Goal: Feedback & Contribution: Submit feedback/report problem

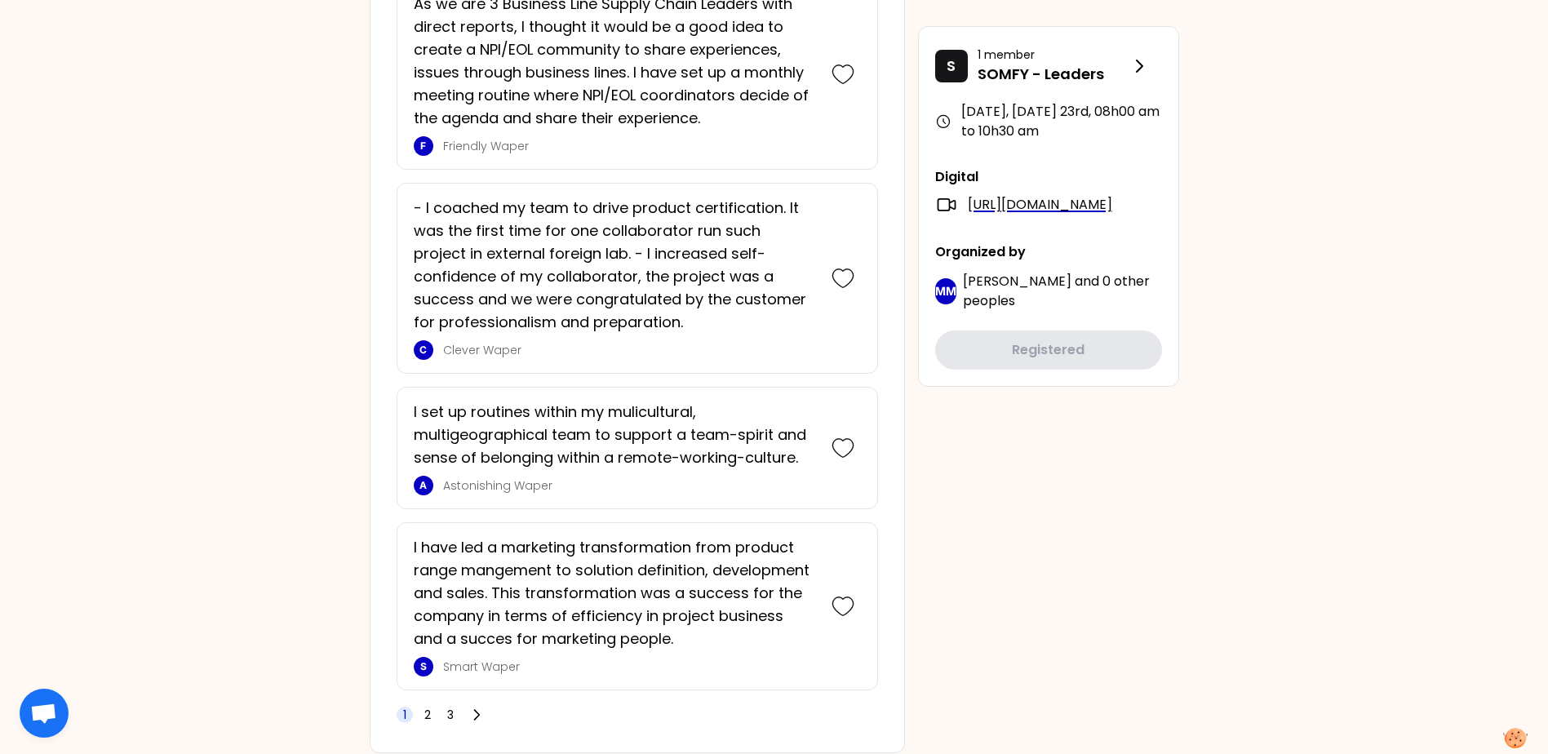
scroll to position [4078, 0]
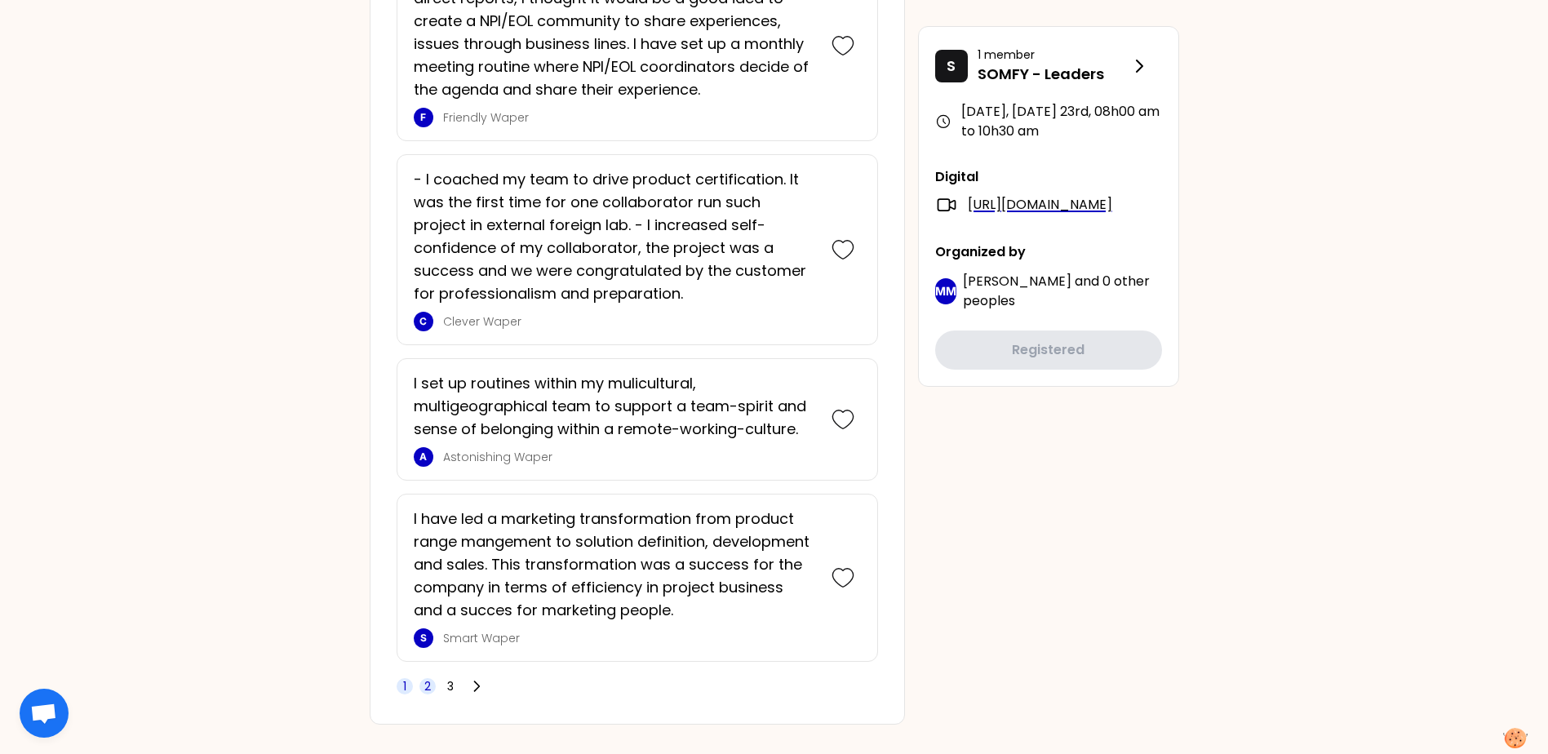
click at [425, 330] on span "2" at bounding box center [427, 686] width 7 height 16
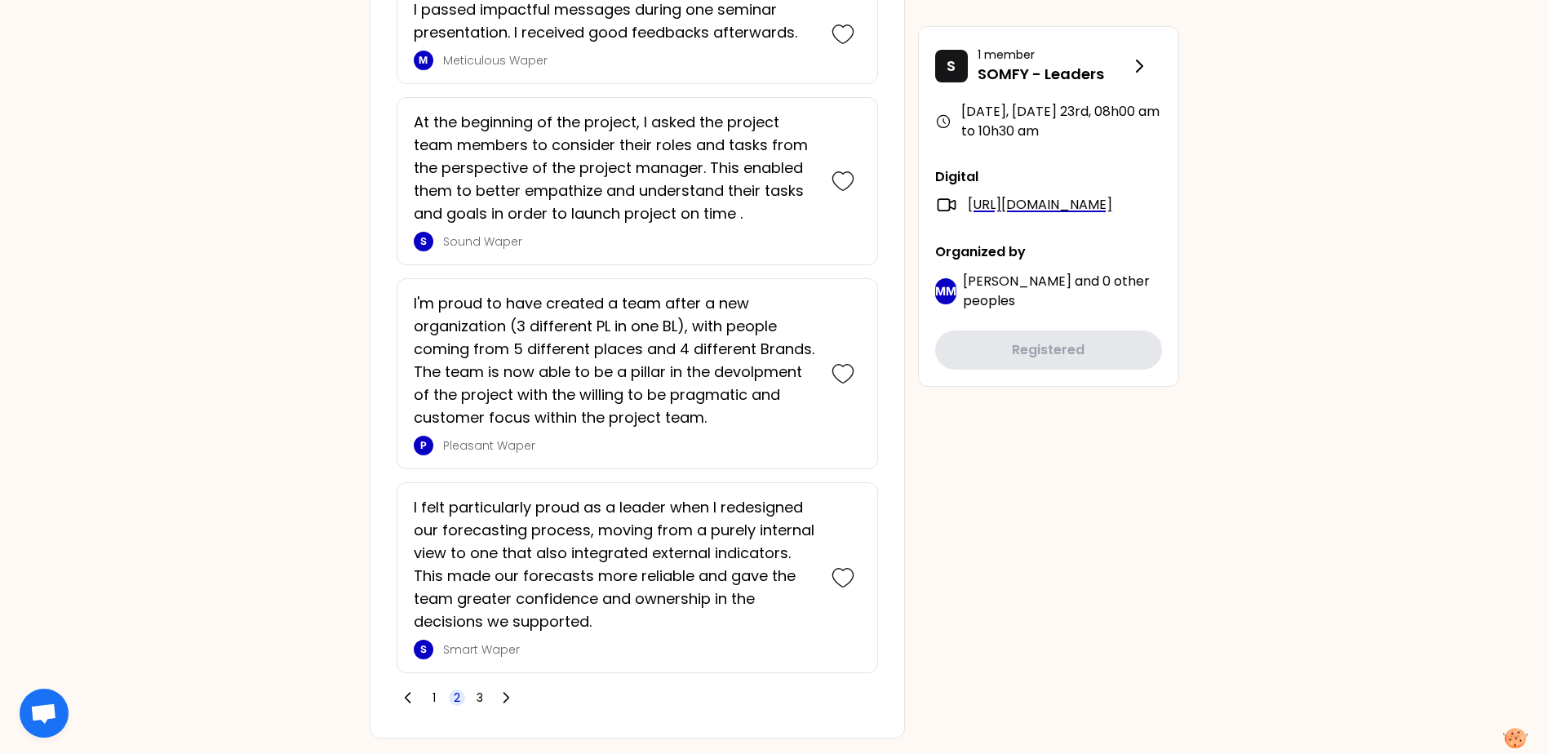
scroll to position [3738, 0]
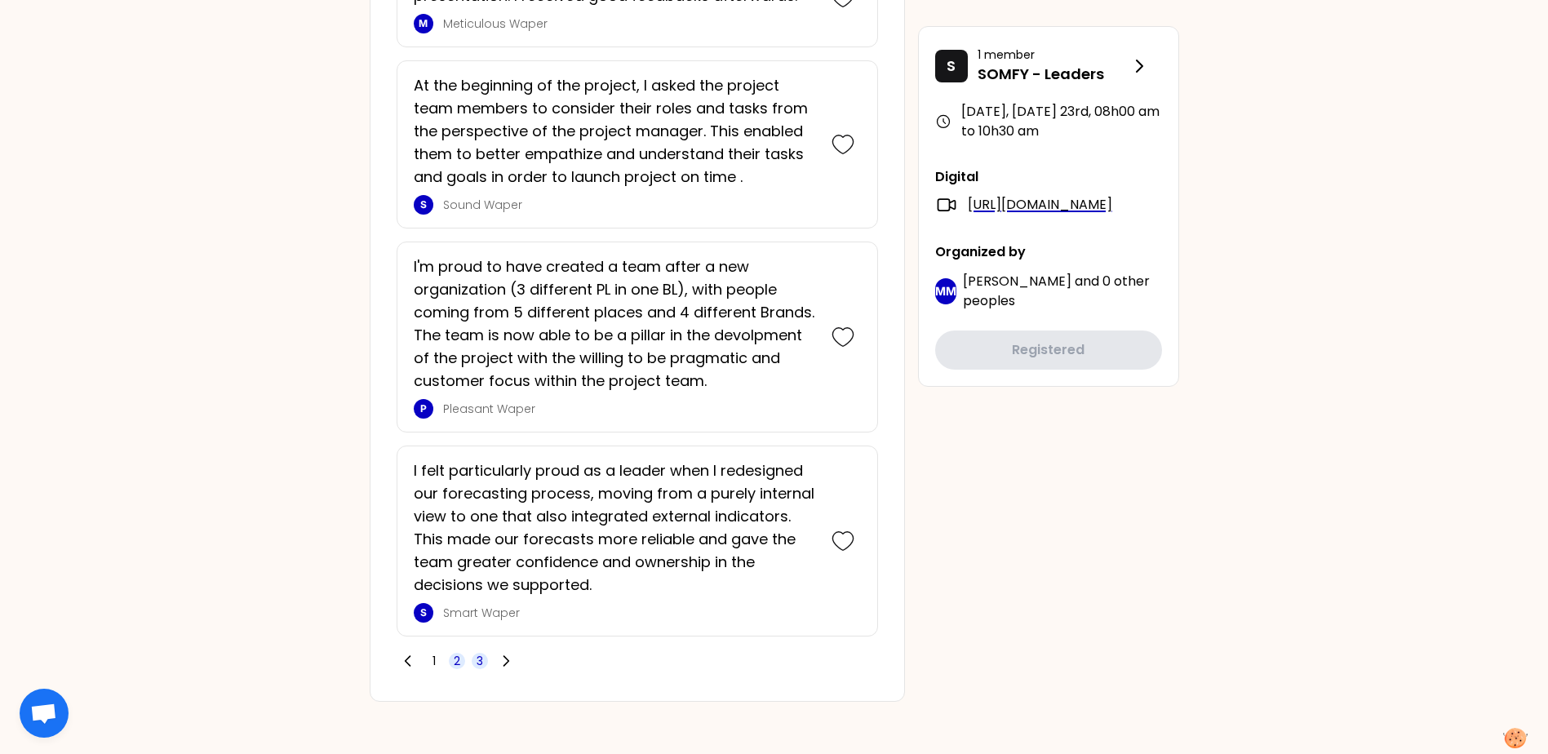
click at [480, 330] on span "3" at bounding box center [479, 661] width 7 height 16
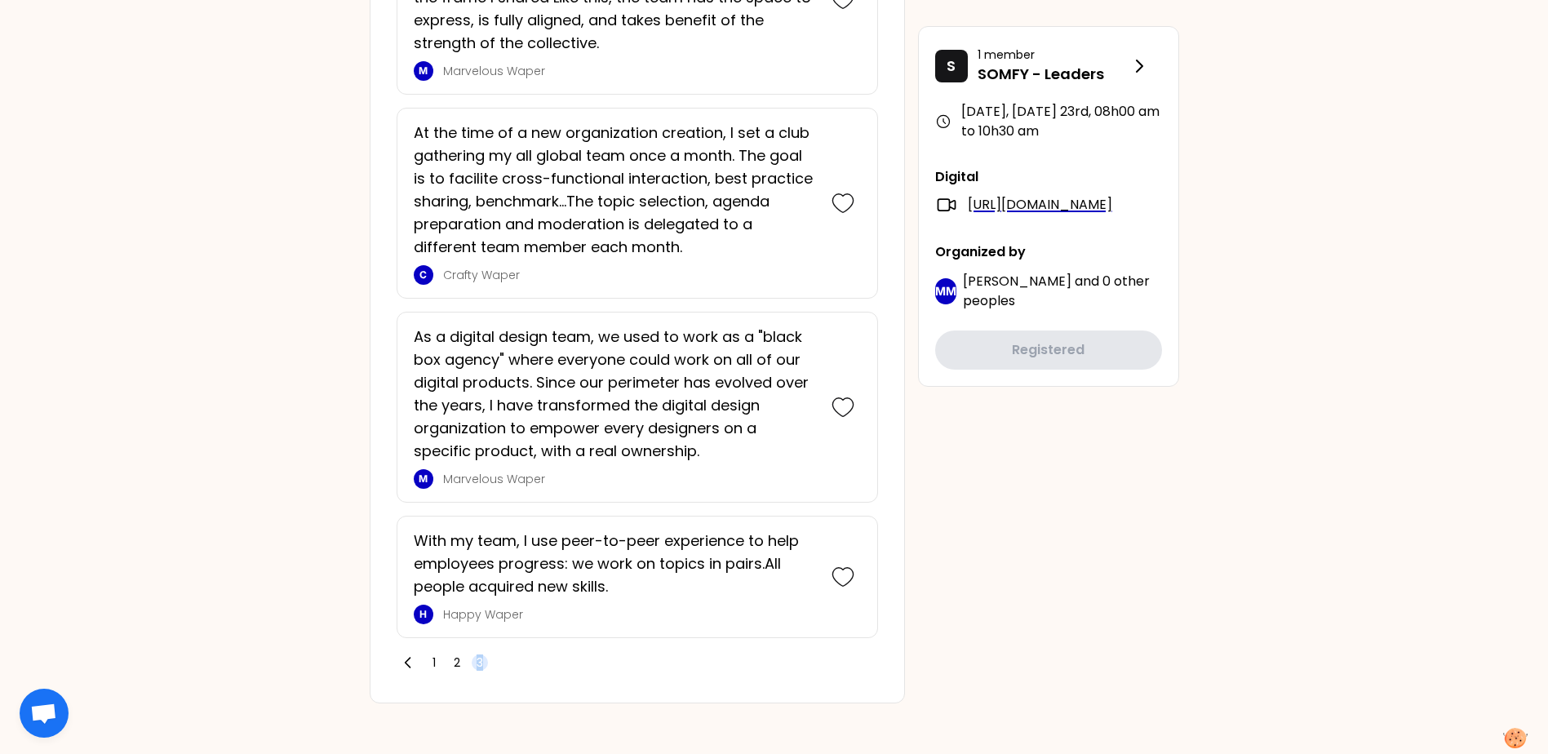
scroll to position [2677, 0]
click at [435, 330] on span "1" at bounding box center [433, 661] width 3 height 16
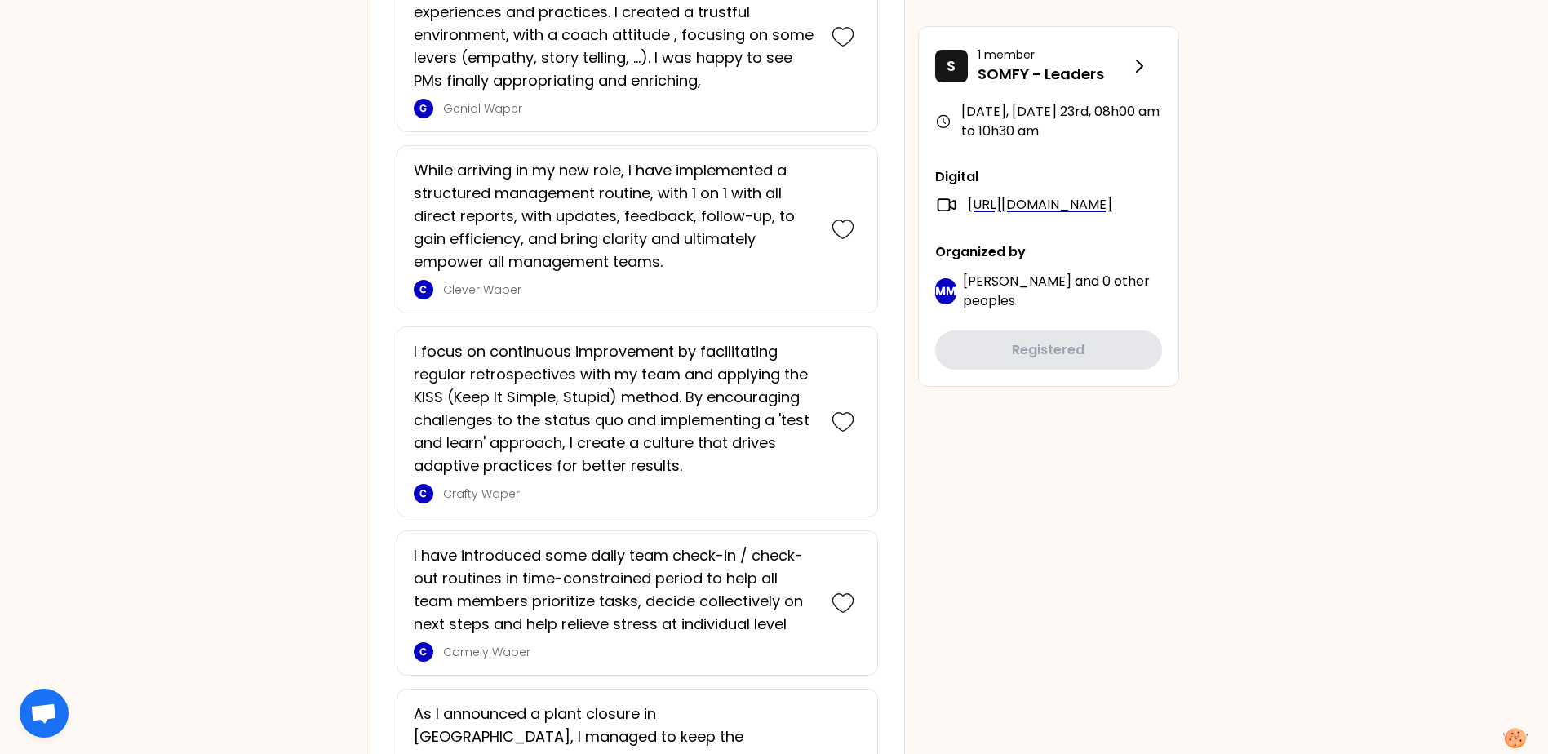
scroll to position [2040, 0]
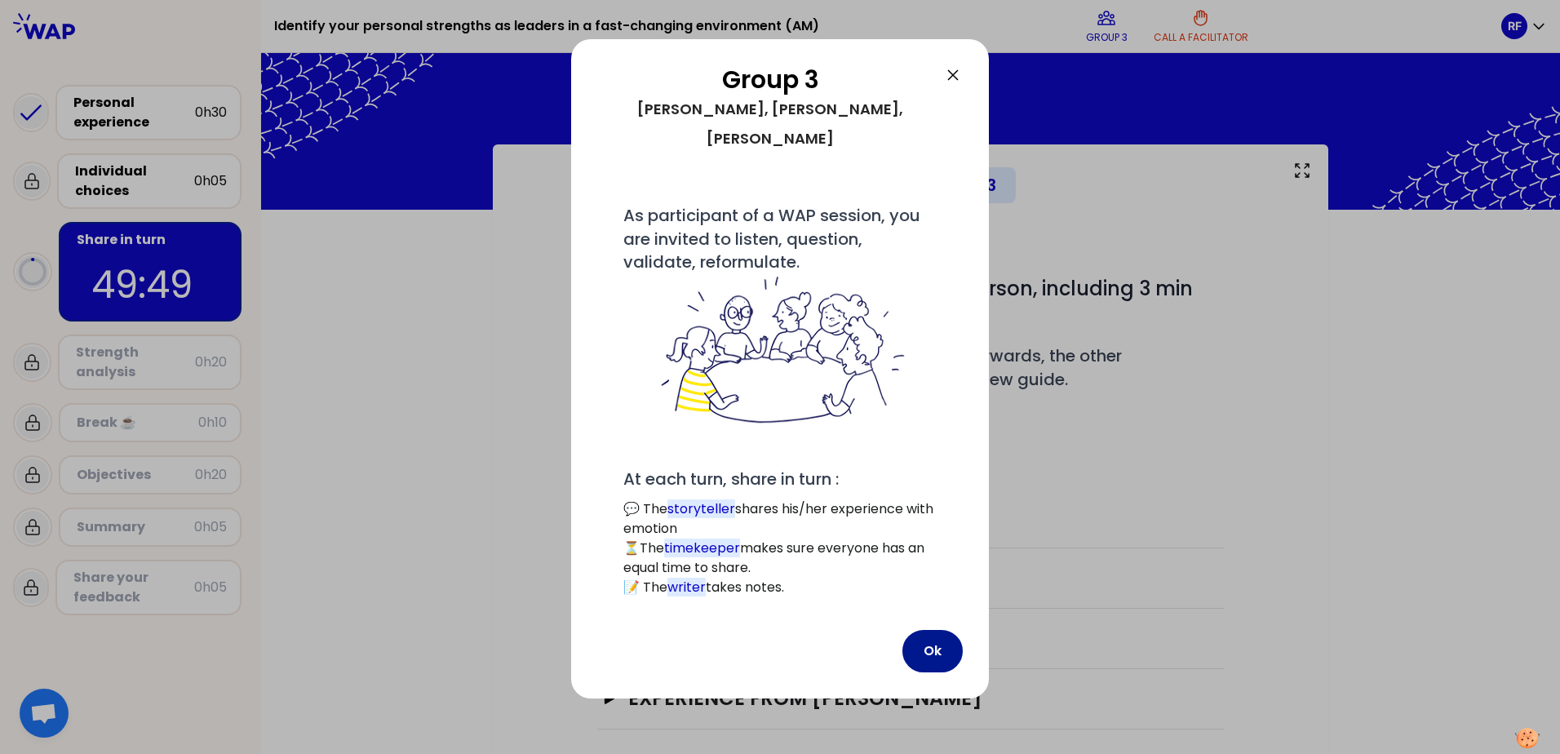
click at [826, 330] on button "Ok" at bounding box center [932, 651] width 60 height 42
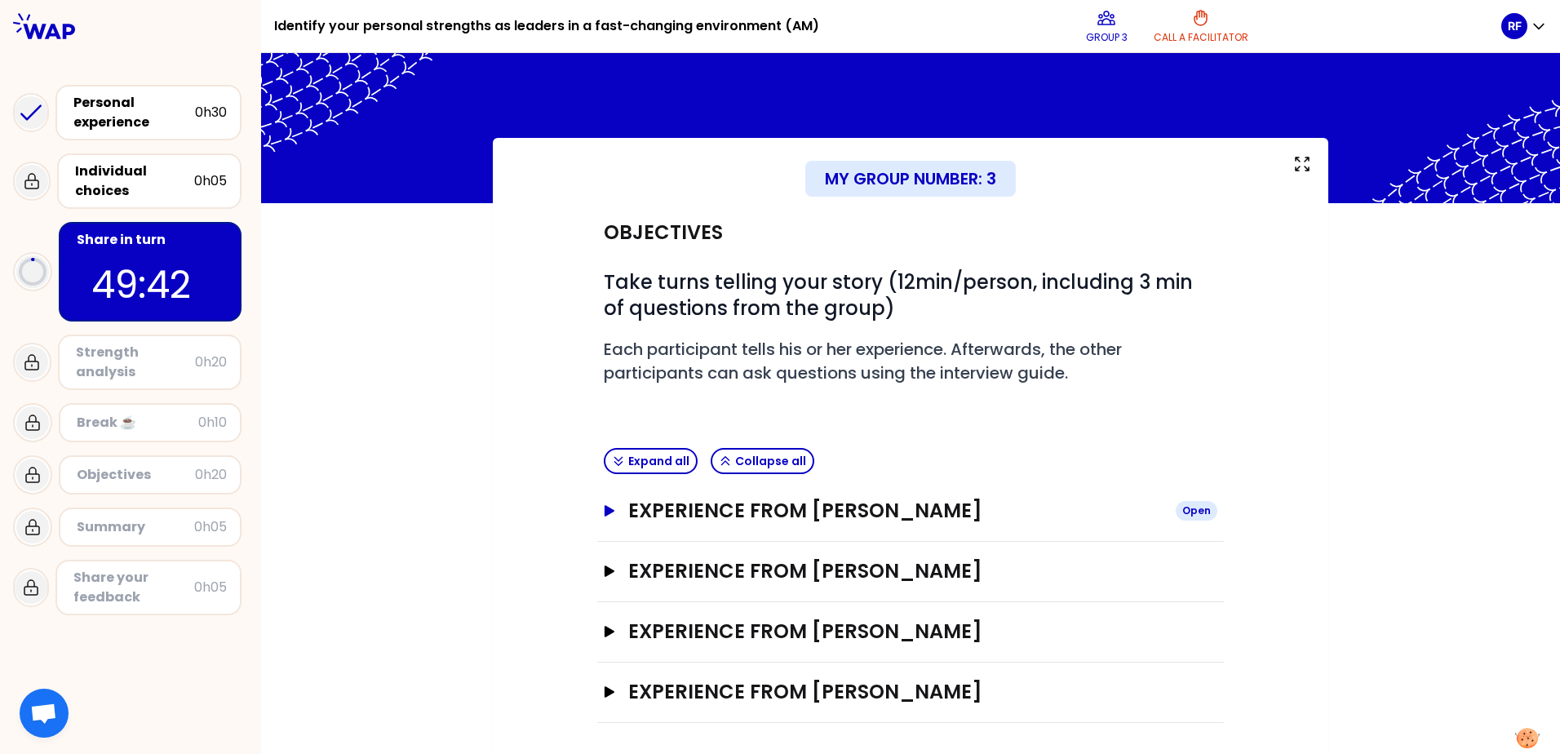
scroll to position [8, 0]
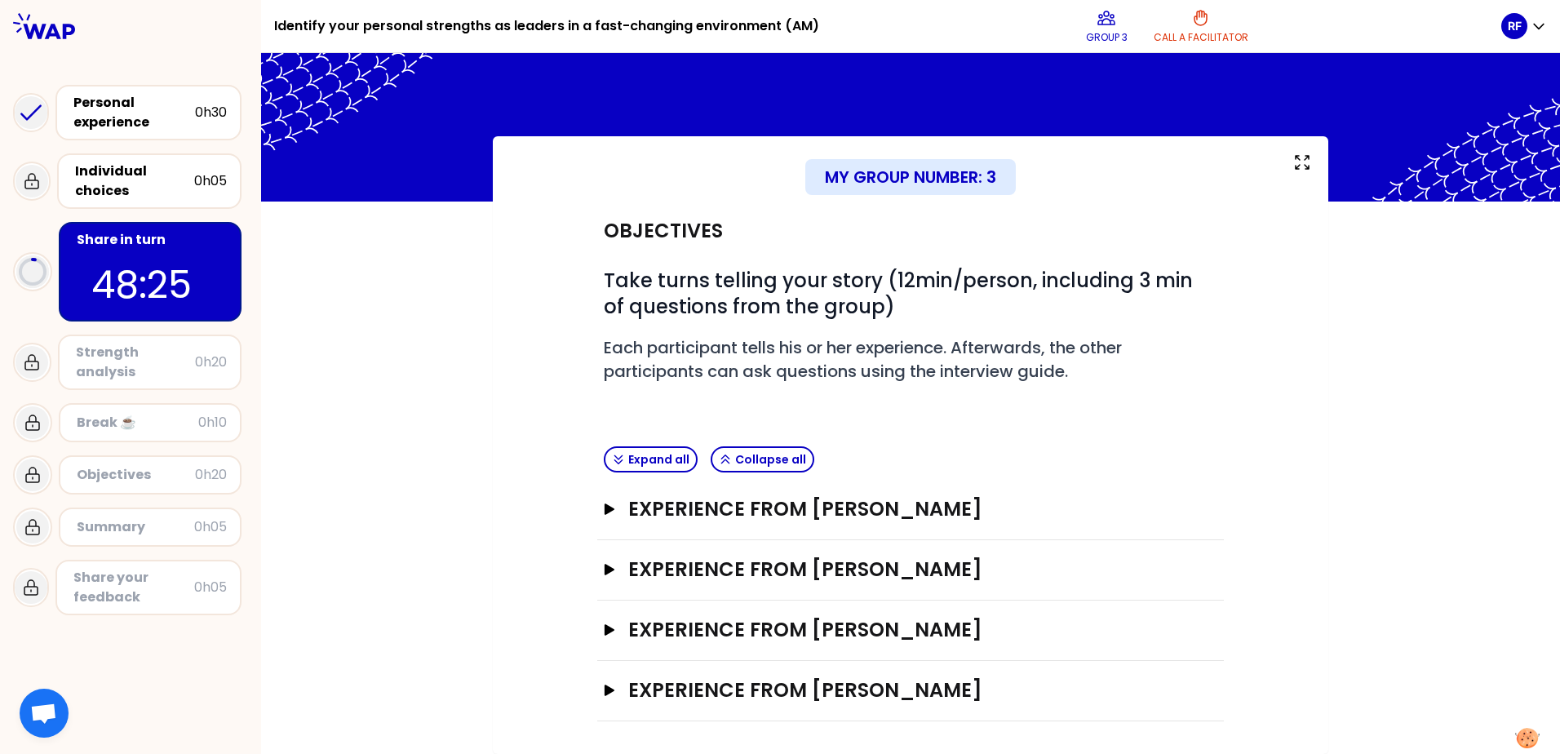
click at [826, 330] on div "Objectives # Take turns telling your story (12min/person, including 3 min of qu…" at bounding box center [910, 321] width 627 height 238
click at [817, 330] on h3 "Experience from [PERSON_NAME]" at bounding box center [895, 509] width 534 height 26
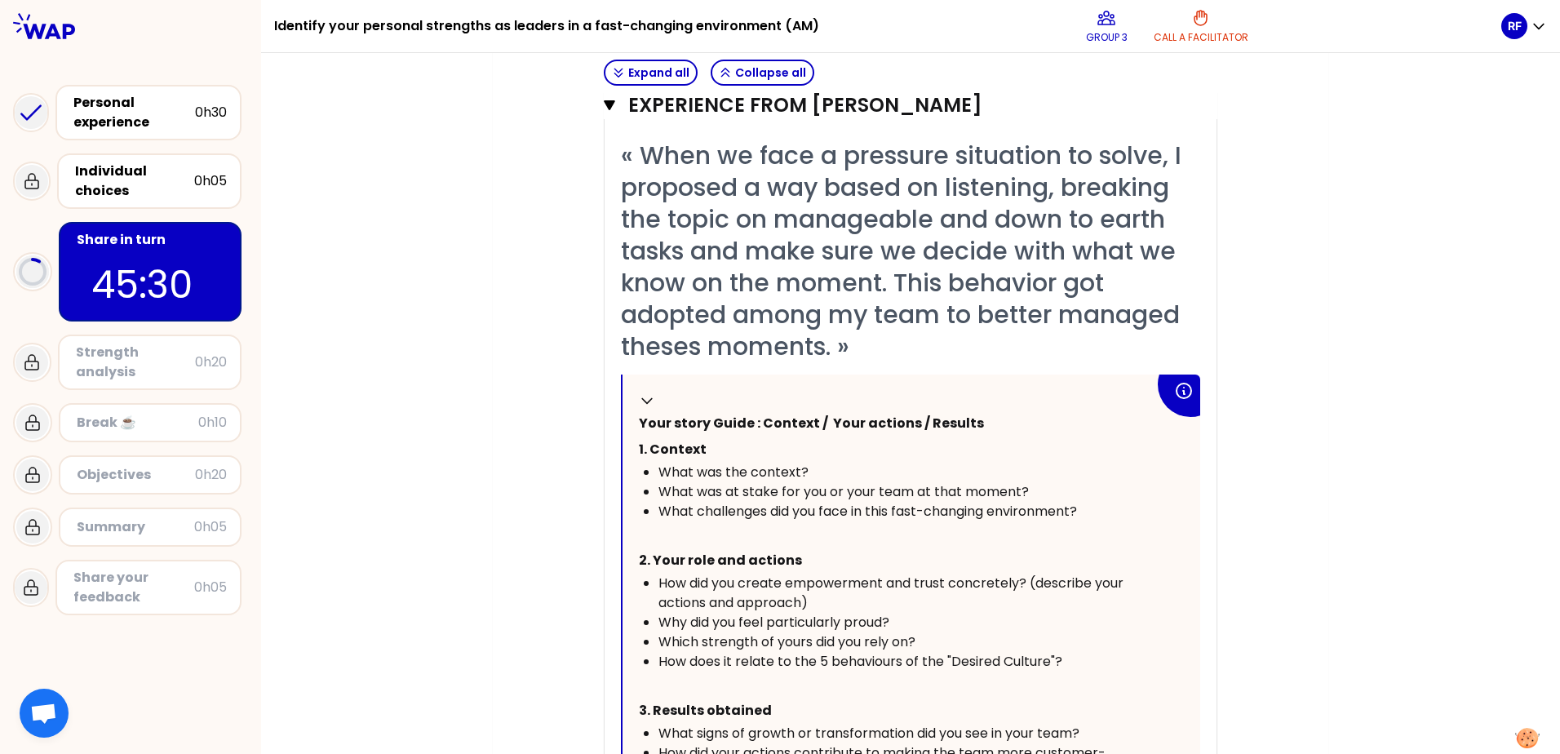
scroll to position [453, 0]
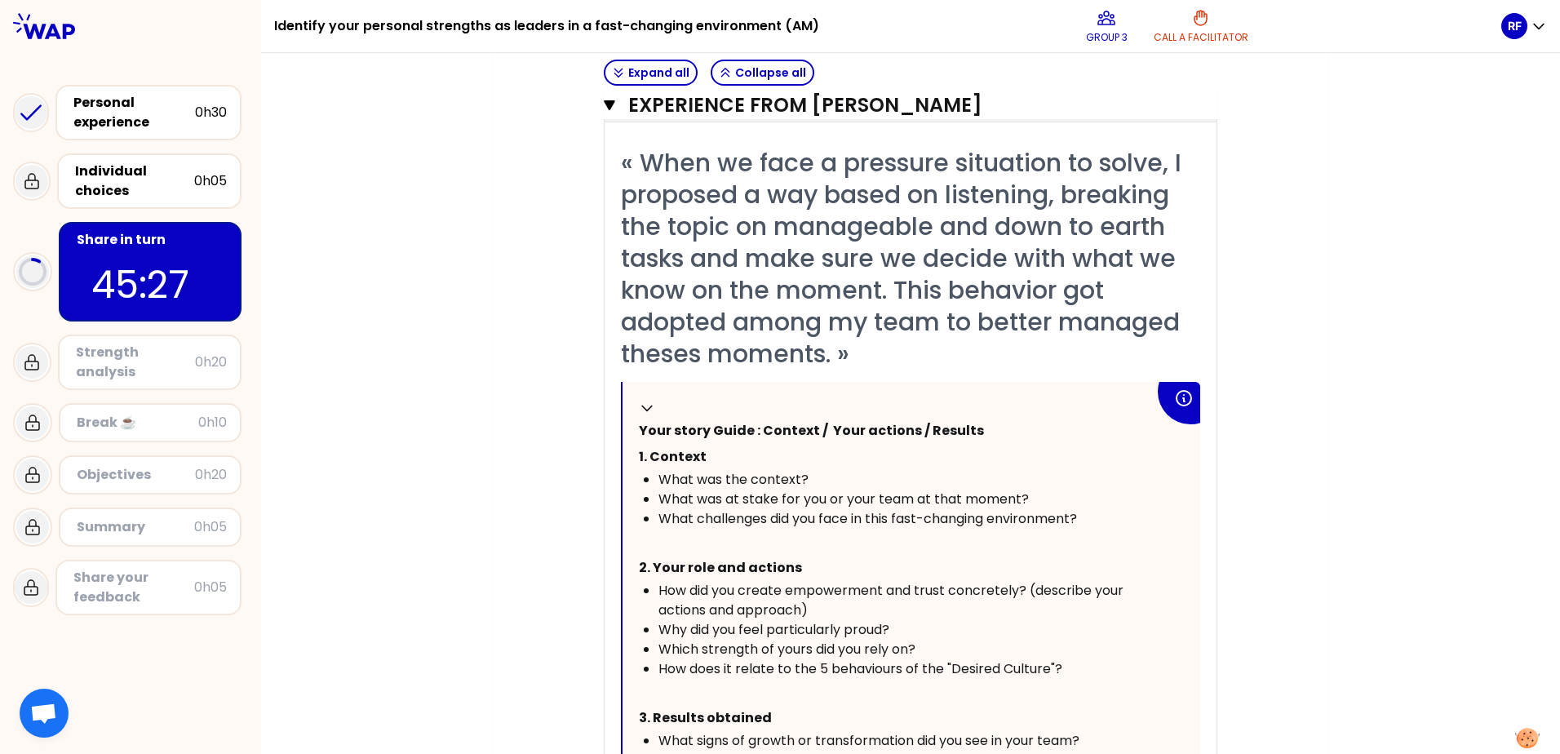
click at [826, 330] on div "Objectives # Take turns telling your story (12min/person, including 3 min of qu…" at bounding box center [910, 484] width 770 height 1454
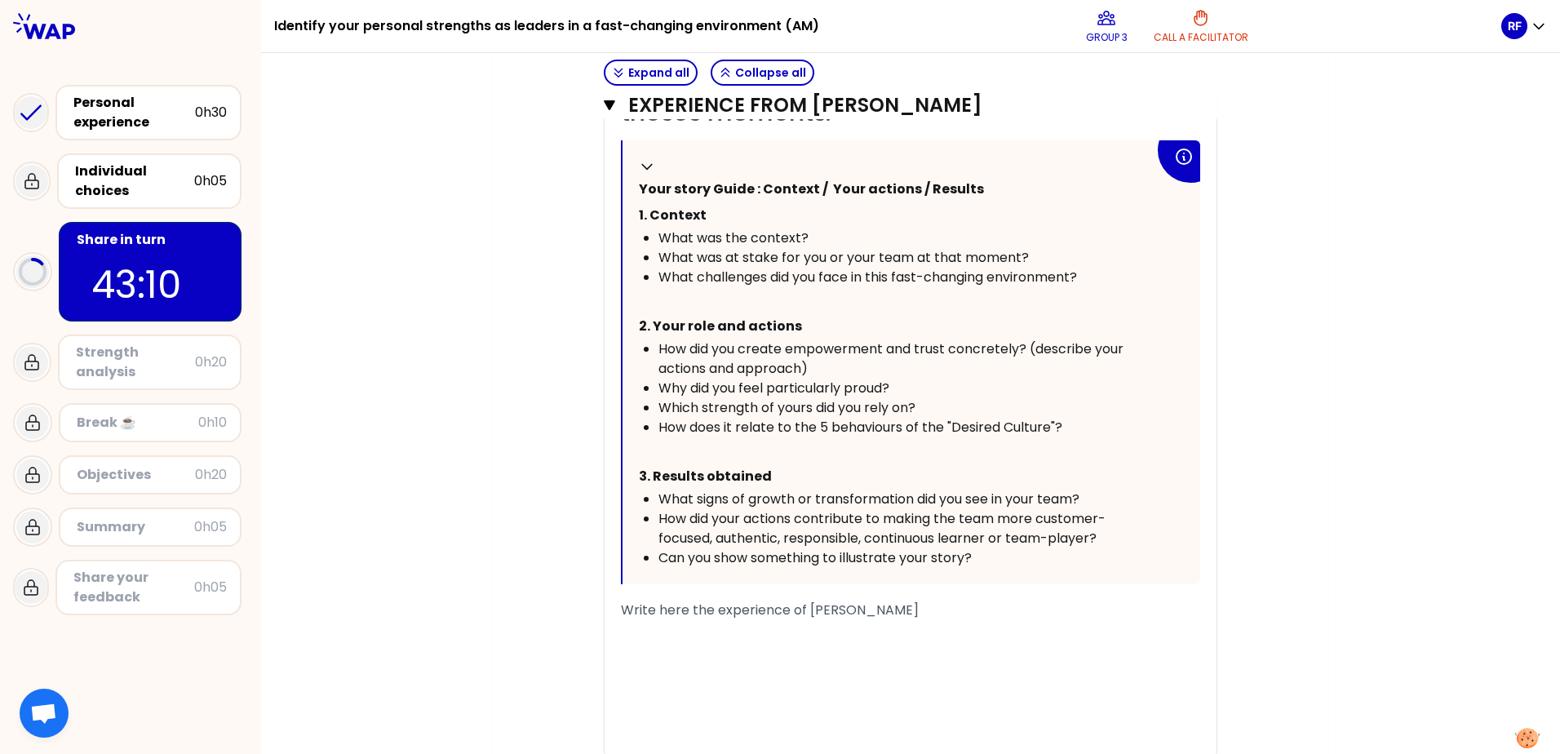
scroll to position [698, 0]
click at [826, 330] on span "Write here the experience of [PERSON_NAME]" at bounding box center [770, 606] width 298 height 19
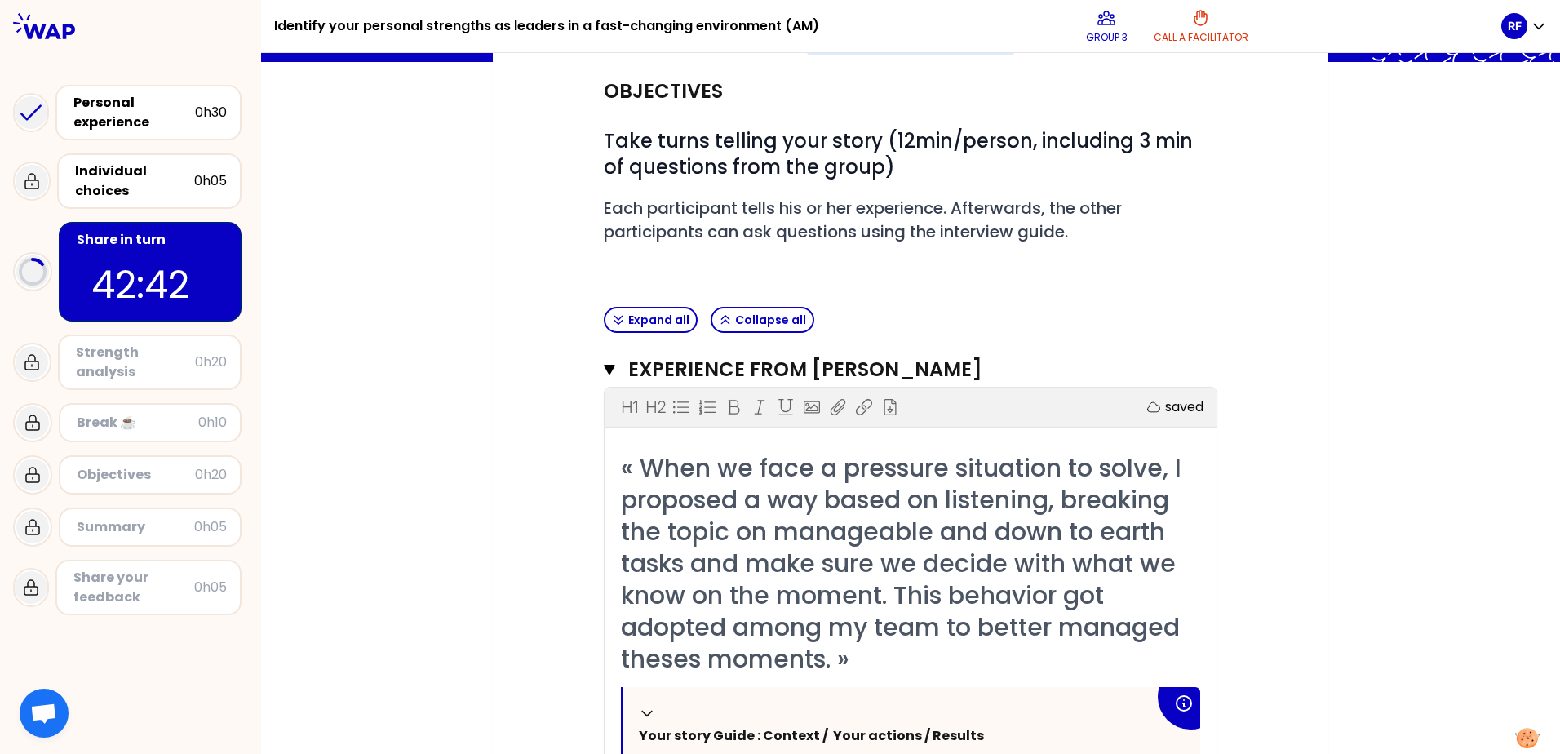
scroll to position [126, 0]
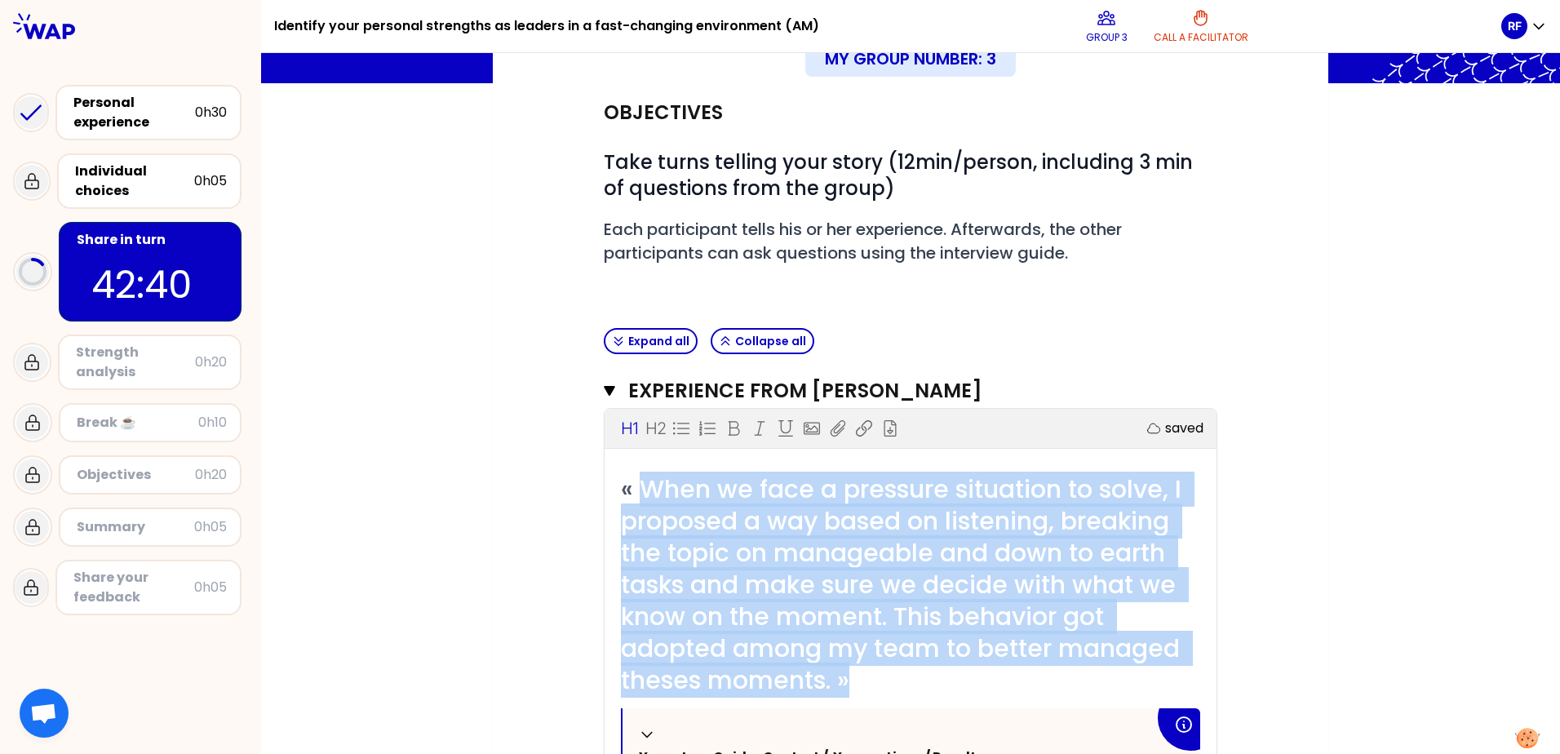
drag, startPoint x: 633, startPoint y: 490, endPoint x: 853, endPoint y: 680, distance: 290.9
click at [826, 330] on div "« When we face a pressure situation to solve, I proposed a way based on listeni…" at bounding box center [910, 584] width 579 height 223
copy span "When we face a pressure situation to solve, I proposed a way based on listening…"
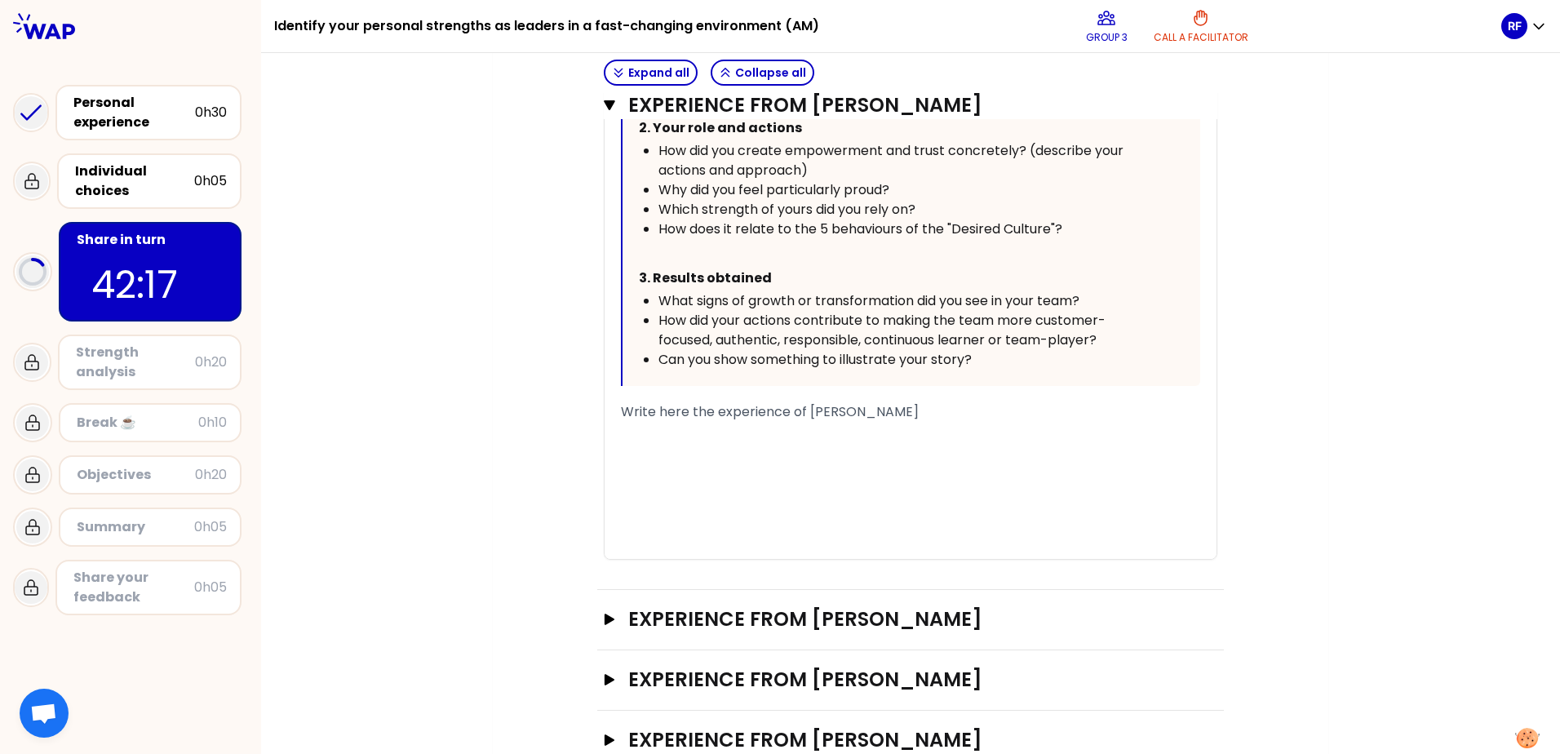
scroll to position [942, 0]
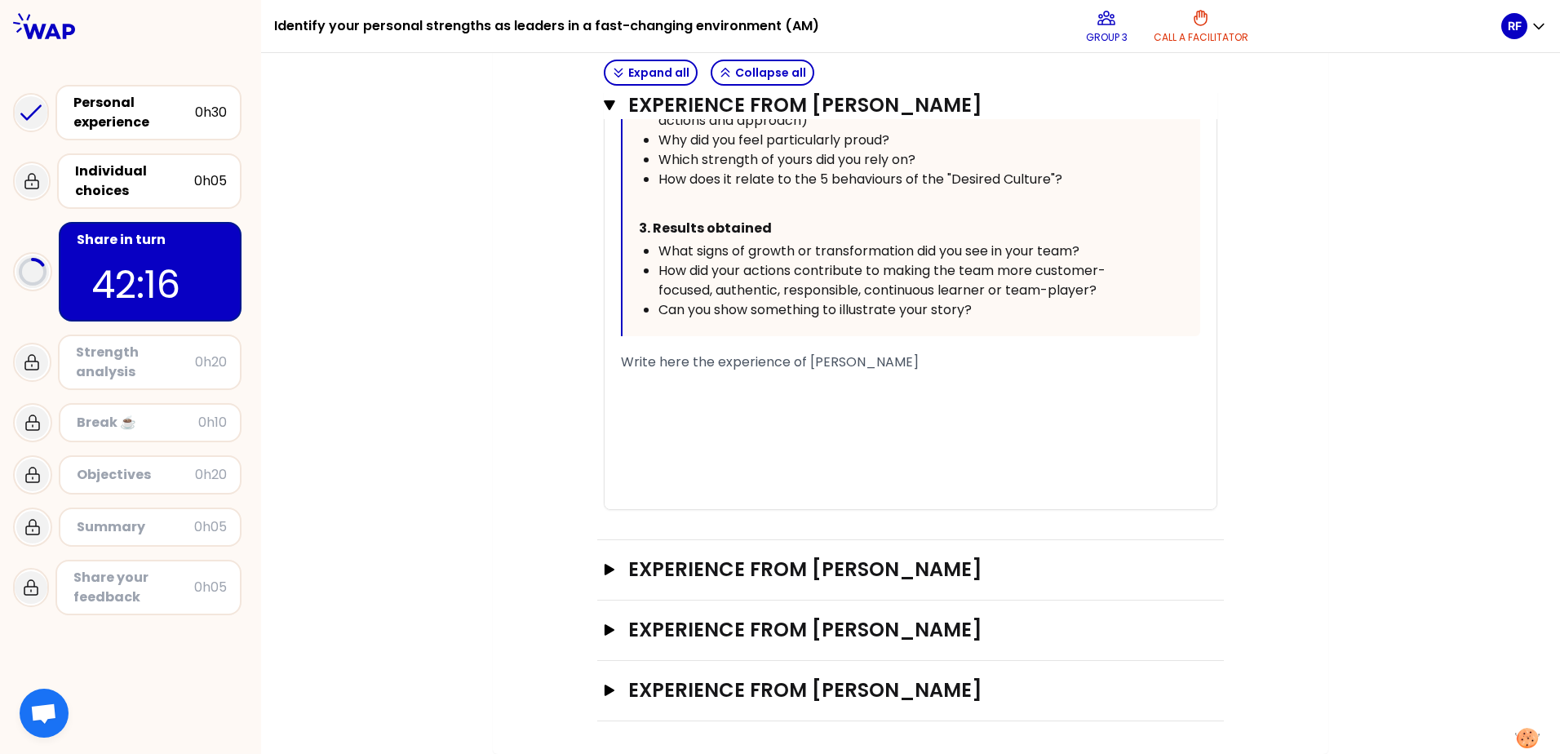
click at [662, 330] on span "Write here the experience of [PERSON_NAME]" at bounding box center [770, 361] width 298 height 19
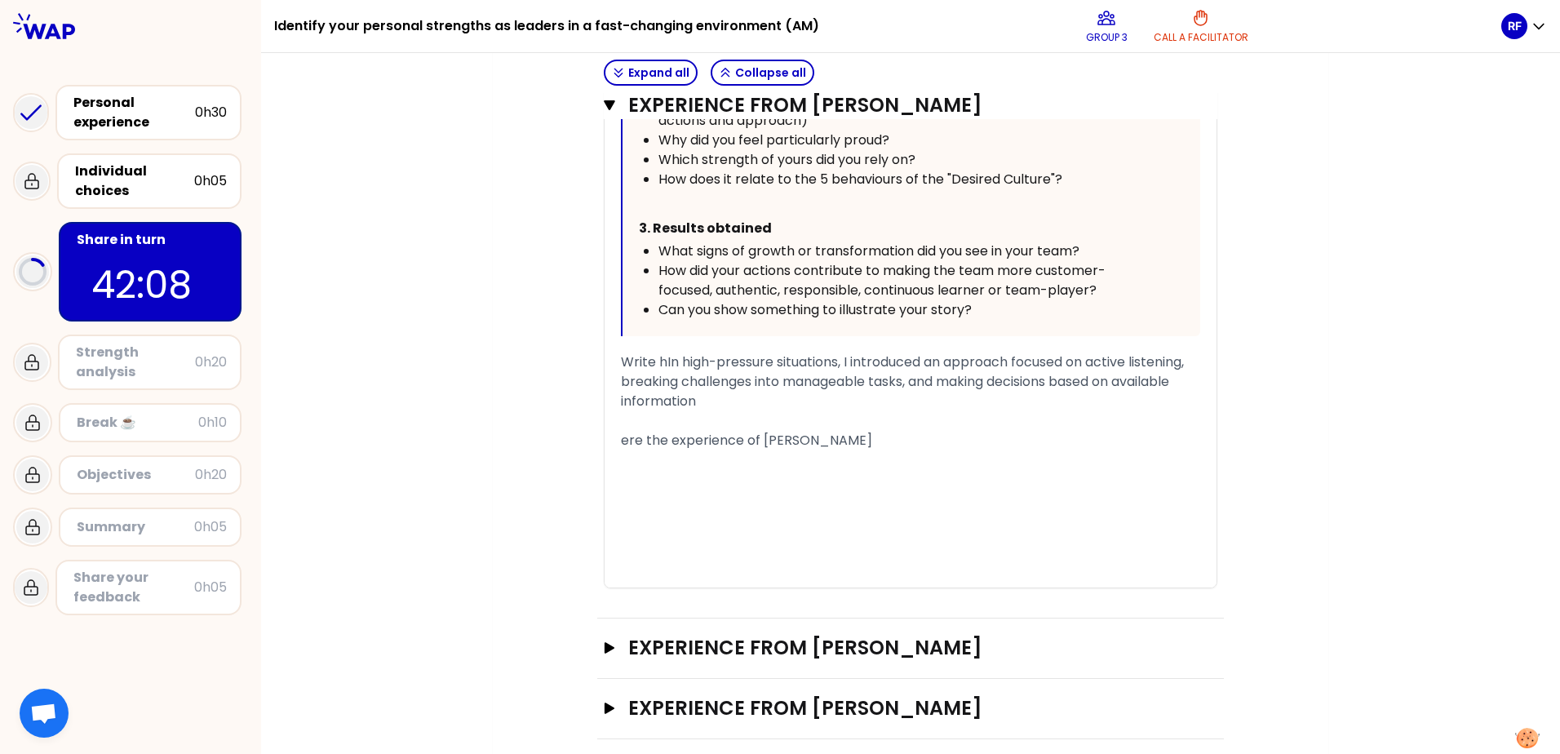
drag, startPoint x: 884, startPoint y: 435, endPoint x: 610, endPoint y: 355, distance: 284.8
click at [611, 330] on div "« When we face a pressure situation to solve, I proposed a way based on listeni…" at bounding box center [911, 122] width 612 height 930
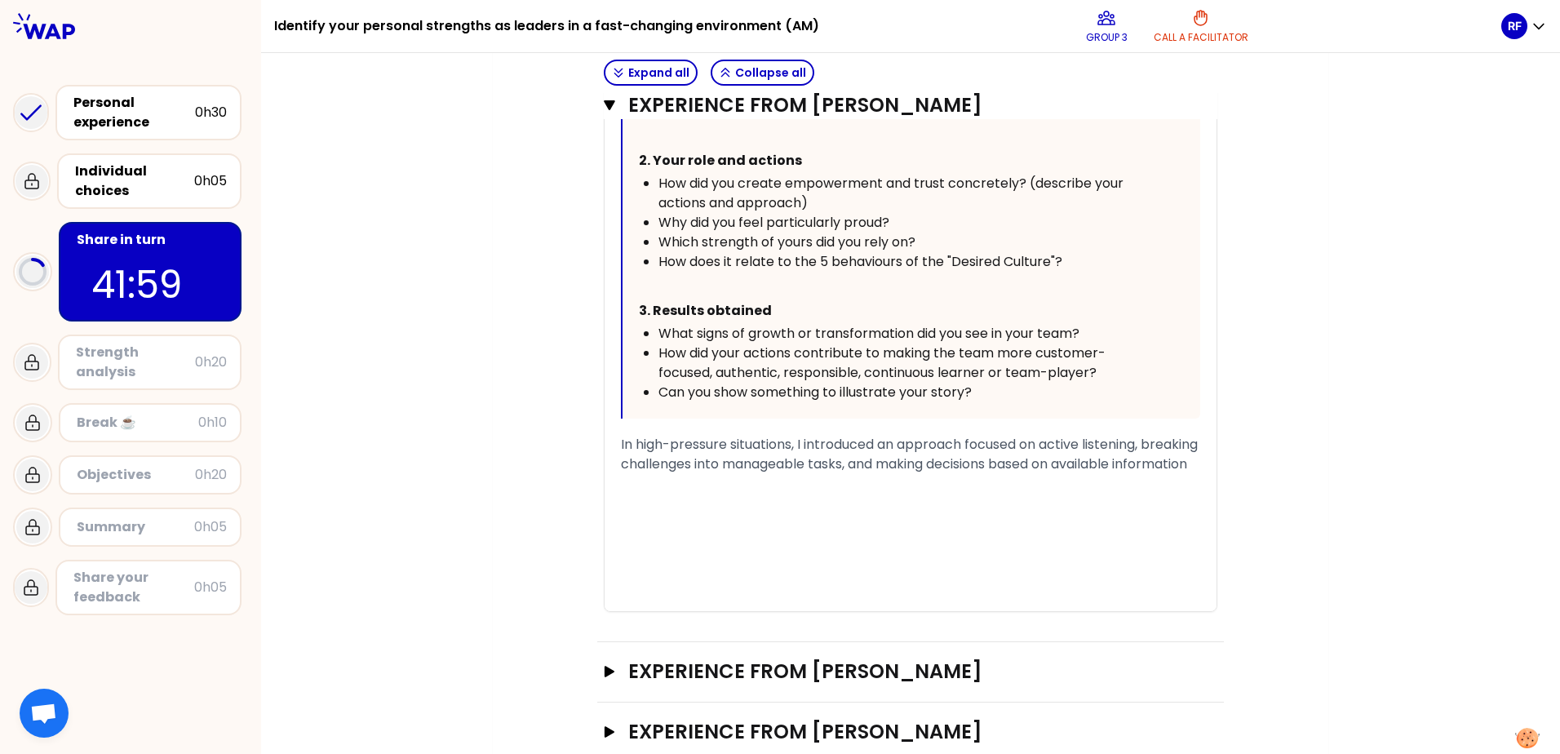
scroll to position [861, 0]
click at [798, 330] on span "In high-pressure situations, I introduced an approach focused on active listeni…" at bounding box center [911, 453] width 580 height 38
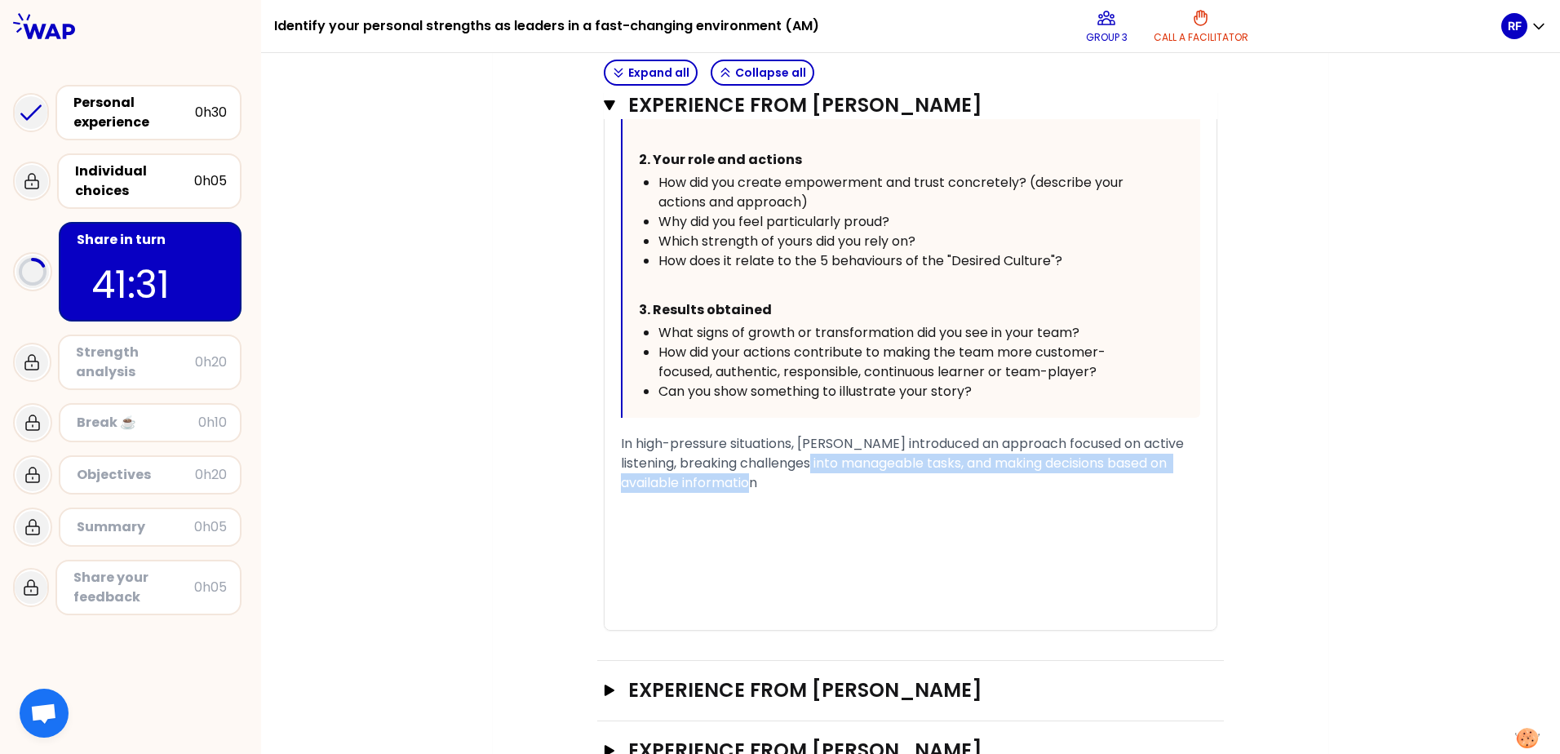
drag, startPoint x: 813, startPoint y: 462, endPoint x: 902, endPoint y: 482, distance: 92.0
click at [826, 330] on div "In high-pressure situations, [PERSON_NAME] introduced an approach focused on ac…" at bounding box center [910, 463] width 579 height 59
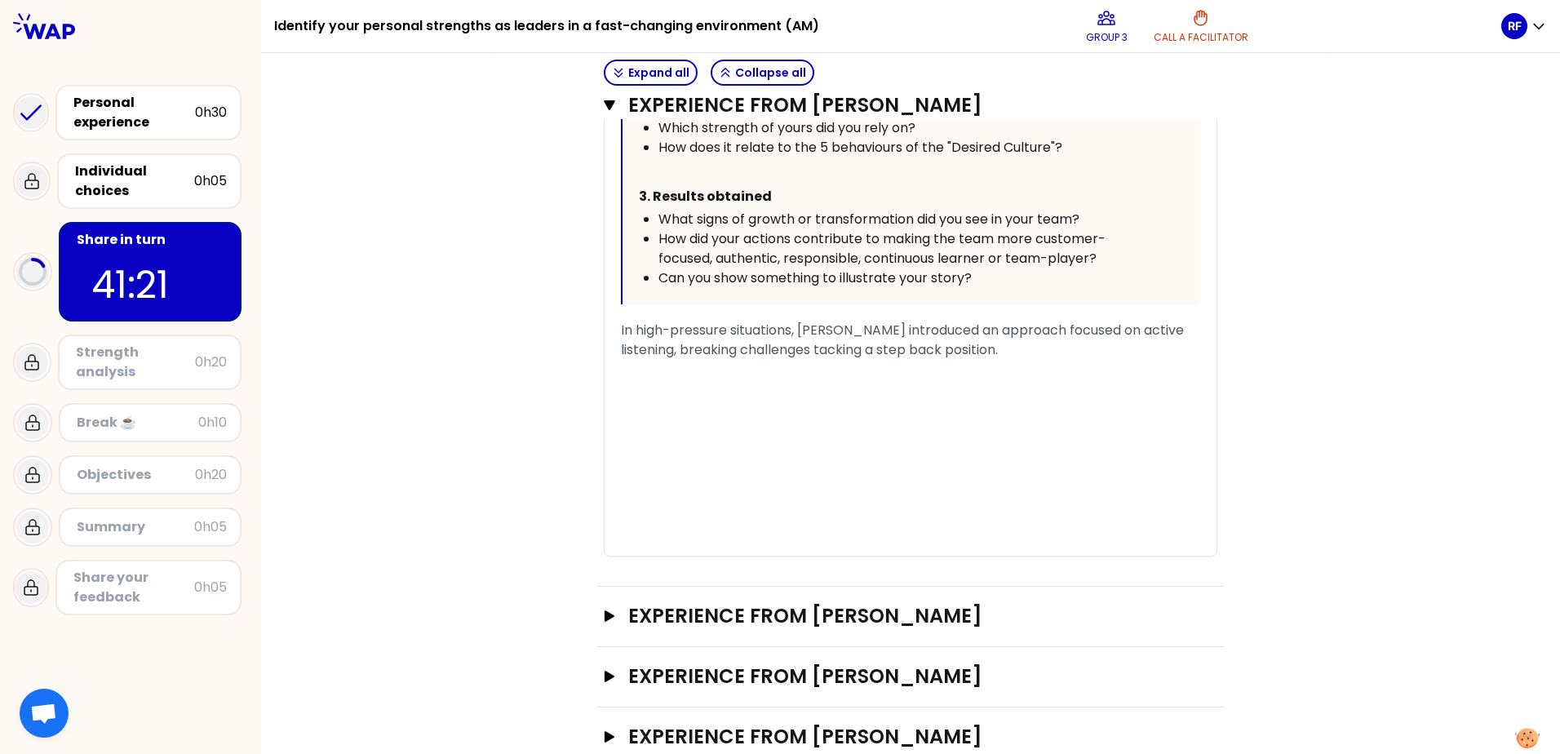
scroll to position [1021, 0]
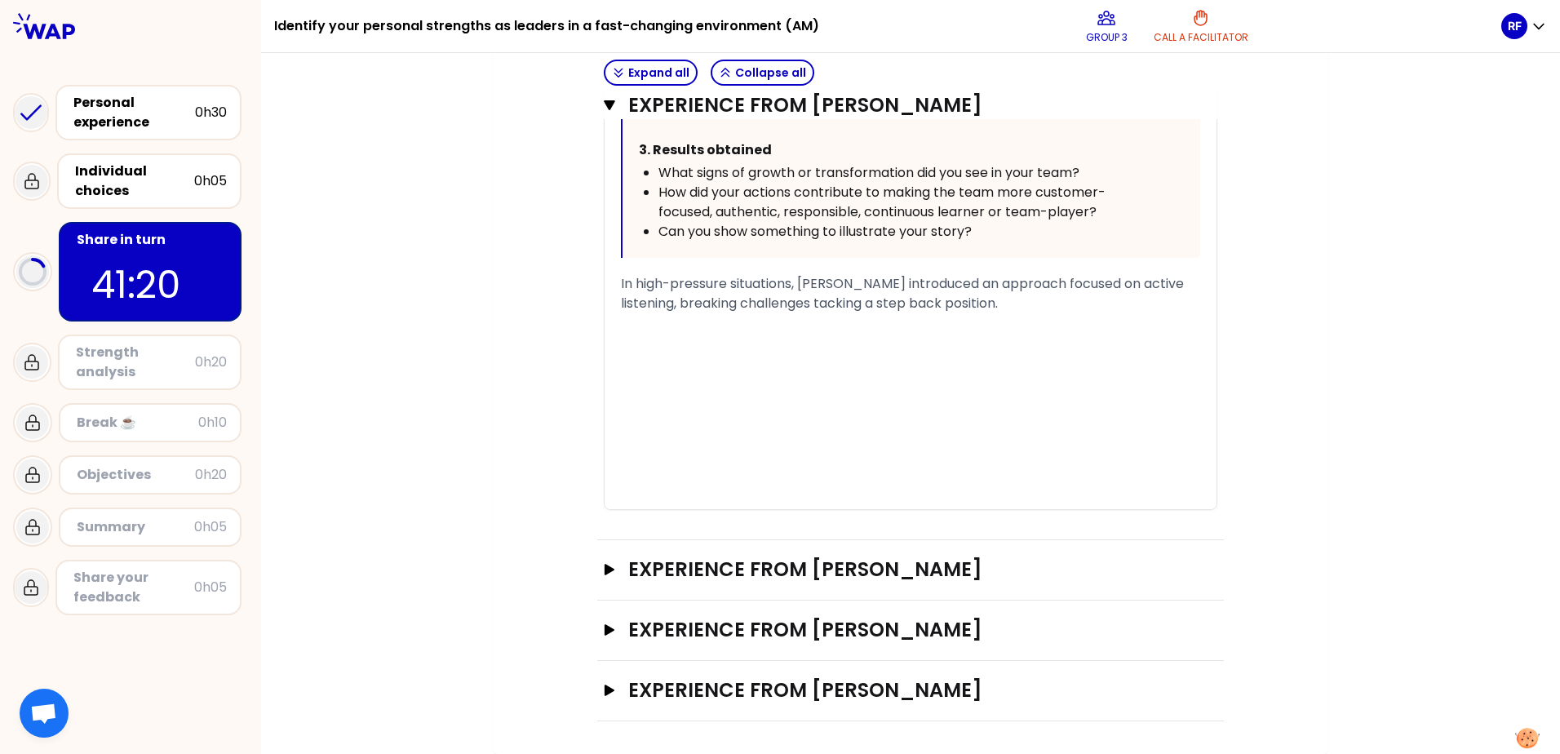
click at [826, 304] on div "In high-pressure situations, [PERSON_NAME] introduced an approach focused on ac…" at bounding box center [910, 293] width 579 height 39
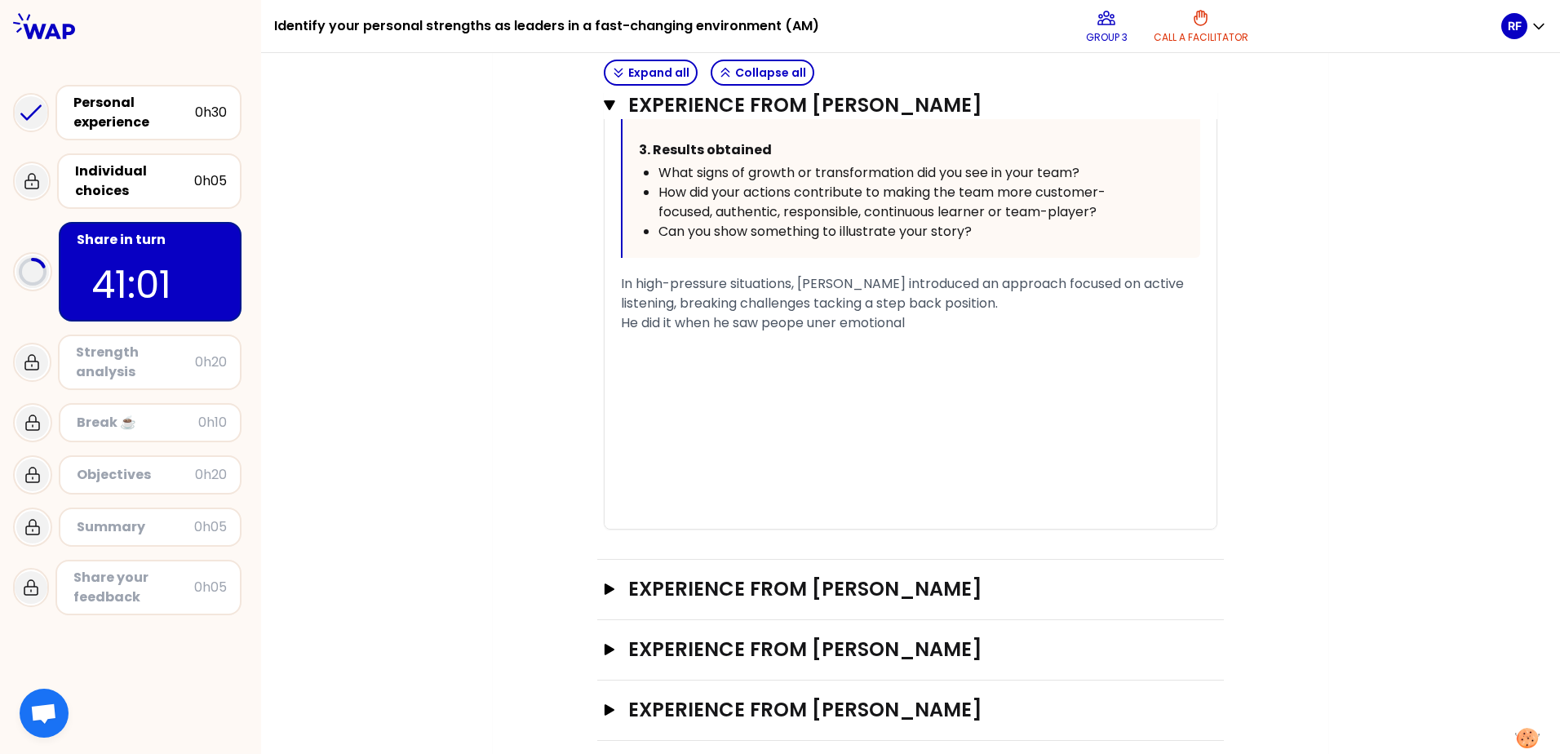
click at [820, 325] on span "He did it when he saw peope uner emotional" at bounding box center [763, 322] width 284 height 19
click at [826, 320] on div "He did it when he saw peope under emotional" at bounding box center [910, 323] width 579 height 20
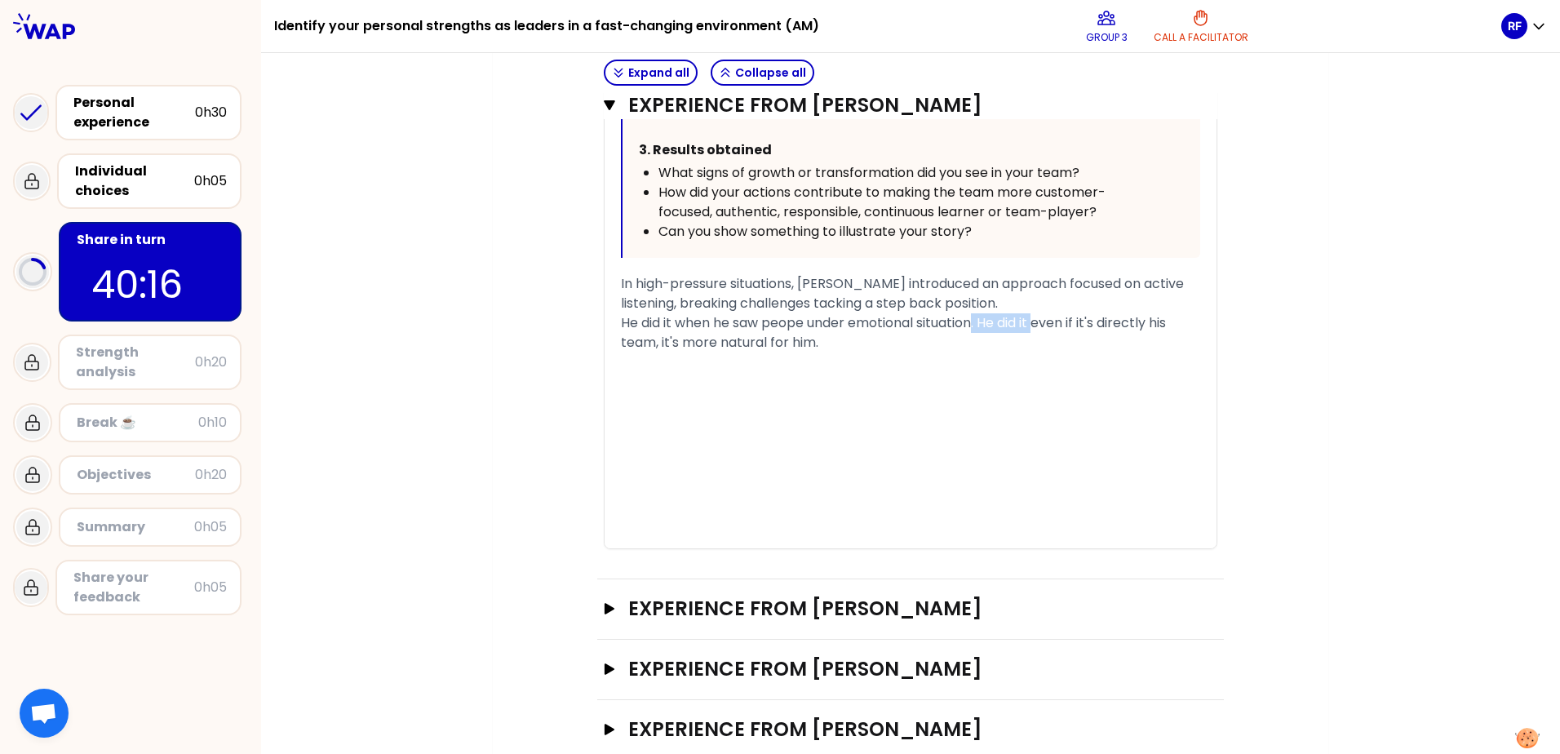
drag, startPoint x: 1037, startPoint y: 317, endPoint x: 974, endPoint y: 326, distance: 63.3
click at [826, 326] on span "He did it when he saw peope under emotional situation. He did it even if it's d…" at bounding box center [895, 332] width 548 height 38
click at [643, 330] on div at bounding box center [910, 381] width 579 height 59
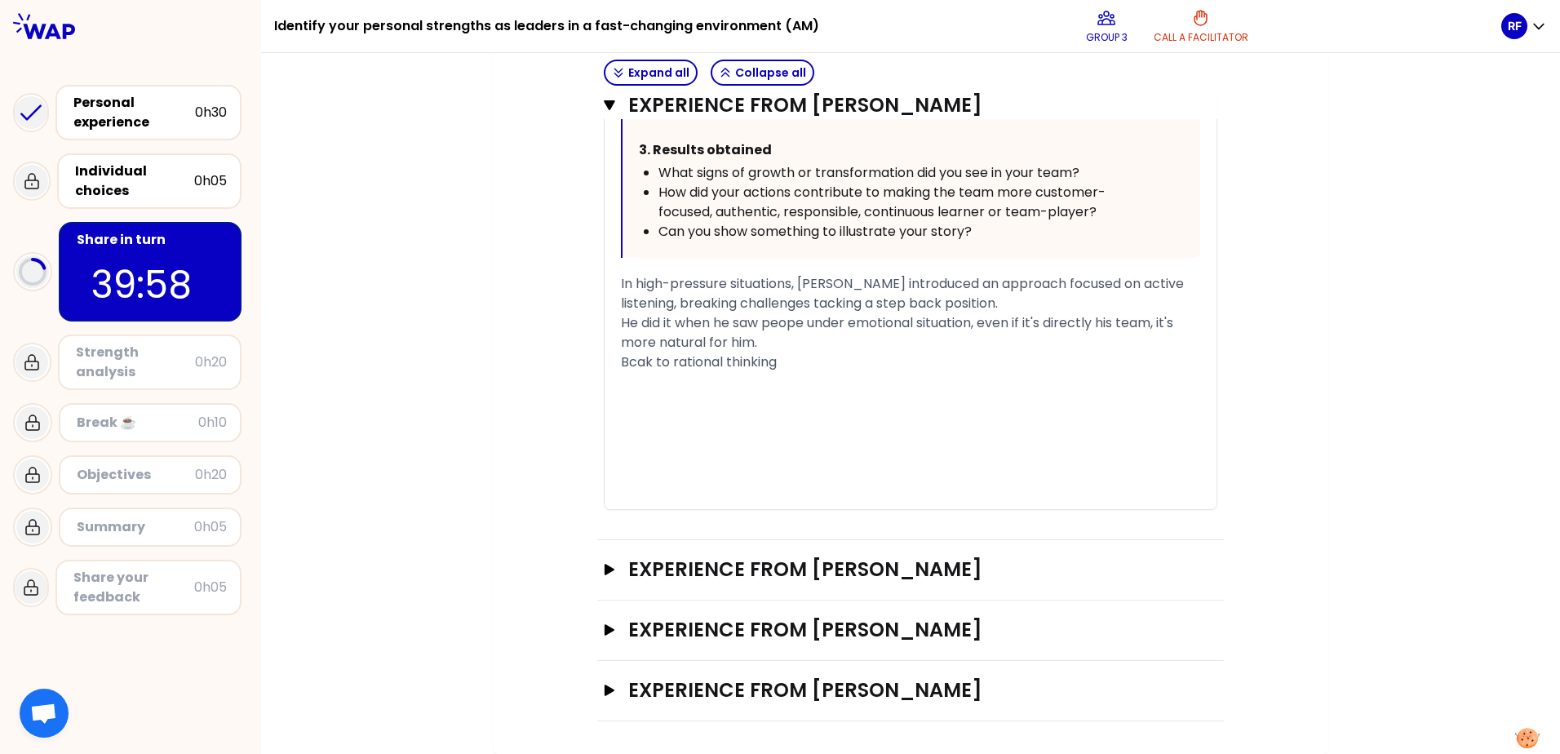
click at [643, 330] on span "Bcak to rational thinking" at bounding box center [699, 361] width 156 height 19
click at [645, 330] on span "Bcak to rational thinking" at bounding box center [699, 361] width 156 height 19
click at [804, 330] on div "Back to rational thinking" at bounding box center [910, 362] width 579 height 20
click at [791, 324] on span "He did it when he saw peope under emotional situation, even if it's directly hi…" at bounding box center [899, 332] width 556 height 38
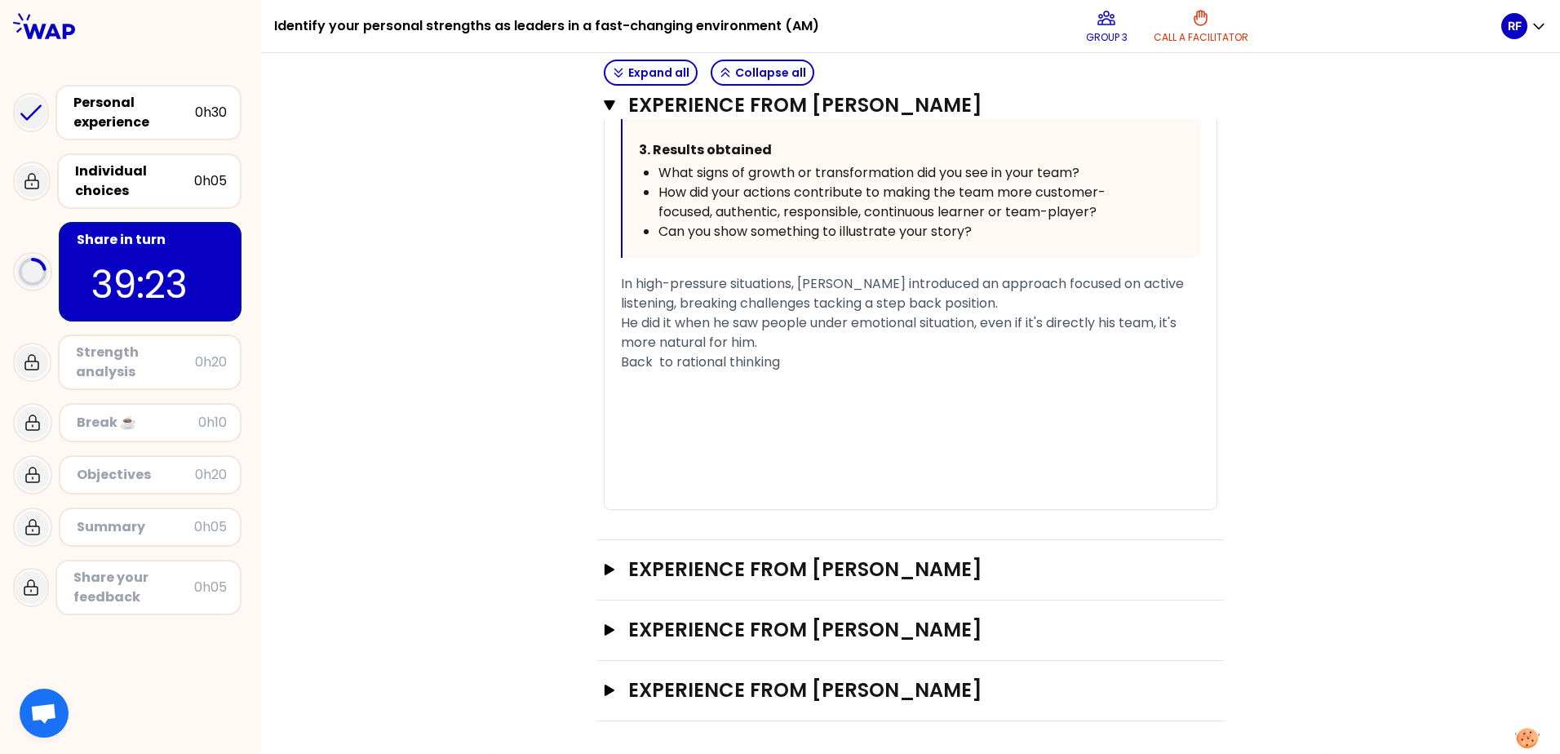
scroll to position [1060, 0]
click at [826, 313] on span "He did it when he saw people under emotional situation, even if it's directly h…" at bounding box center [900, 332] width 559 height 38
click at [826, 313] on span "He did it when he saw people under emotional situations, even if it's directly …" at bounding box center [903, 332] width 565 height 38
click at [652, 330] on span "Back to rational thinking" at bounding box center [700, 361] width 159 height 19
click at [790, 330] on div "Back to rational thinking" at bounding box center [910, 362] width 579 height 20
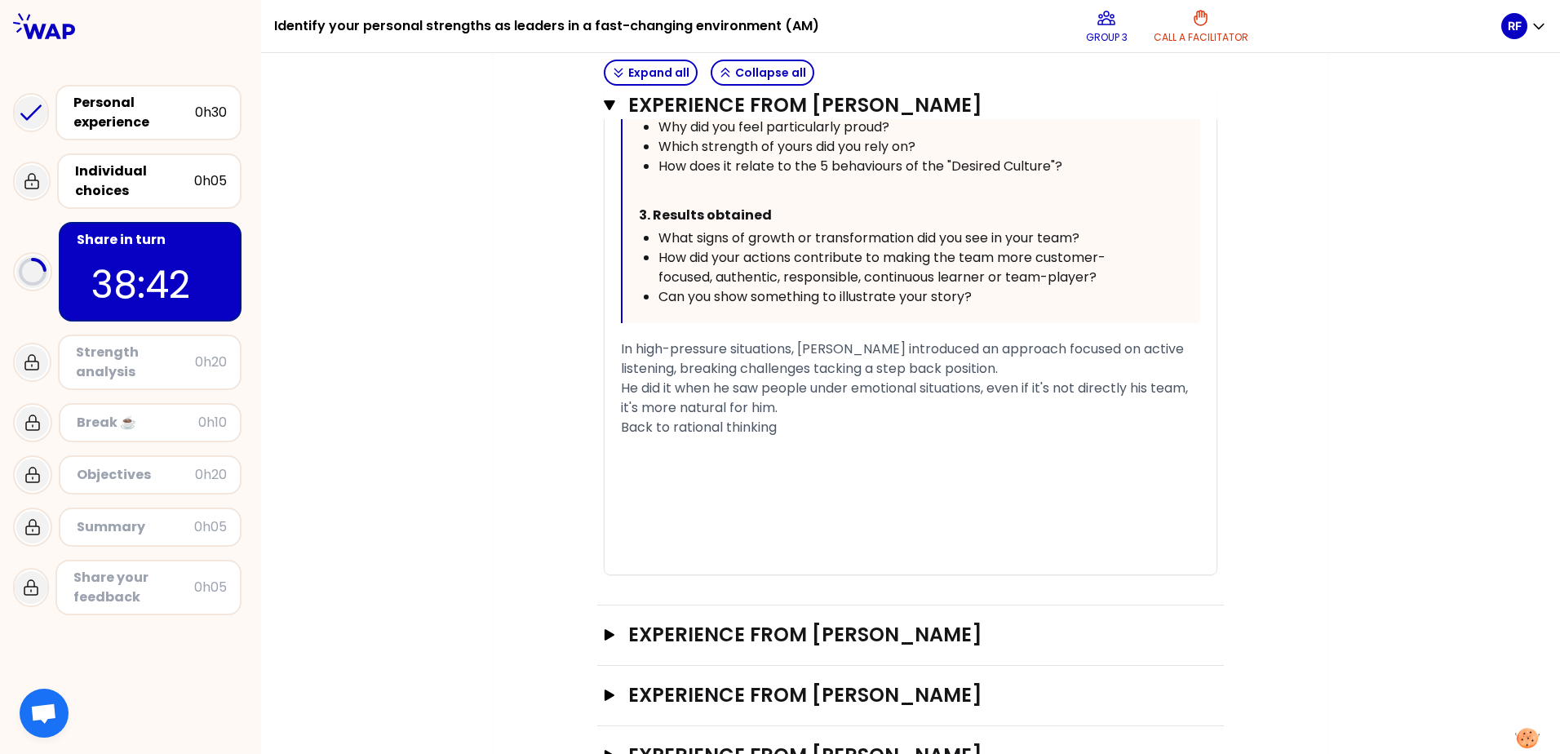
scroll to position [962, 0]
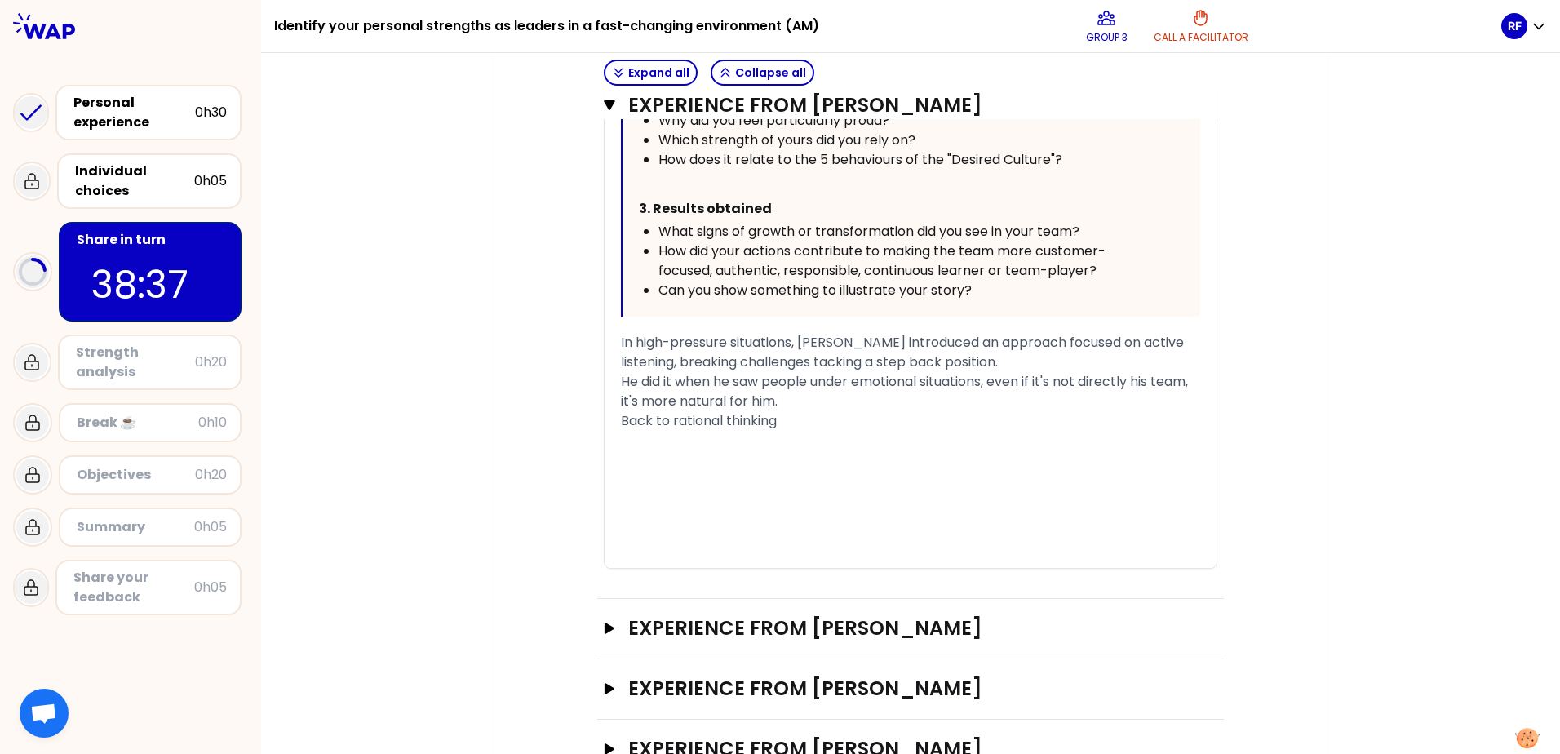
drag, startPoint x: 1544, startPoint y: 472, endPoint x: 1550, endPoint y: 428, distance: 43.6
click at [826, 330] on div "My group number: 3 Objectives # Take turns telling your story (12min/person, in…" at bounding box center [910, 403] width 1299 height 701
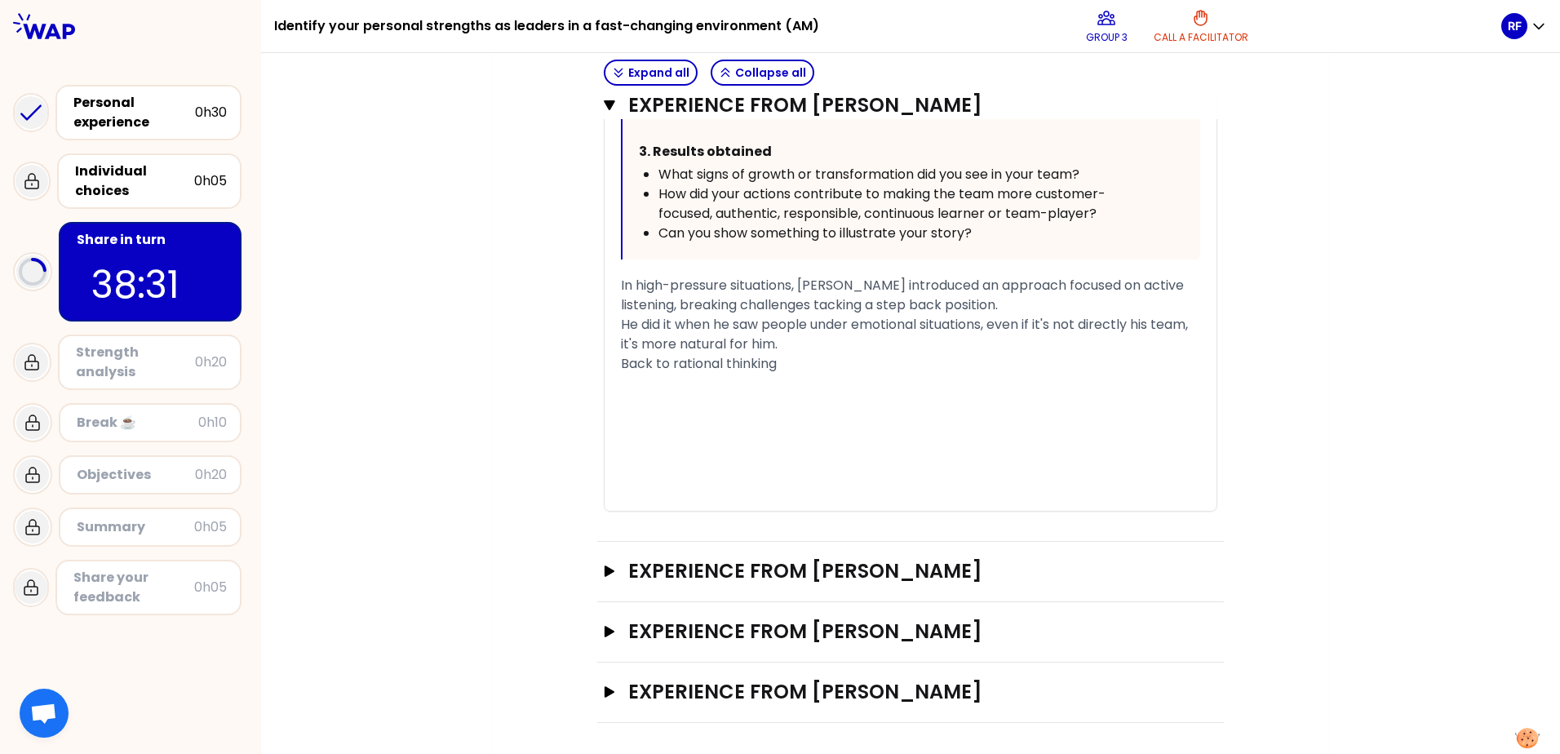
scroll to position [1036, 0]
click at [777, 330] on h3 "Experience from [PERSON_NAME]" at bounding box center [895, 569] width 534 height 26
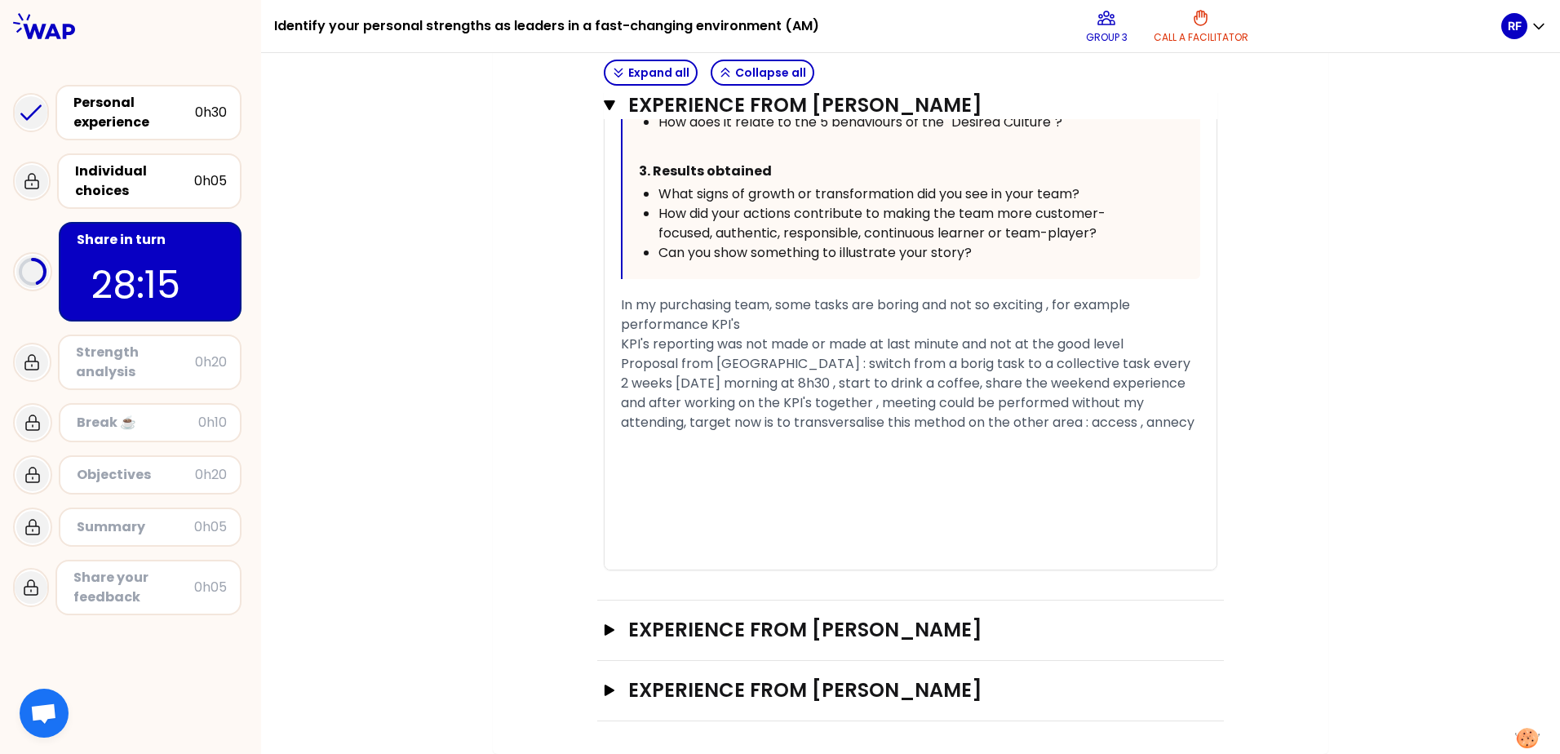
scroll to position [2111, 0]
click at [605, 330] on icon "button" at bounding box center [610, 629] width 10 height 11
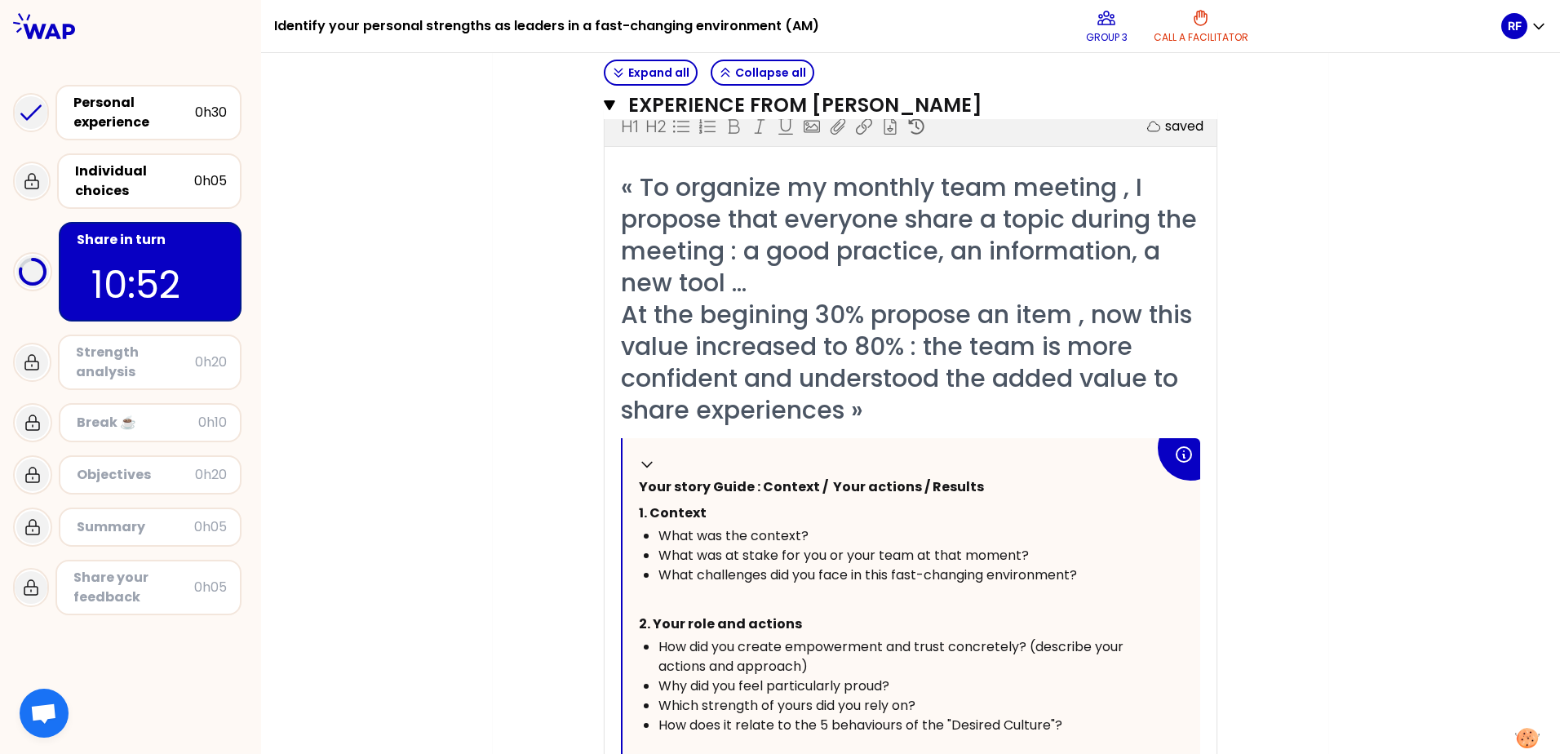
scroll to position [2441, 0]
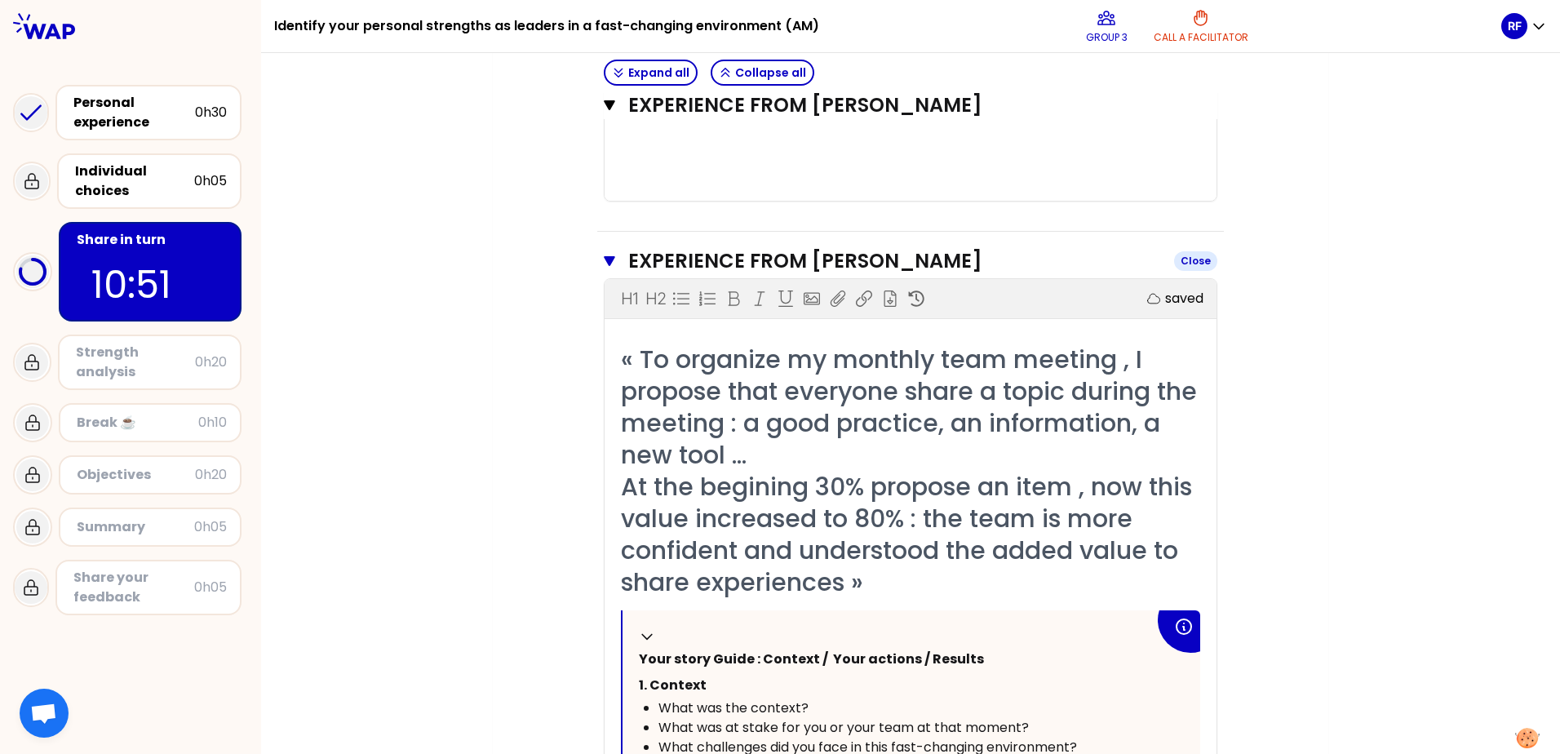
click at [605, 268] on icon "button" at bounding box center [609, 261] width 11 height 13
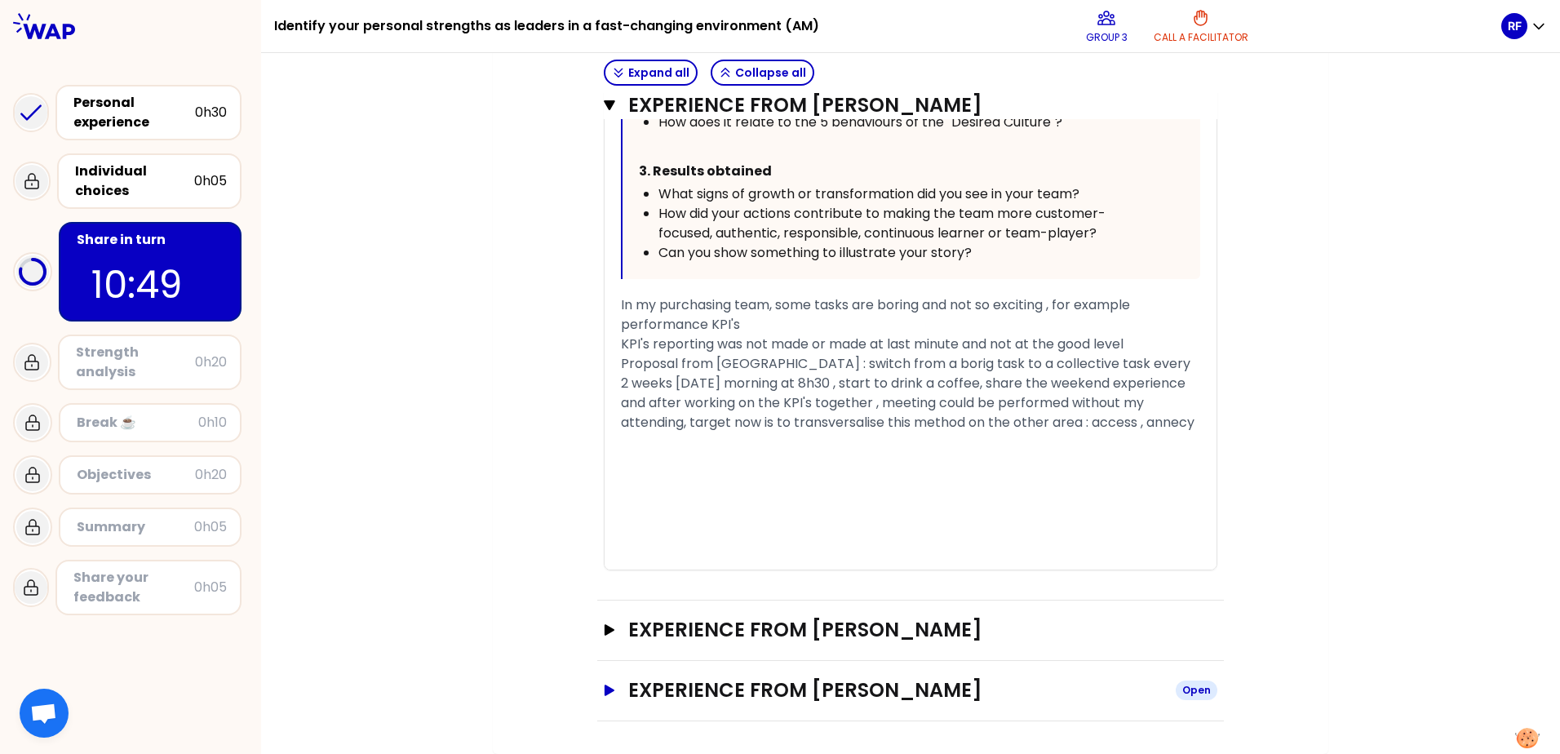
click at [603, 330] on icon "button" at bounding box center [609, 689] width 13 height 11
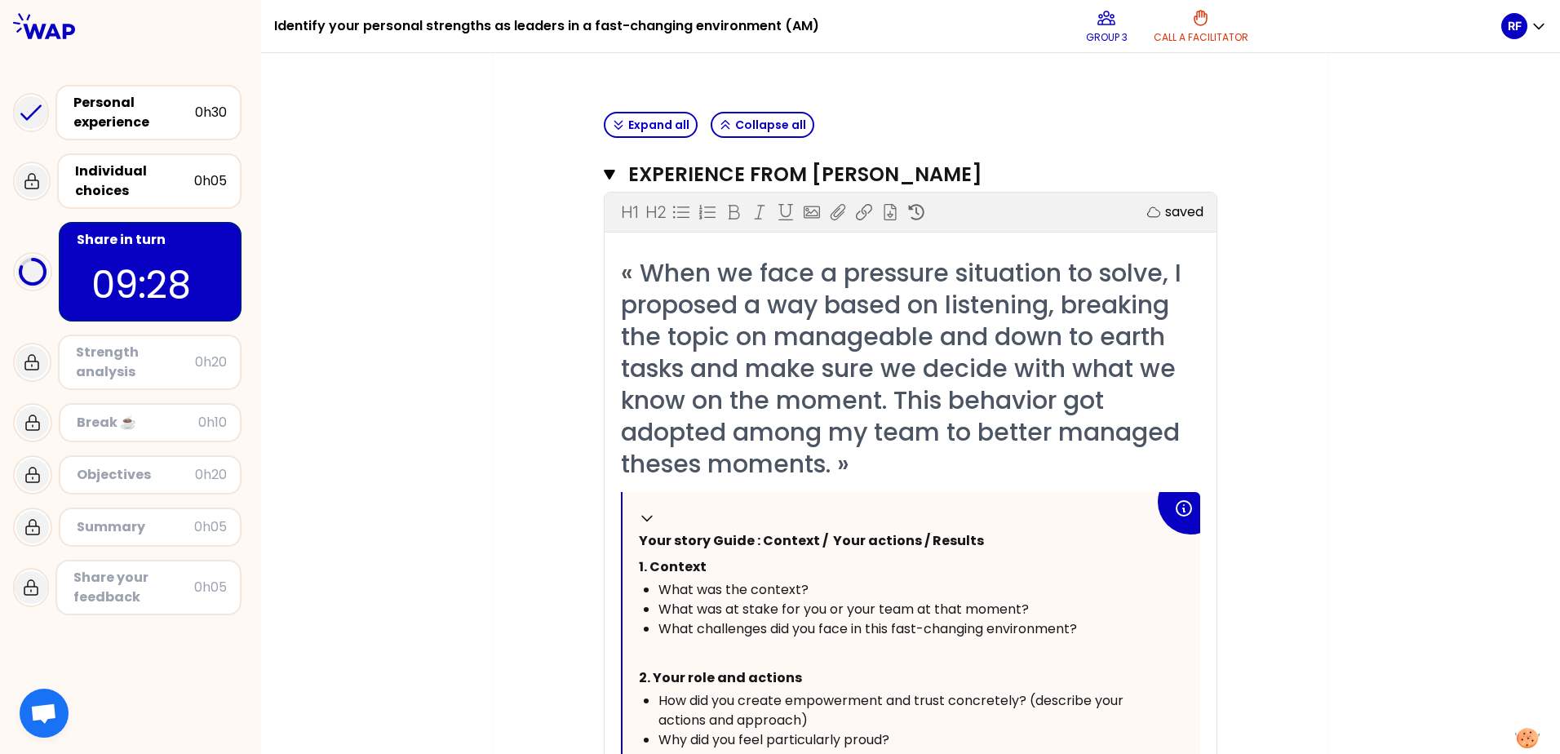
scroll to position [166, 0]
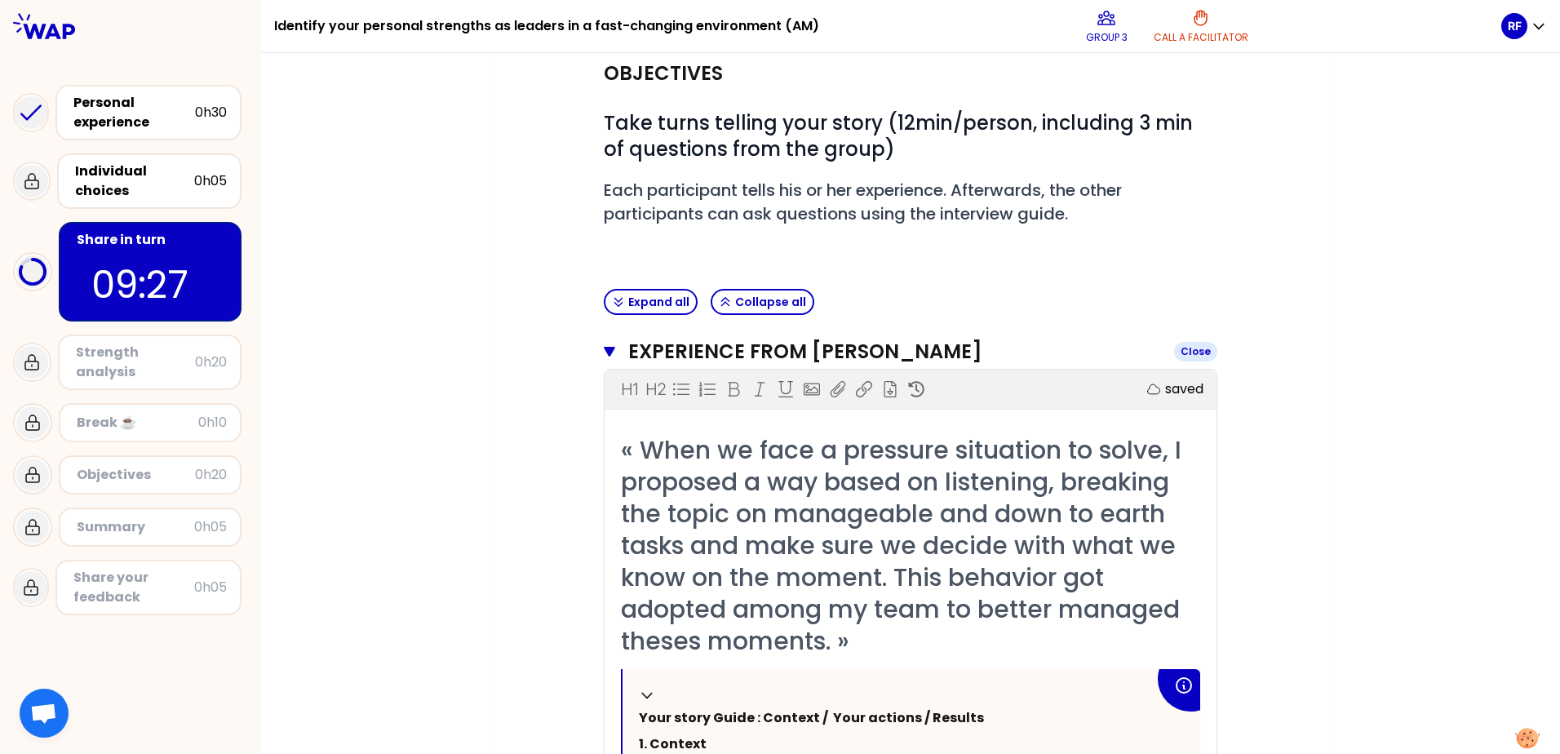
click at [604, 330] on icon "button" at bounding box center [609, 351] width 11 height 13
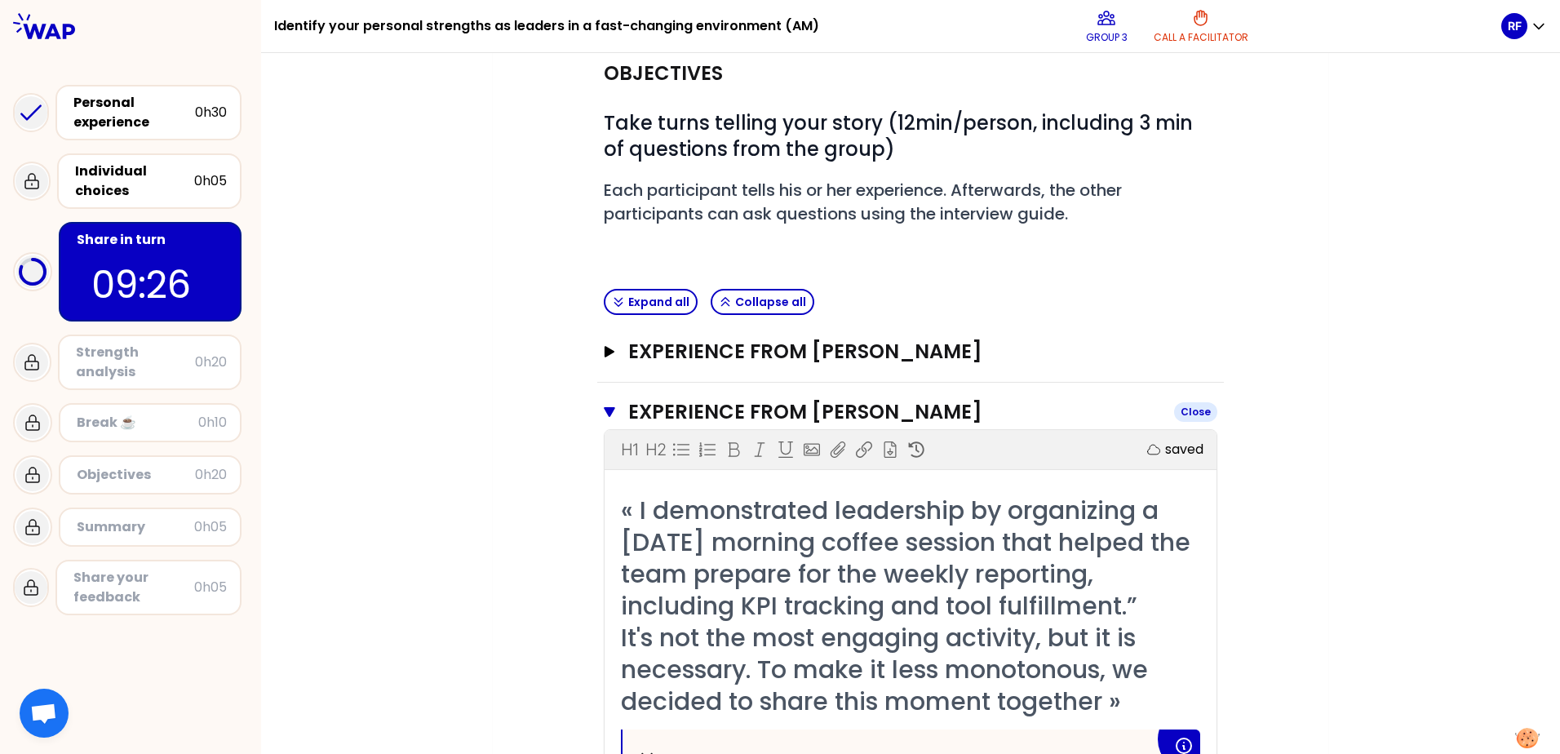
click at [604, 330] on icon "button" at bounding box center [609, 412] width 11 height 10
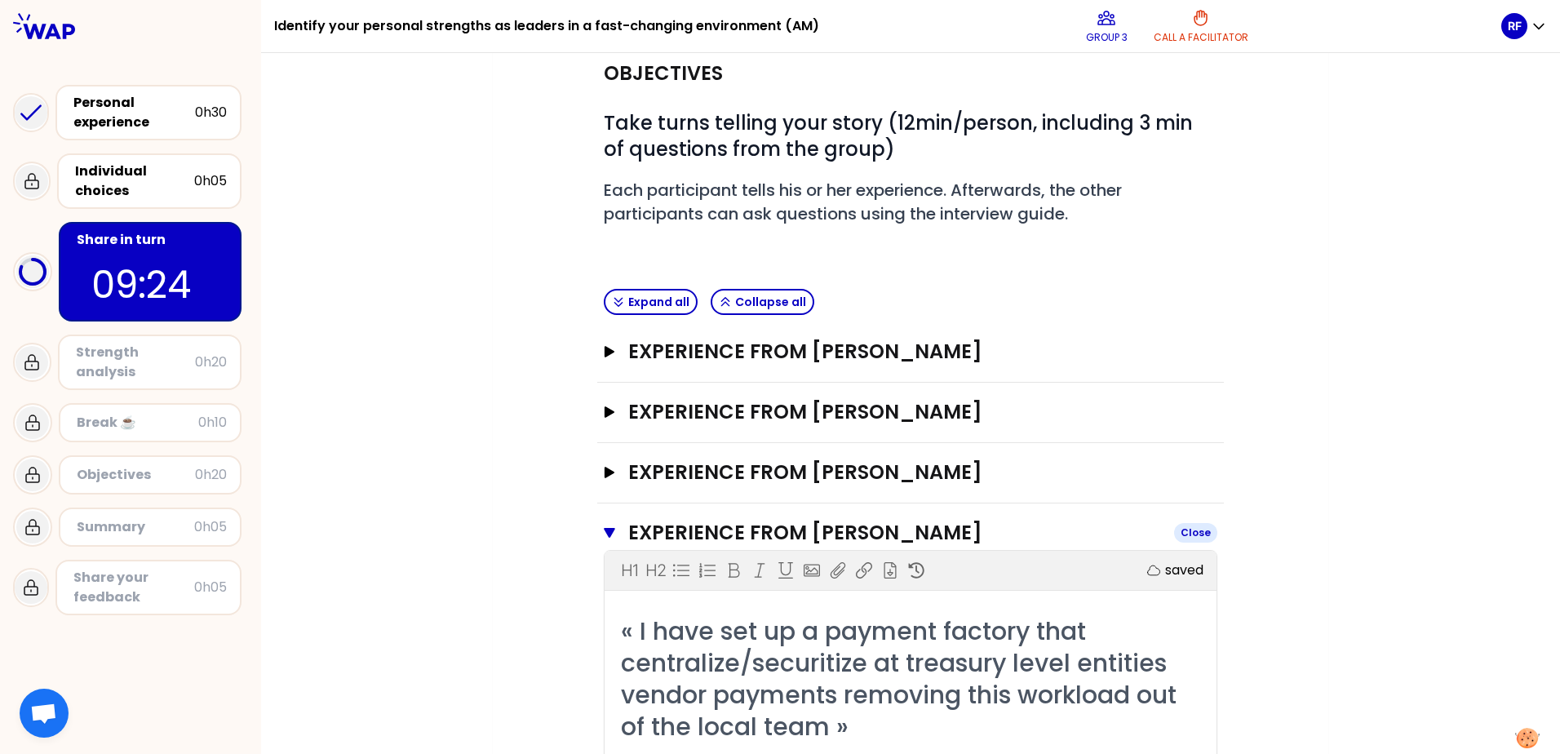
click at [609, 330] on button "Experience from [PERSON_NAME] Close" at bounding box center [910, 533] width 613 height 26
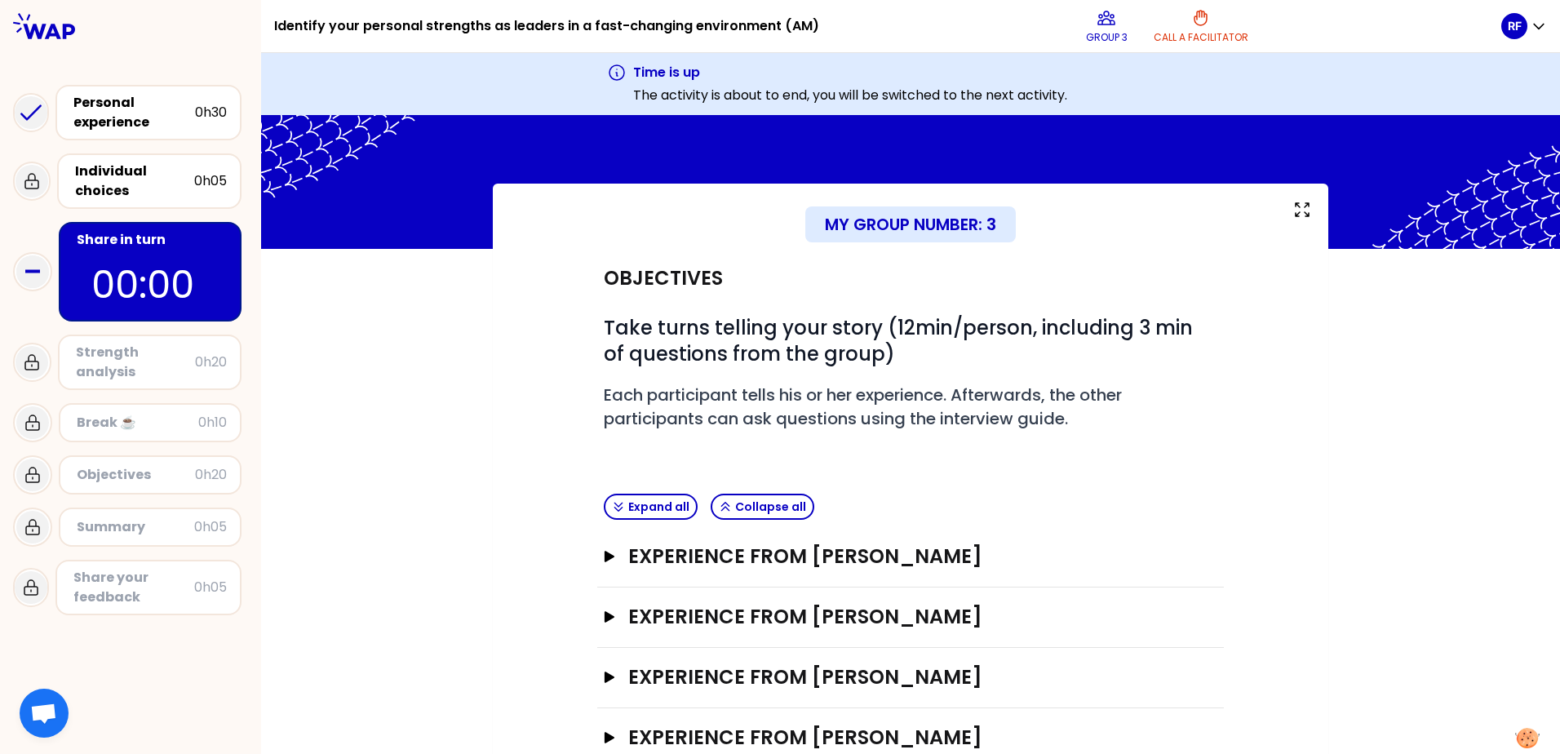
scroll to position [0, 0]
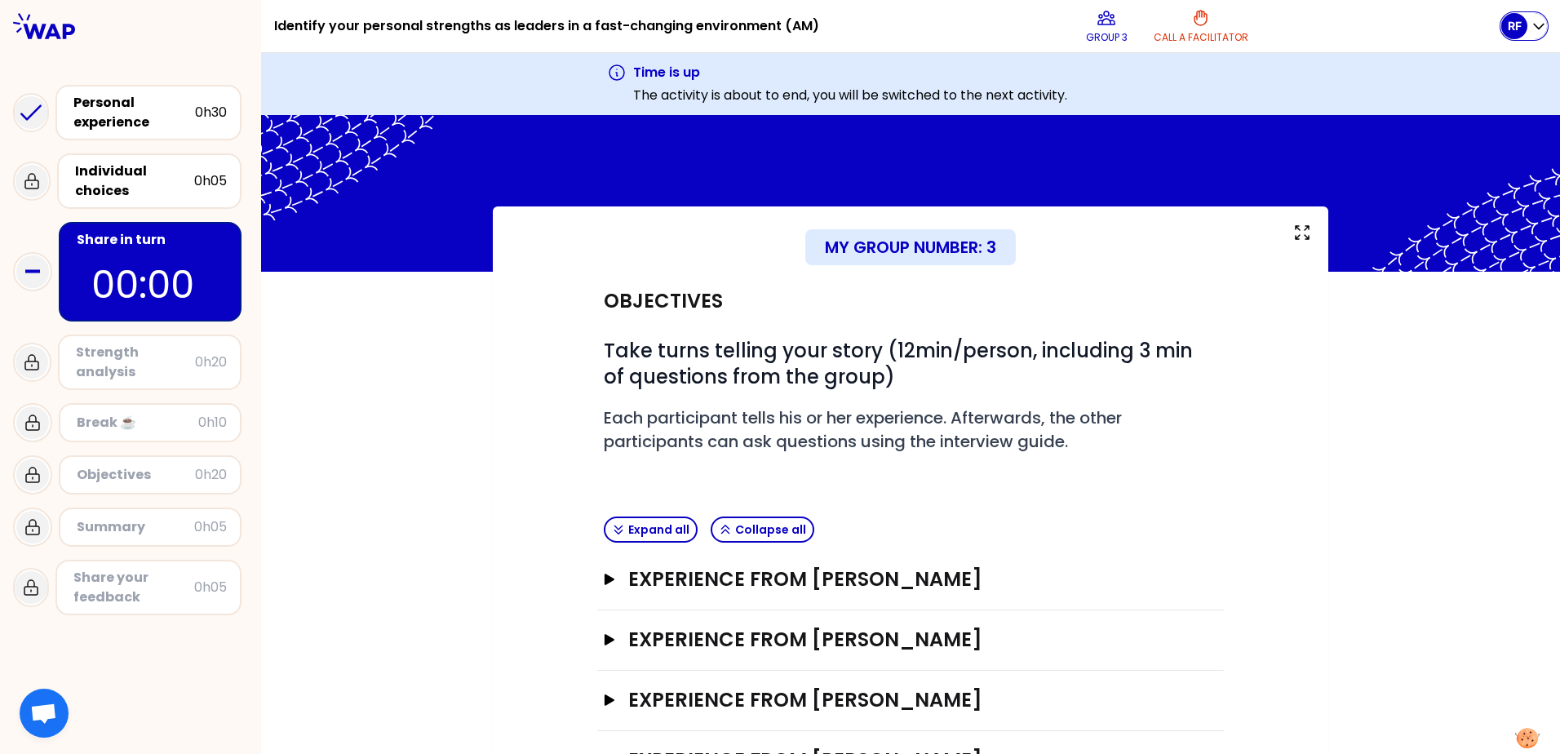
click at [826, 32] on icon "button" at bounding box center [1538, 26] width 16 height 16
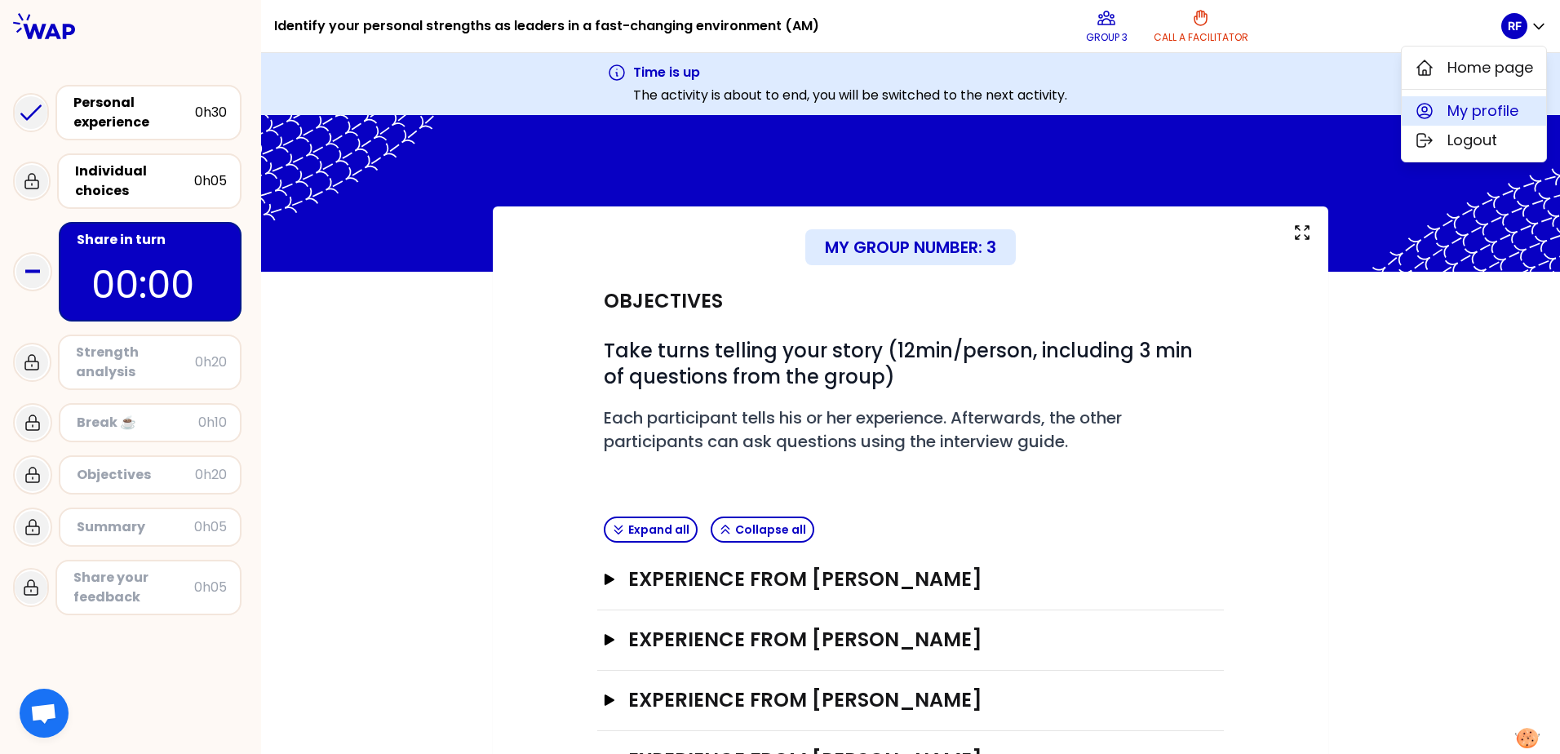
click at [826, 110] on span "My profile" at bounding box center [1482, 111] width 71 height 23
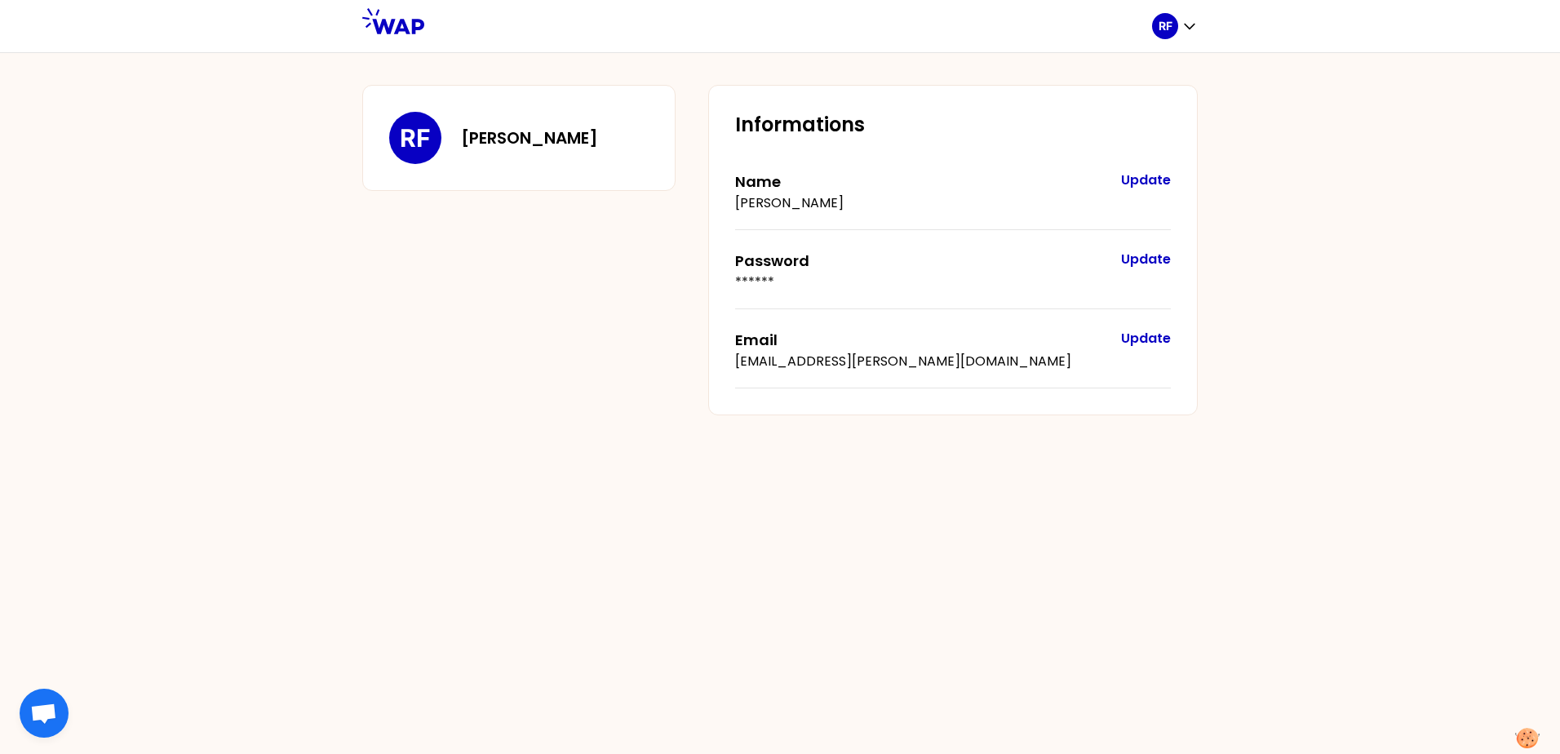
click at [826, 179] on button "Update" at bounding box center [1146, 181] width 50 height 20
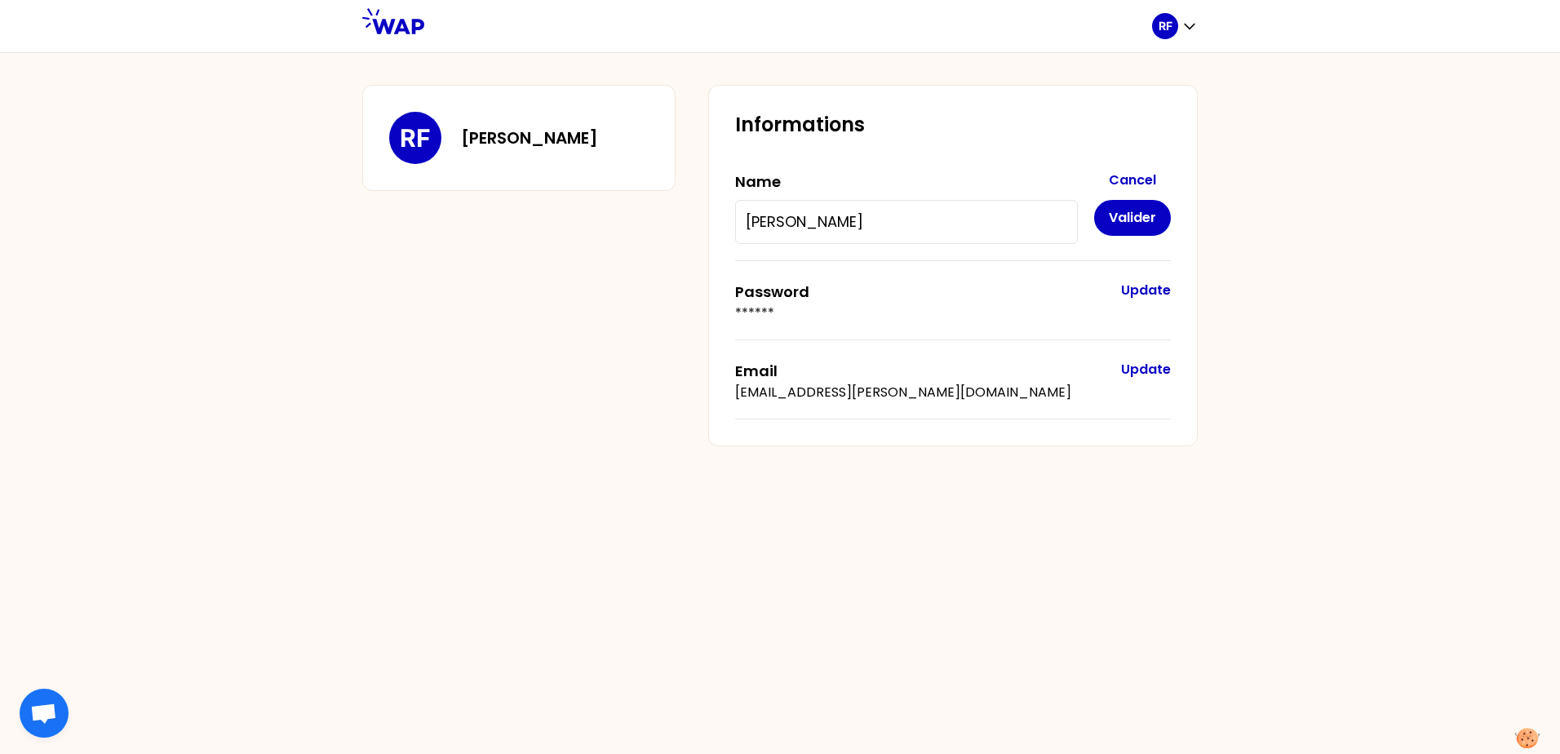
click at [826, 219] on input "[PERSON_NAME]" at bounding box center [906, 221] width 321 height 23
drag, startPoint x: 785, startPoint y: 221, endPoint x: 702, endPoint y: 227, distance: 82.6
click at [703, 227] on div "RF [PERSON_NAME] Informations Name [PERSON_NAME] Valider Password ****** Update…" at bounding box center [779, 265] width 835 height 361
drag, startPoint x: 815, startPoint y: 215, endPoint x: 796, endPoint y: 221, distance: 19.6
click at [815, 216] on input "FARRAH" at bounding box center [906, 221] width 321 height 23
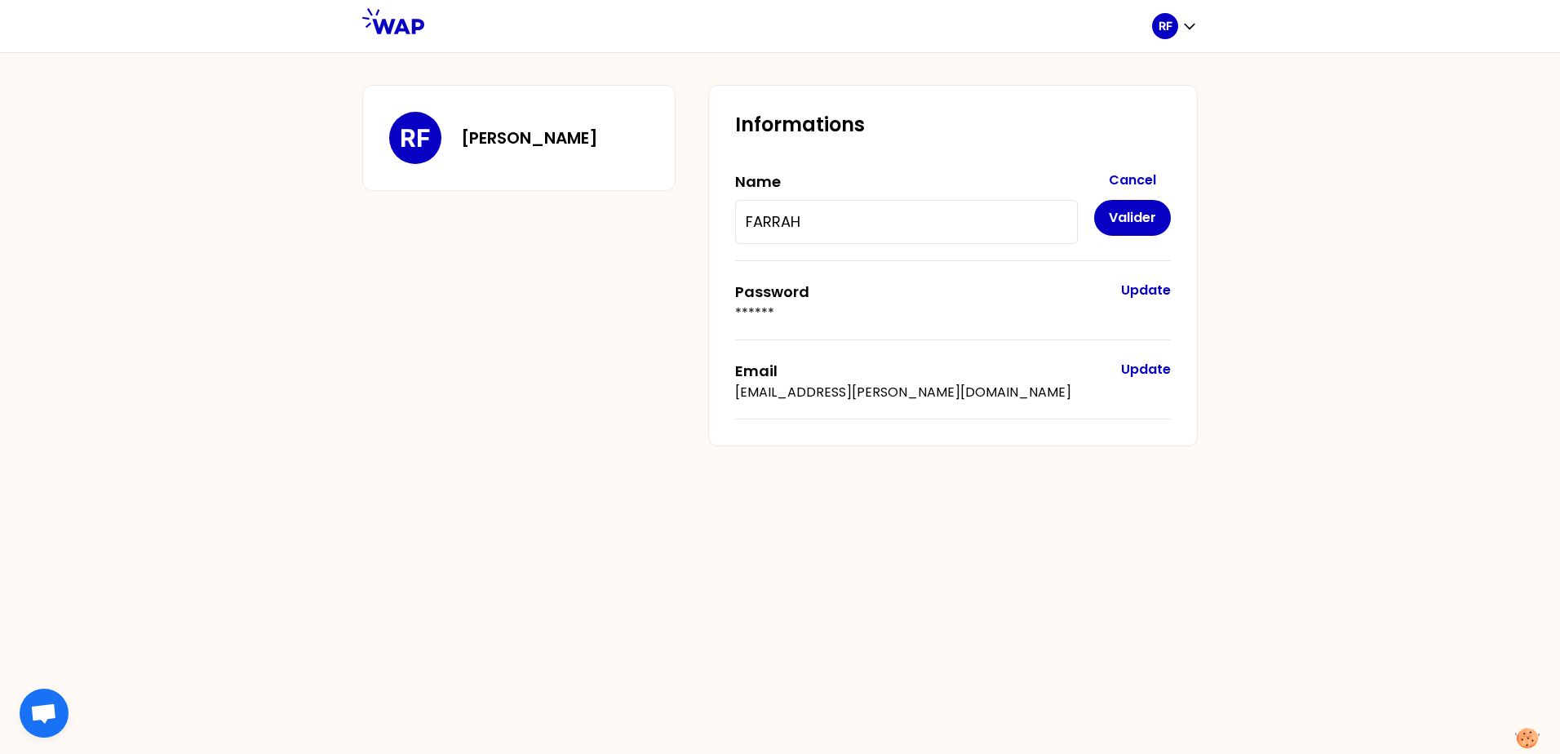
click at [753, 222] on input "FARRAH" at bounding box center [906, 221] width 321 height 23
click at [826, 219] on input "FARRAH" at bounding box center [906, 221] width 321 height 23
type input "[PERSON_NAME]"
click at [826, 215] on button "Valider" at bounding box center [1132, 218] width 77 height 36
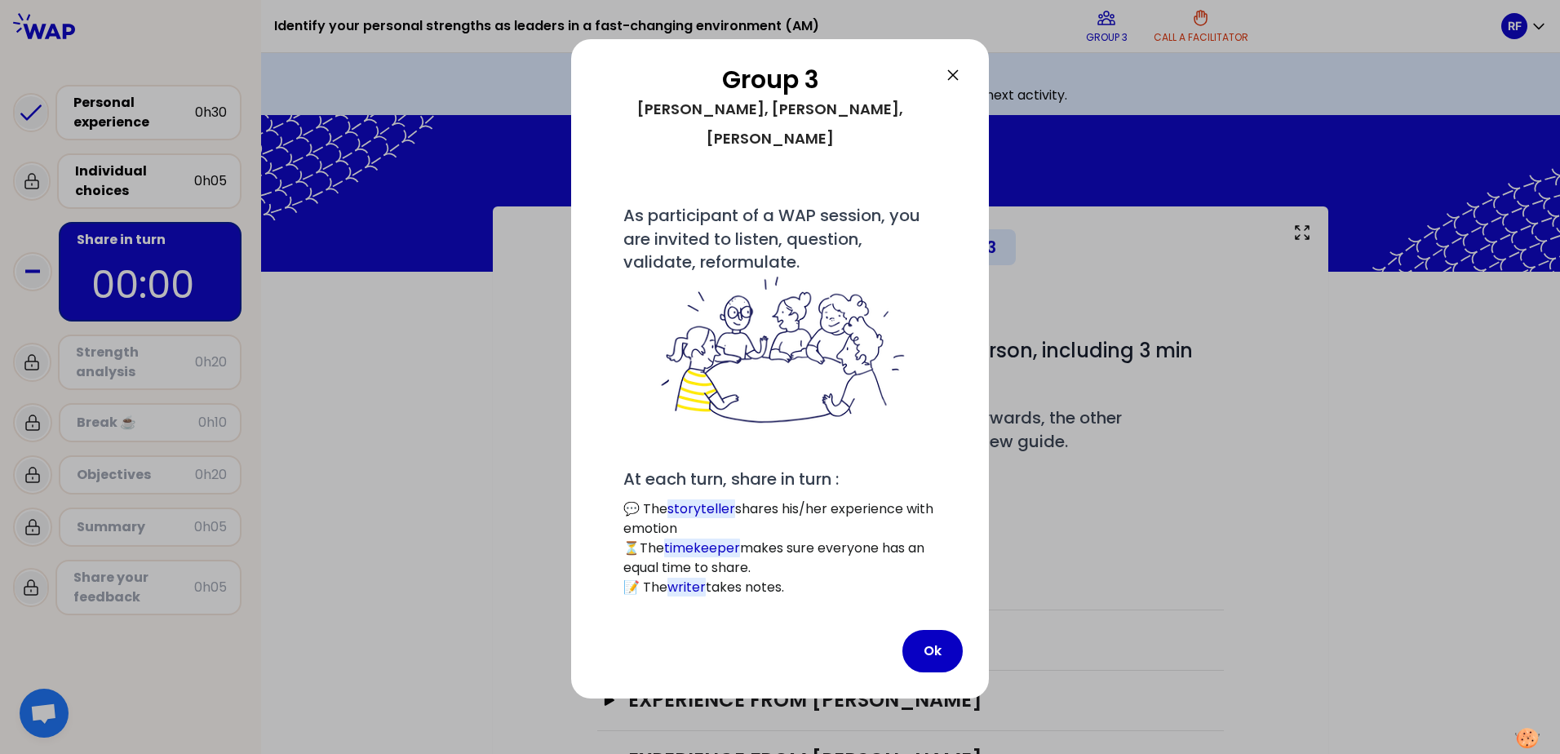
click at [826, 71] on icon at bounding box center [953, 75] width 20 height 20
click at [946, 67] on icon at bounding box center [953, 75] width 20 height 20
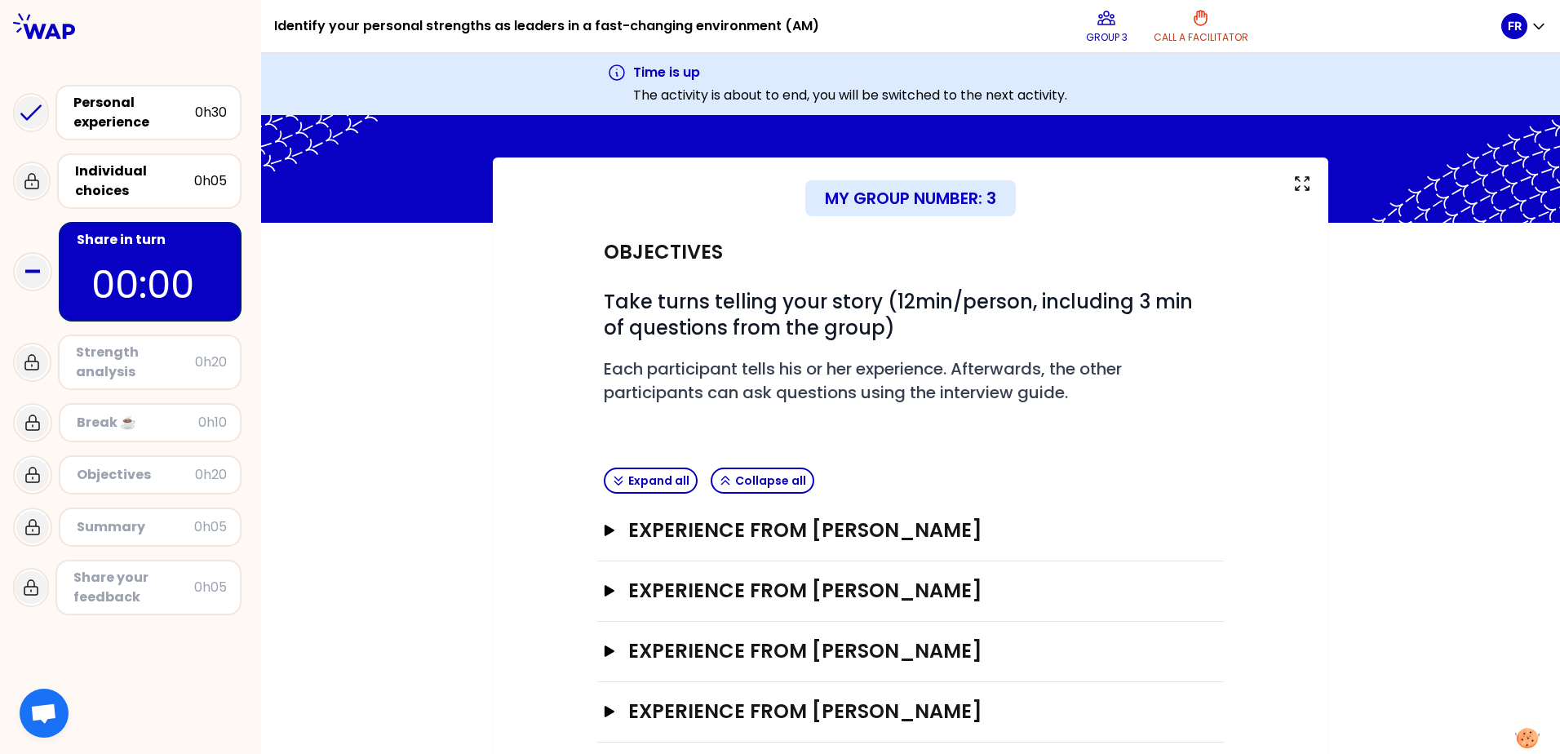
scroll to position [70, 0]
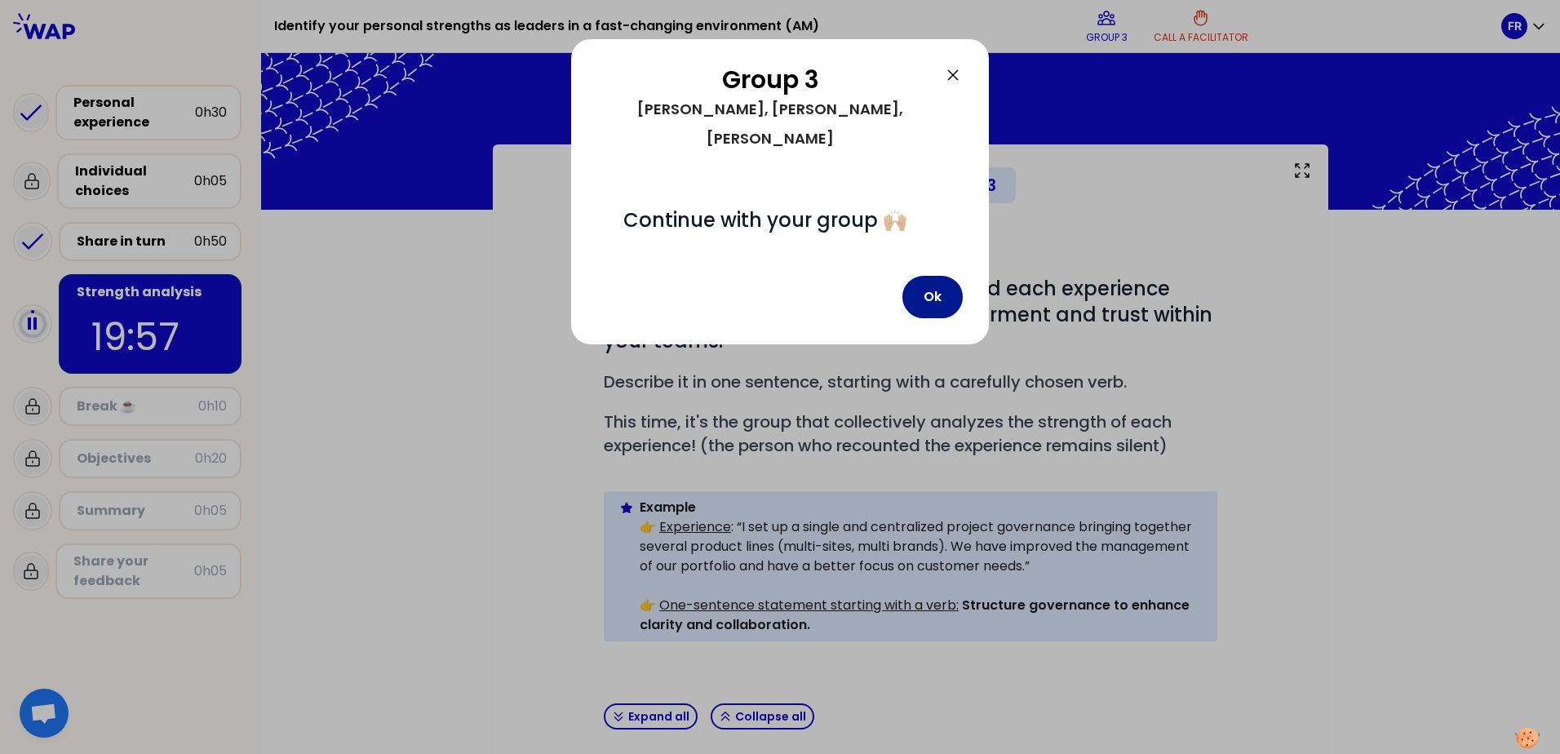
click at [929, 276] on button "Ok" at bounding box center [932, 297] width 60 height 42
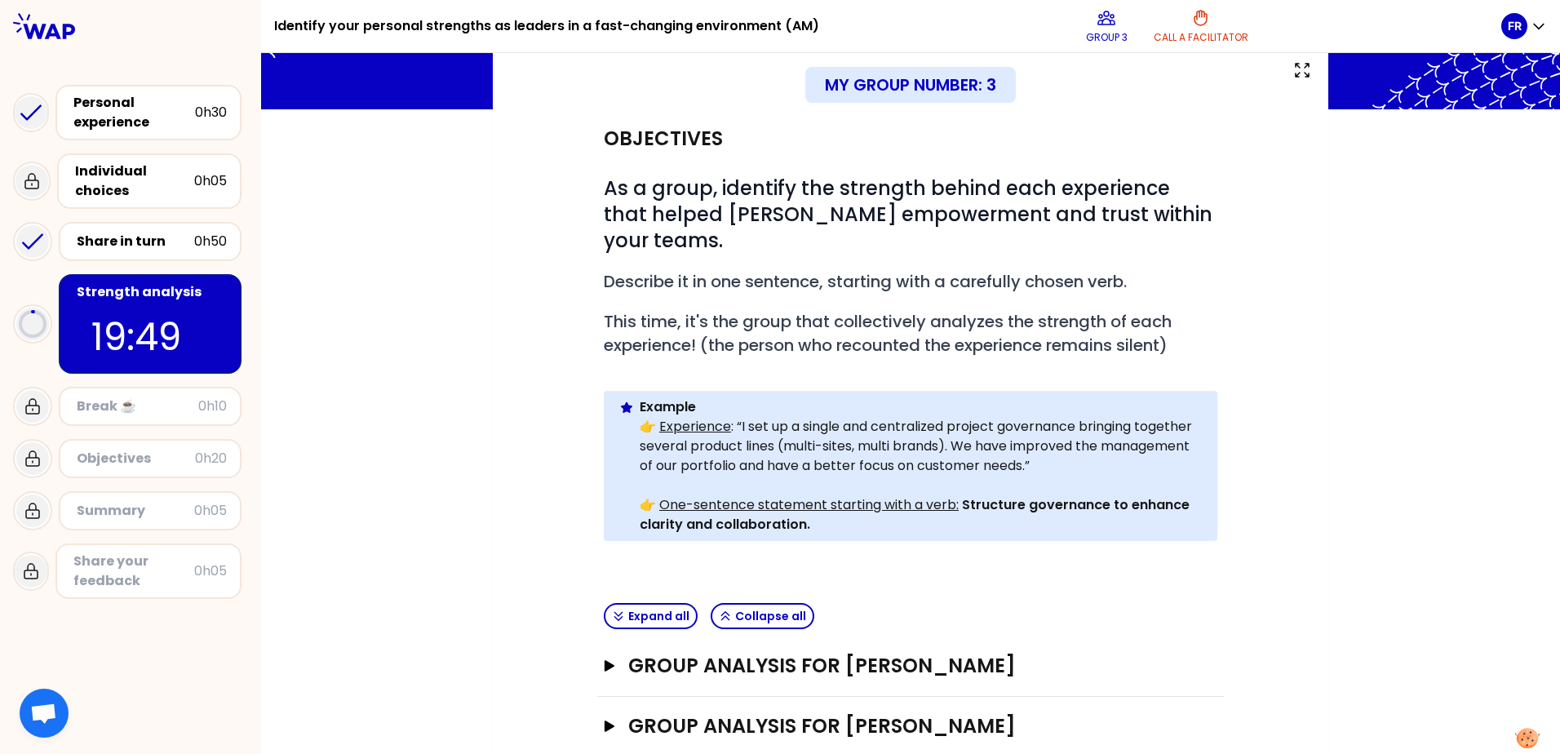
scroll to position [231, 0]
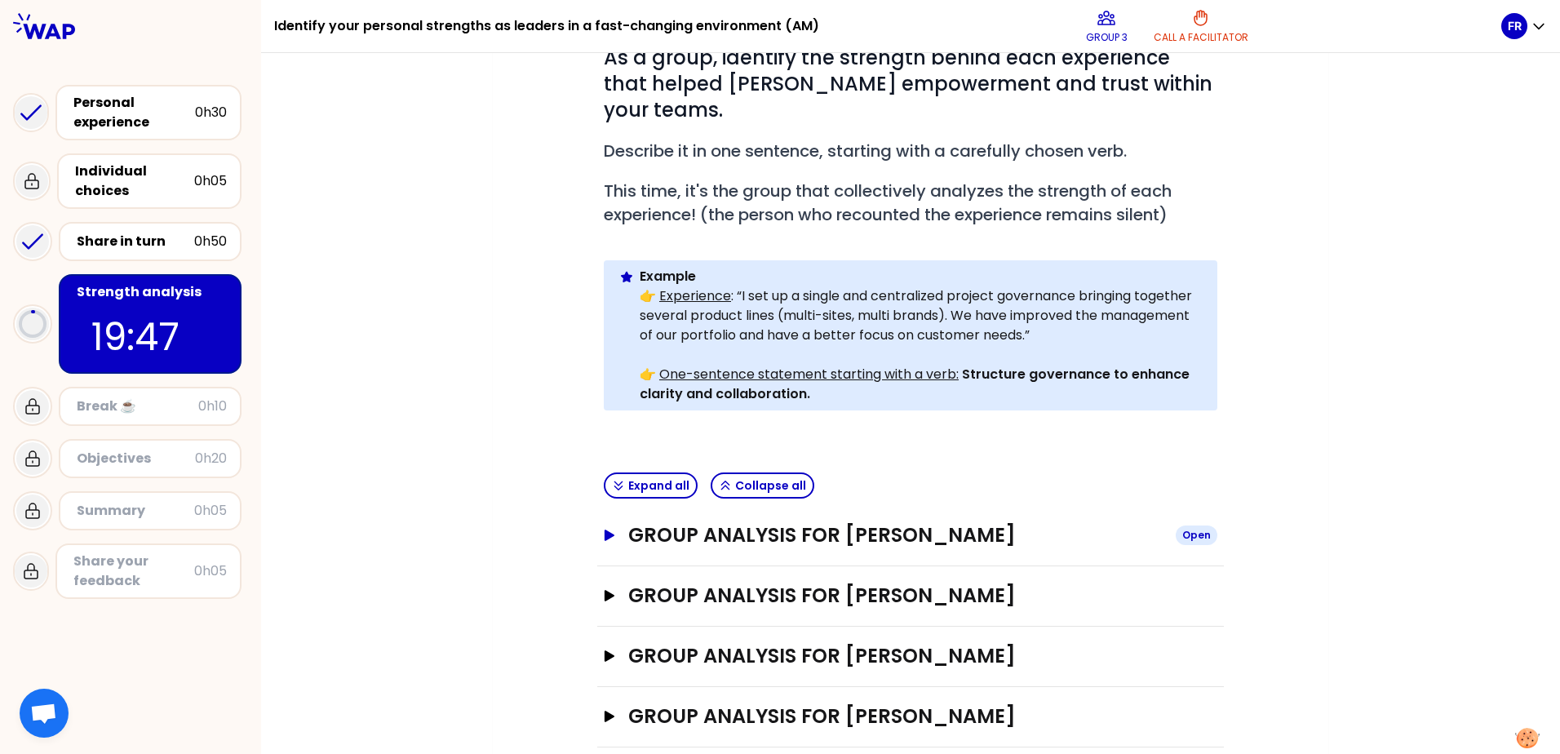
click at [605, 529] on icon "button" at bounding box center [610, 534] width 10 height 11
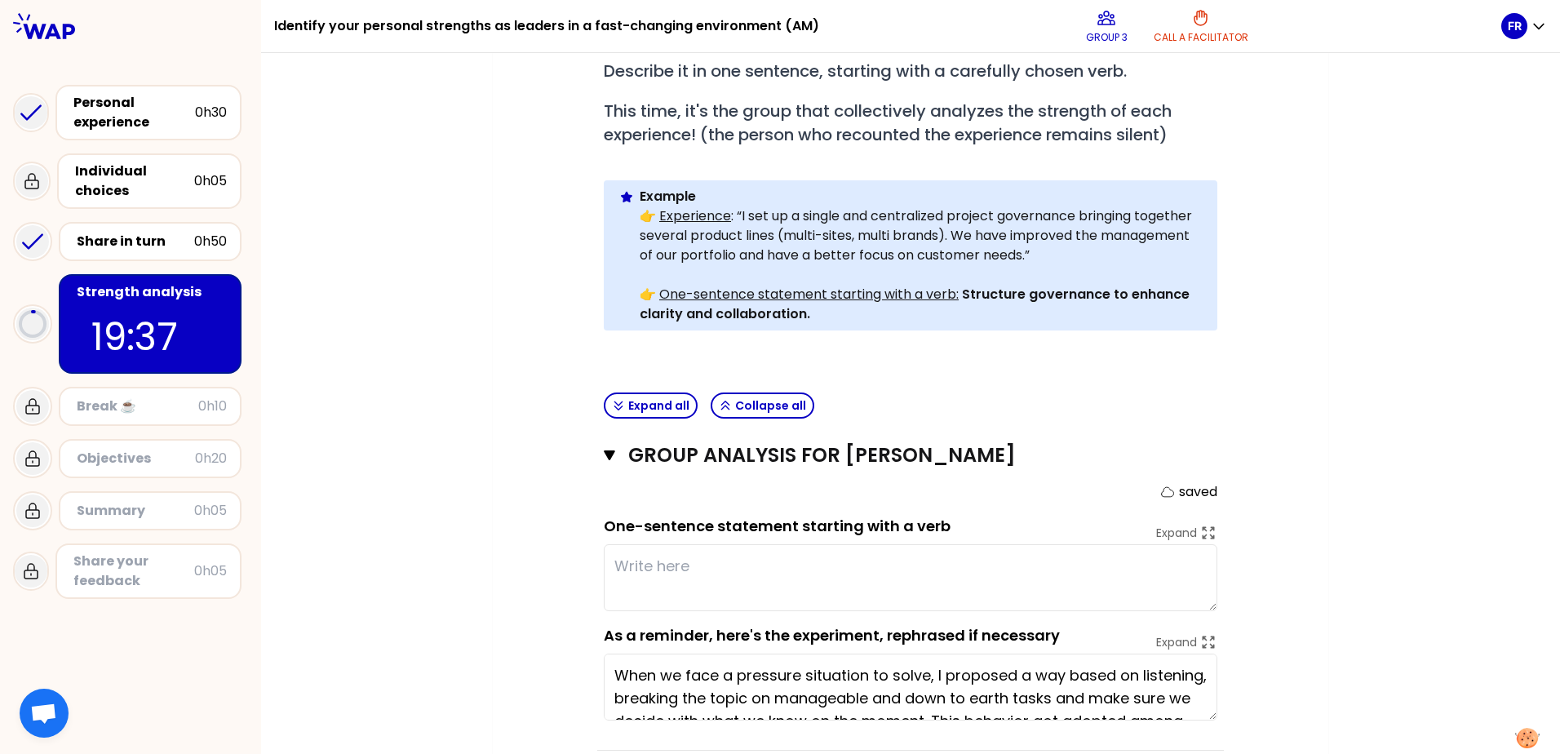
scroll to position [312, 0]
click at [687, 543] on textarea at bounding box center [910, 576] width 613 height 67
click at [636, 543] on textarea "Listening , able to step back," at bounding box center [910, 576] width 613 height 67
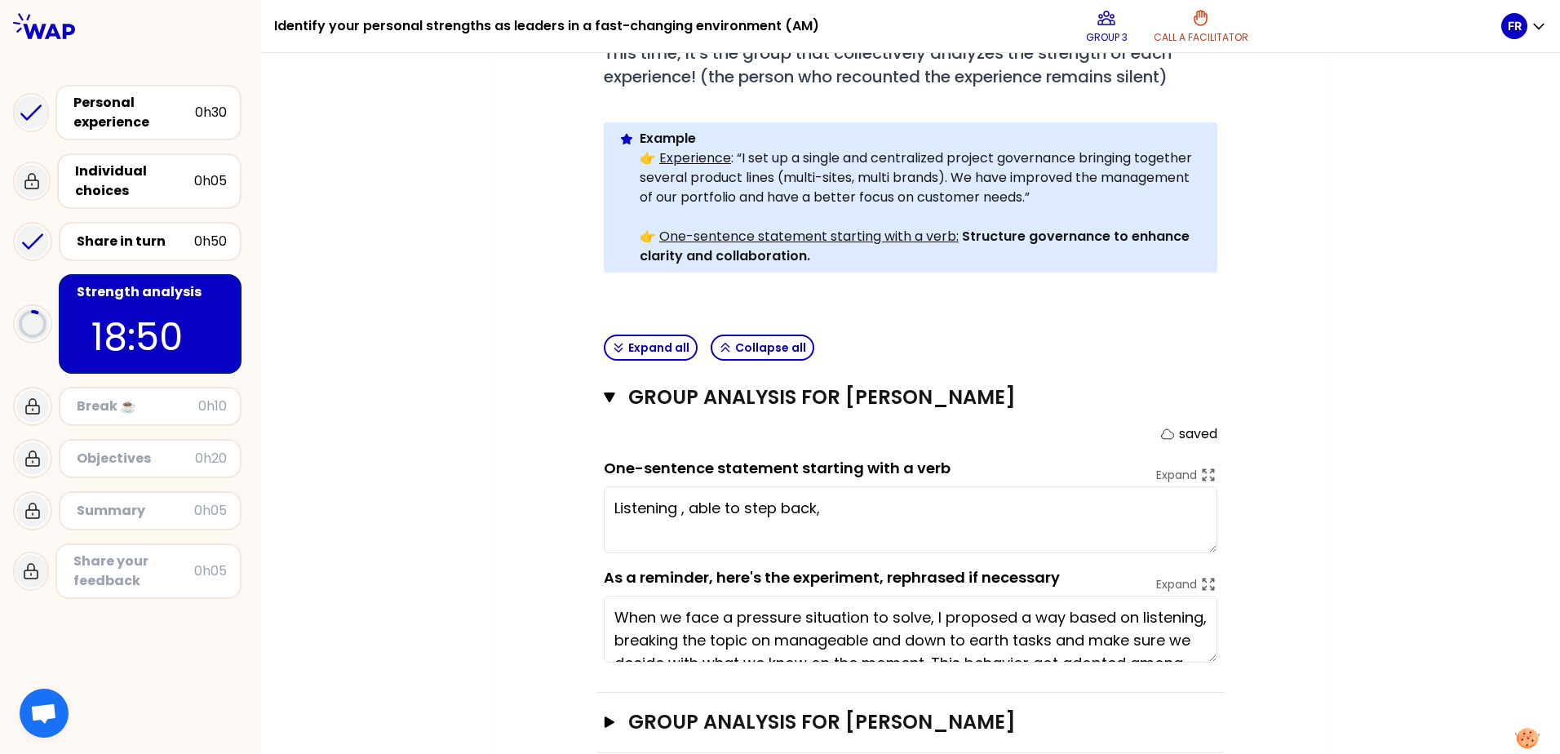
scroll to position [394, 0]
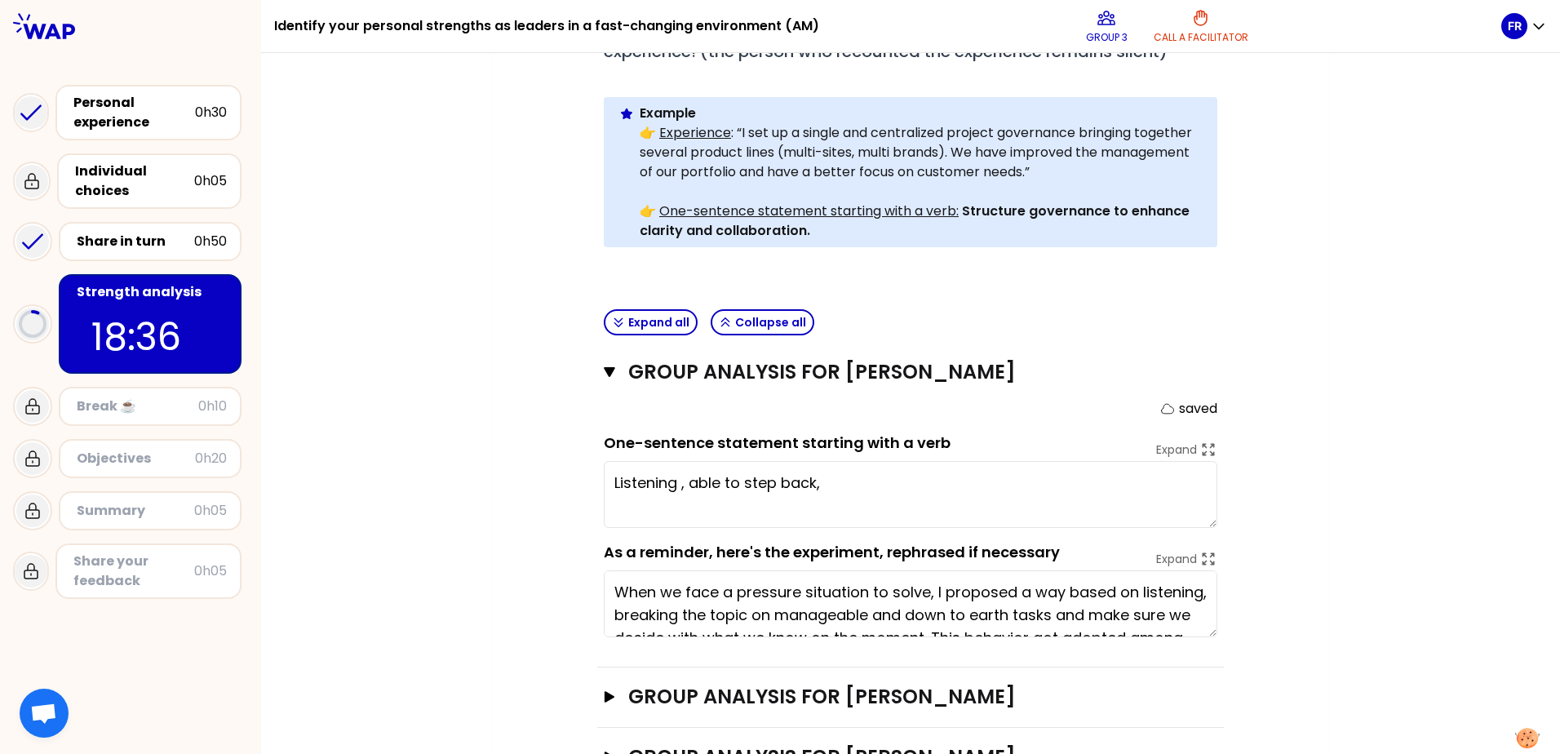
click at [839, 461] on textarea "Listening , able to step back," at bounding box center [910, 494] width 613 height 67
click at [671, 461] on textarea "Listening , able to step back, appeasement when facing pressure" at bounding box center [910, 494] width 613 height 67
click at [681, 461] on textarea "Listening , able to step back, appeasement when facing pressure" at bounding box center [910, 494] width 613 height 67
click at [609, 461] on textarea "Listening , able to step back, appeasement when facing pressure" at bounding box center [910, 494] width 613 height 67
click at [736, 461] on textarea "Apply a Listening , able to step back, appeasement when facing pressure" at bounding box center [910, 494] width 613 height 67
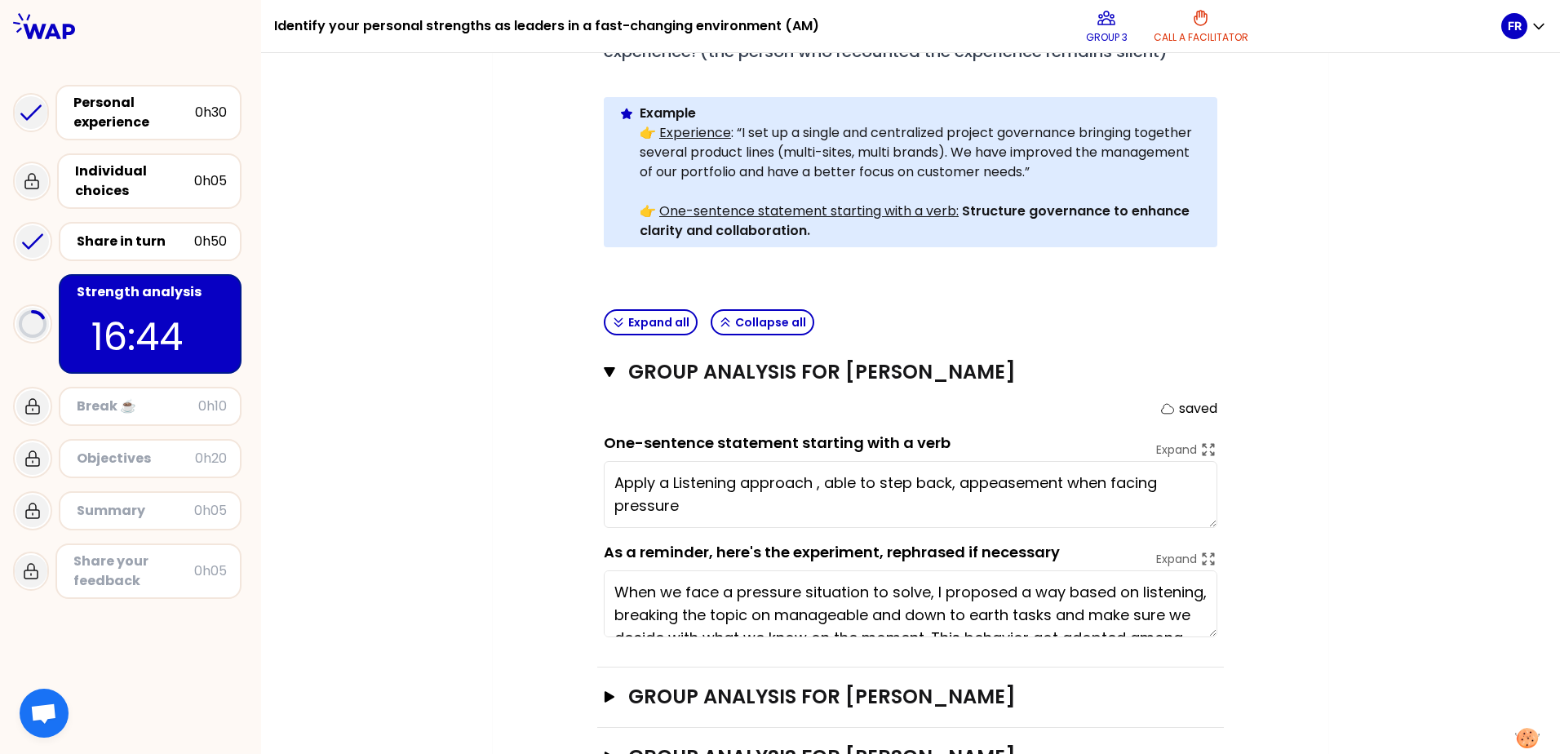
click at [959, 461] on textarea "Apply a Listening approach , able to step back, appeasement when facing pressure" at bounding box center [910, 494] width 613 height 67
click at [926, 492] on textarea "Apply a Listening approach , able to step back, and show appeasement when facin…" at bounding box center [910, 494] width 613 height 67
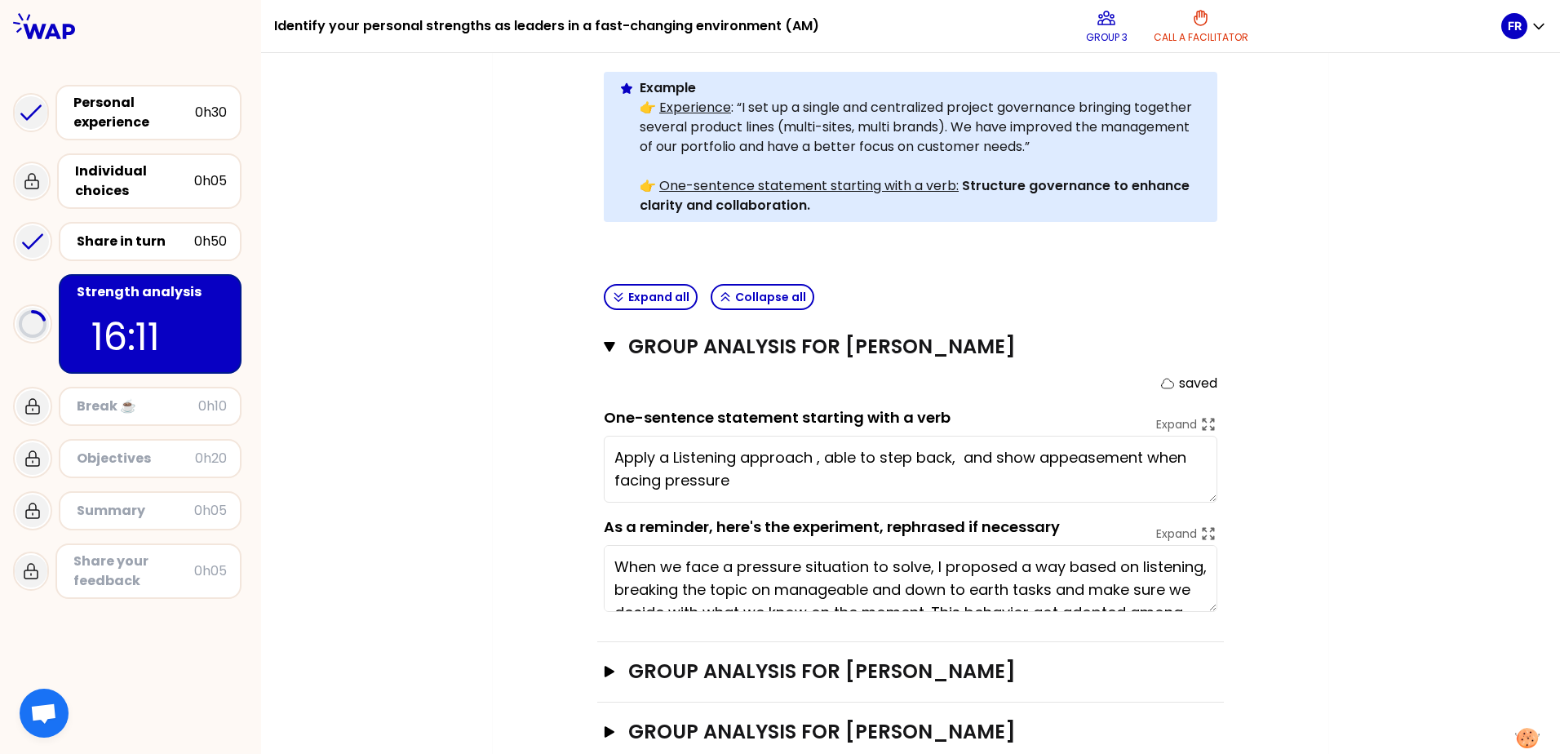
scroll to position [495, 0]
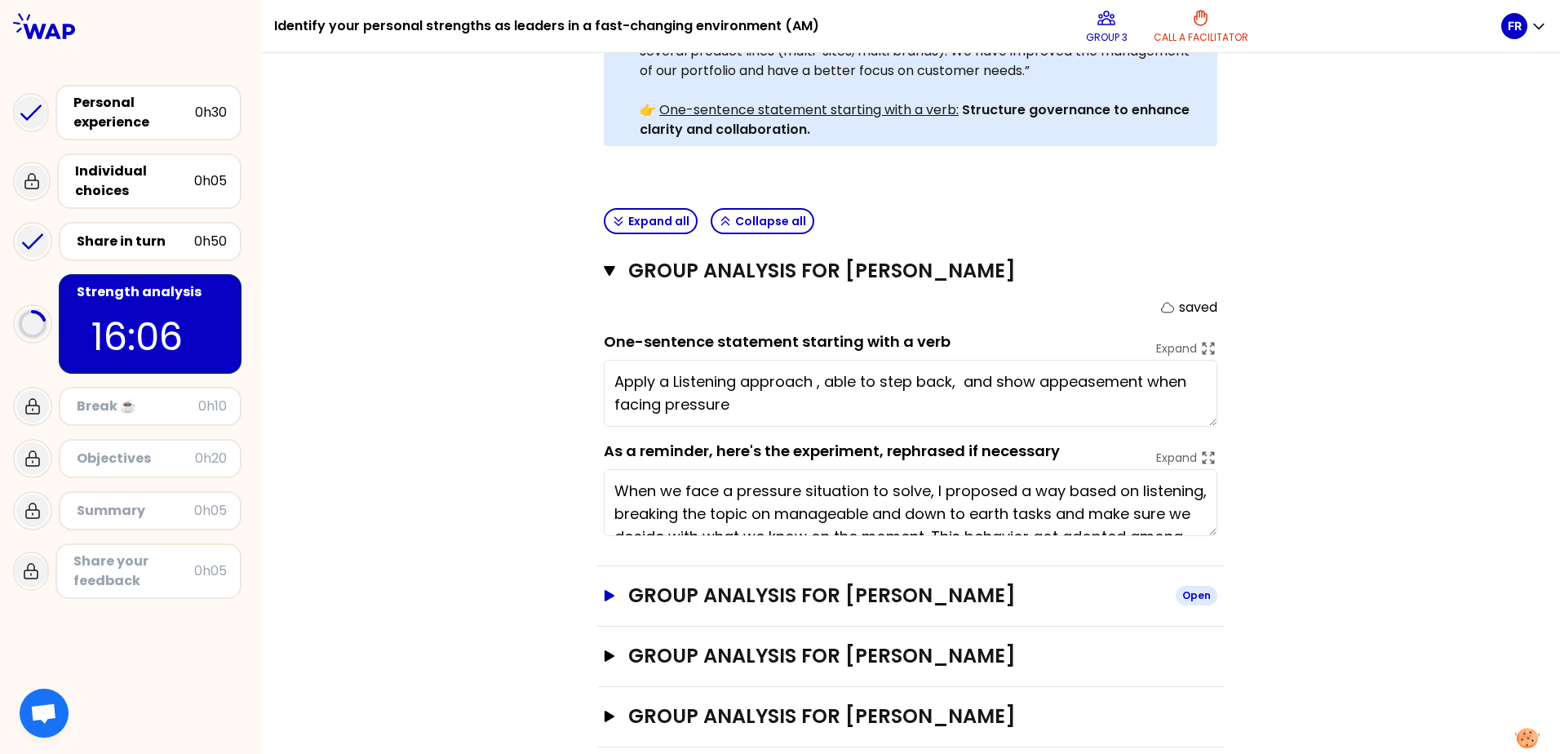
type textarea "Apply a Listening approach , able to step back, and show appeasement when facin…"
click at [605, 590] on icon "button" at bounding box center [610, 595] width 10 height 11
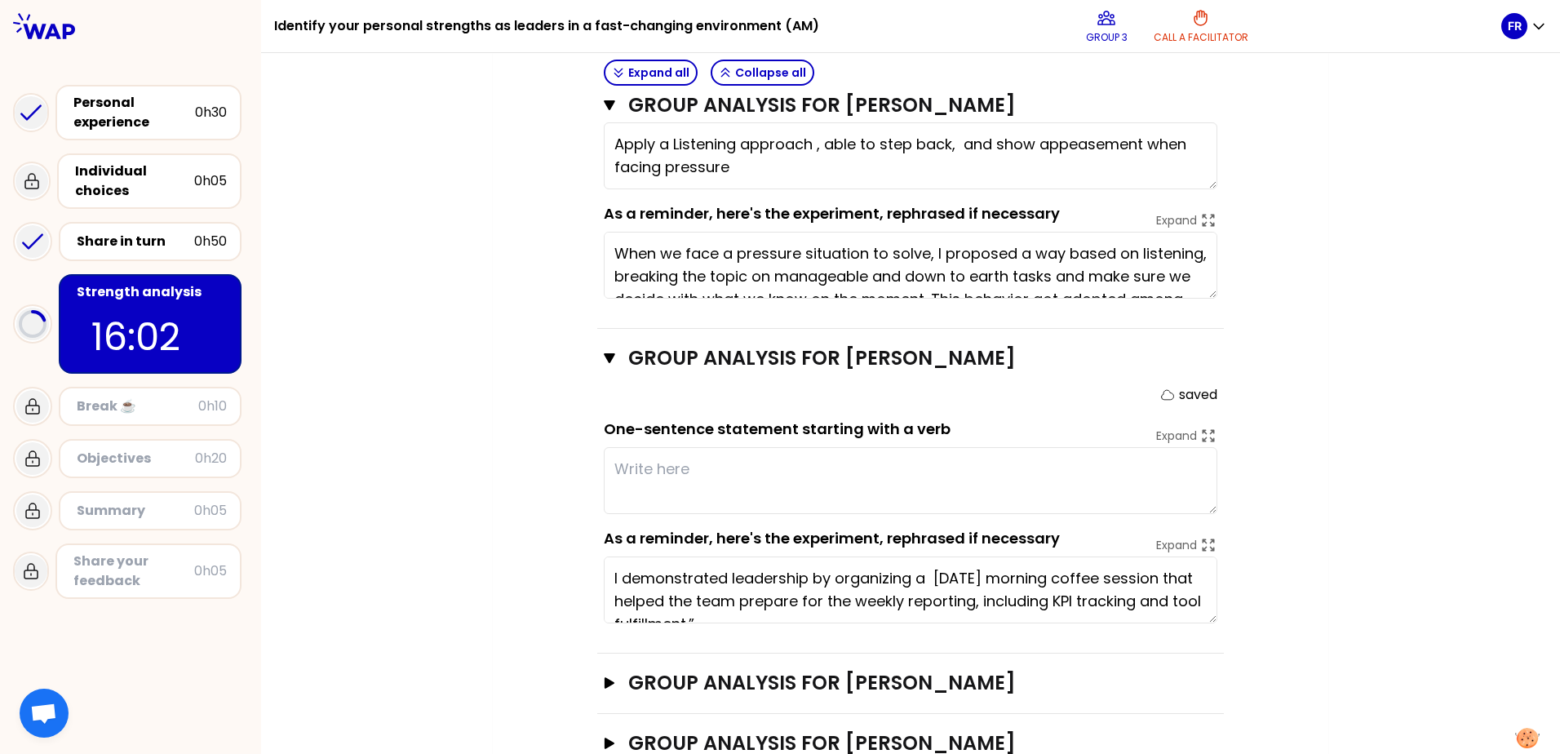
scroll to position [743, 0]
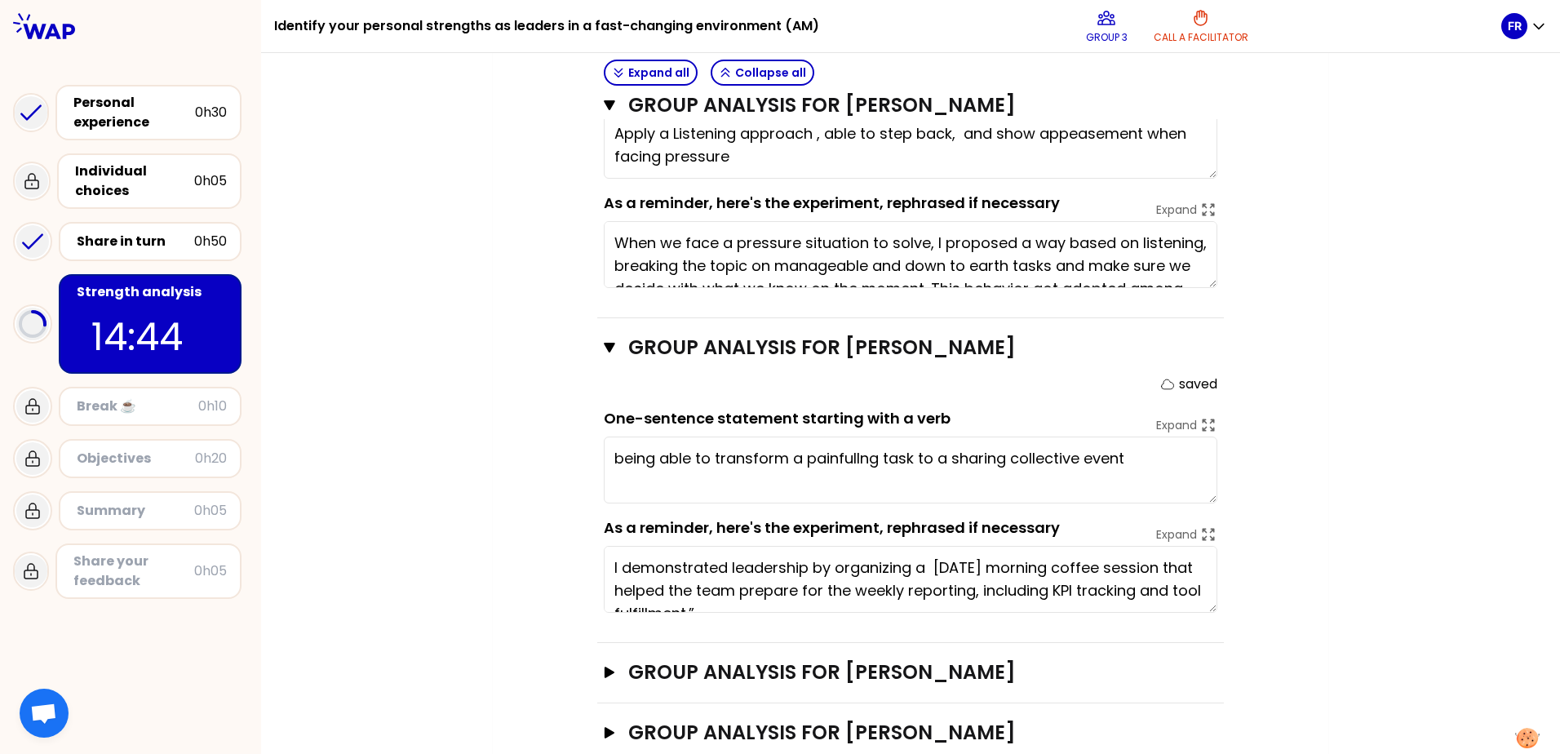
type textarea "being able to transform a painfull task to a sharing collective event"
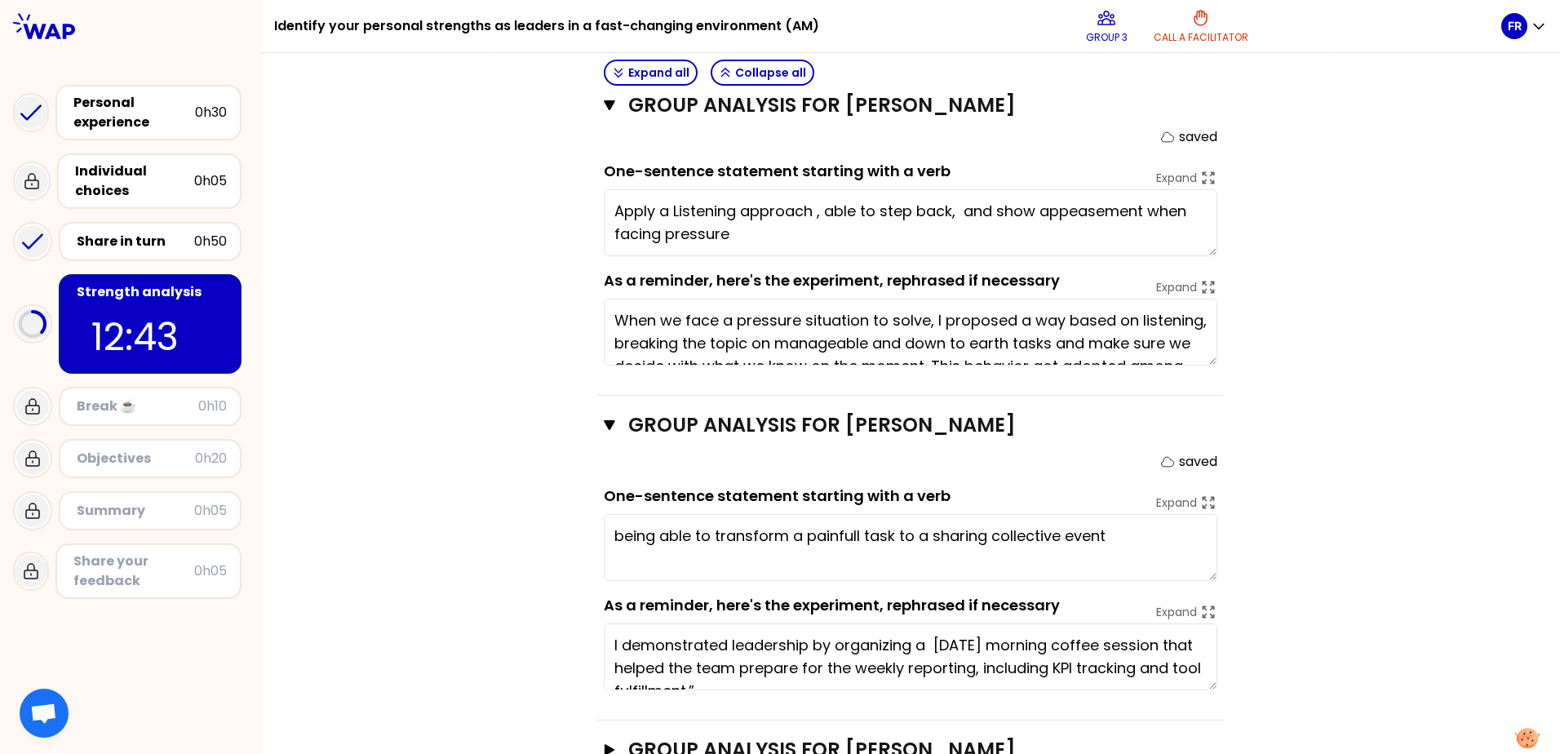
scroll to position [760, 0]
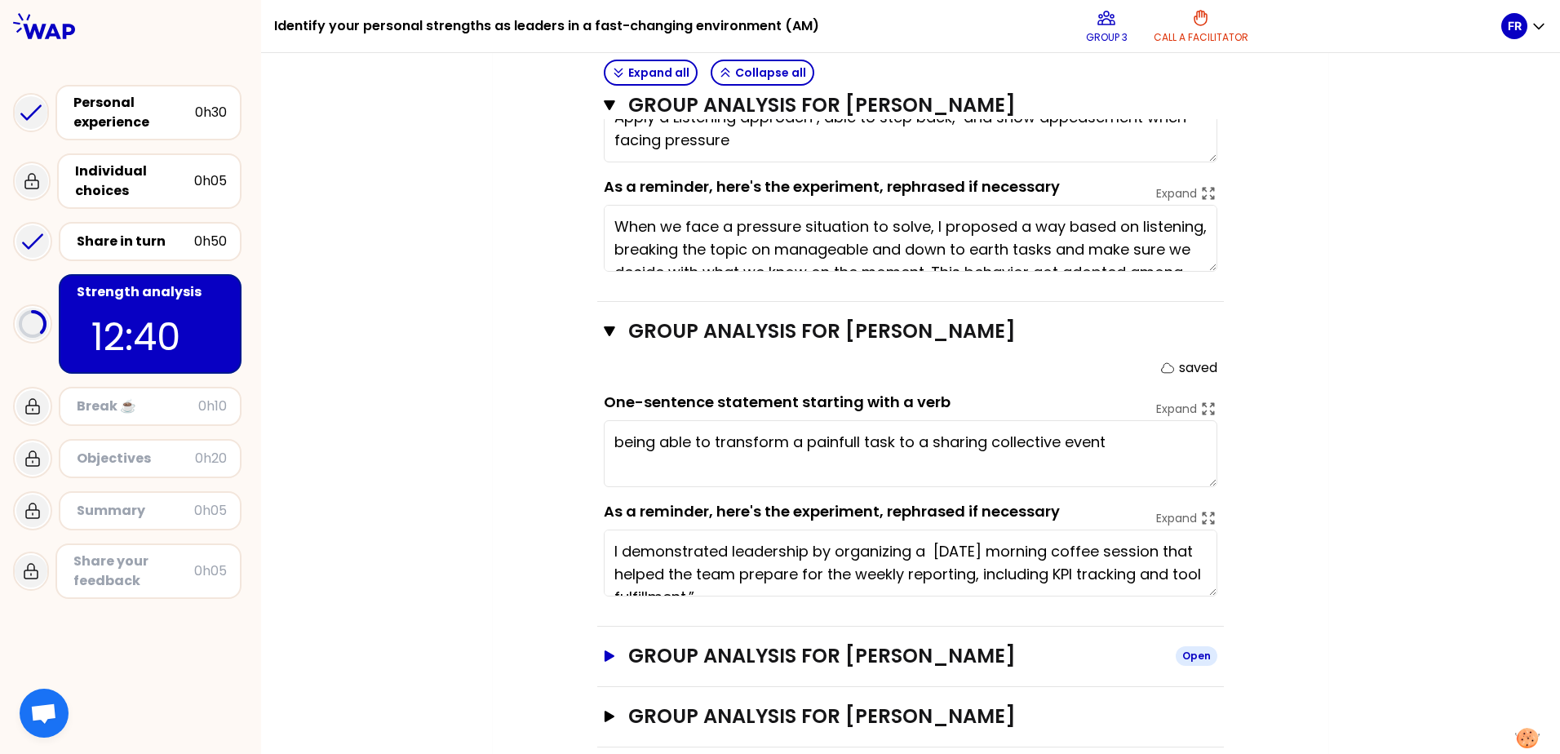
click at [605, 650] on icon "button" at bounding box center [610, 655] width 10 height 11
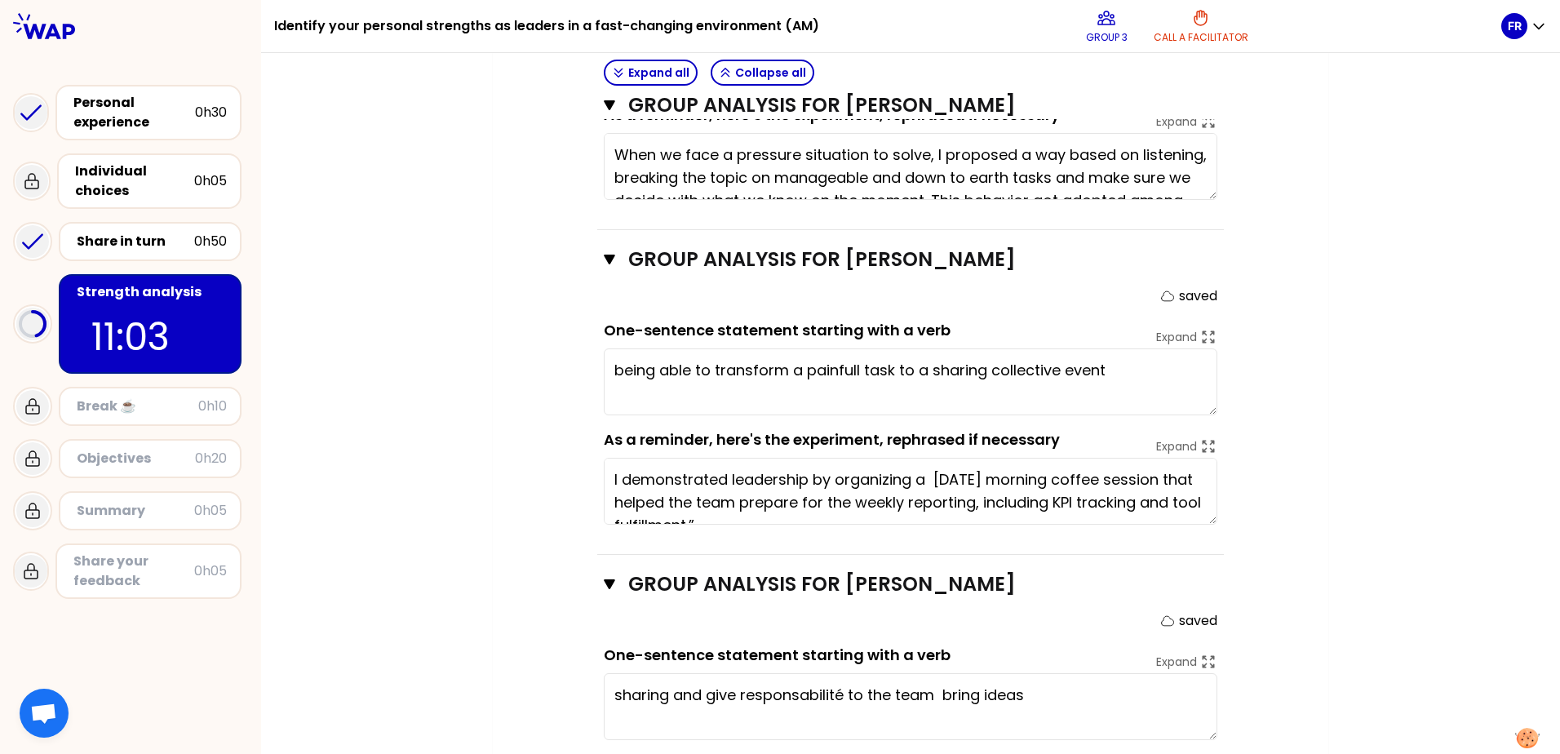
scroll to position [1024, 0]
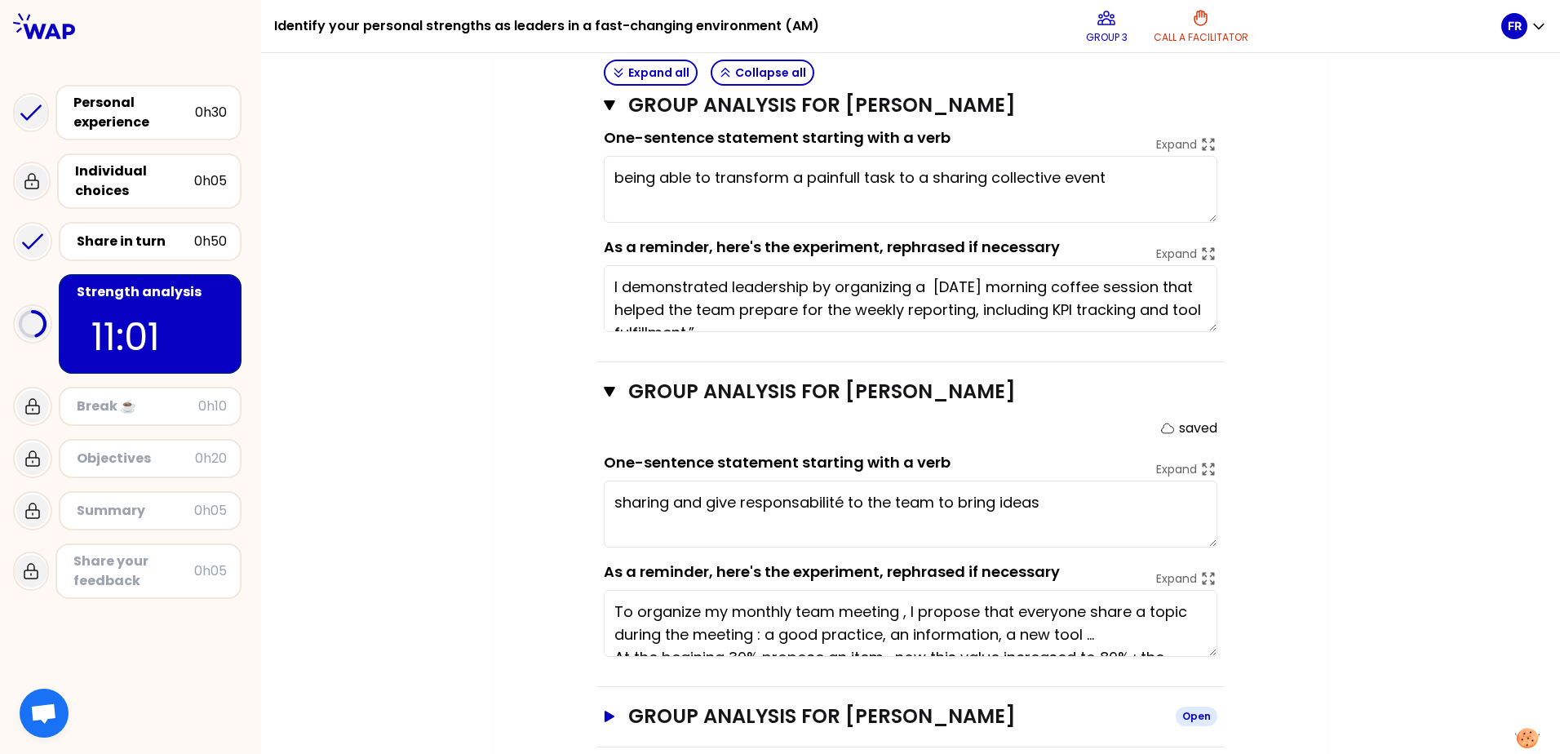
click at [605, 711] on icon "button" at bounding box center [610, 716] width 10 height 11
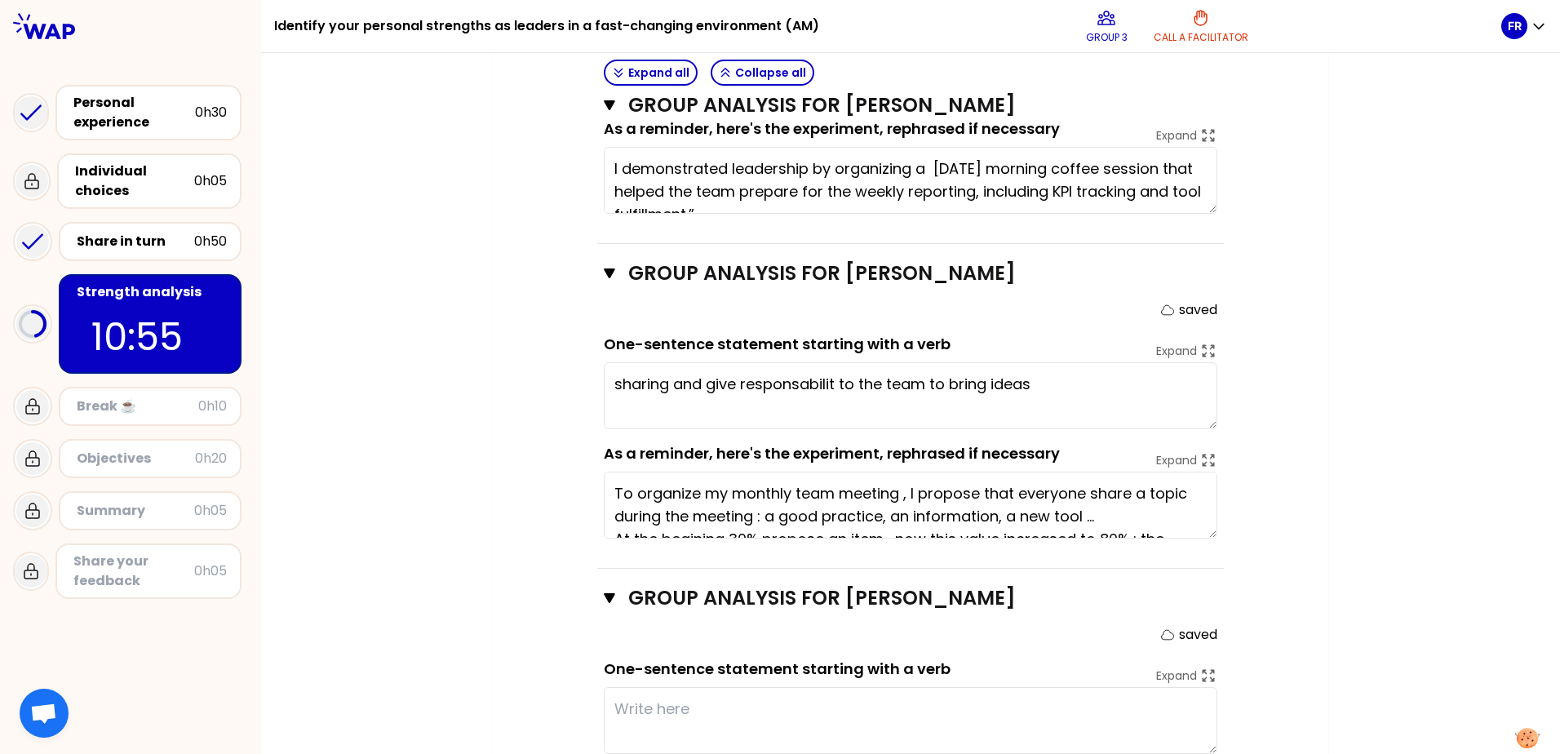
scroll to position [1125, 0]
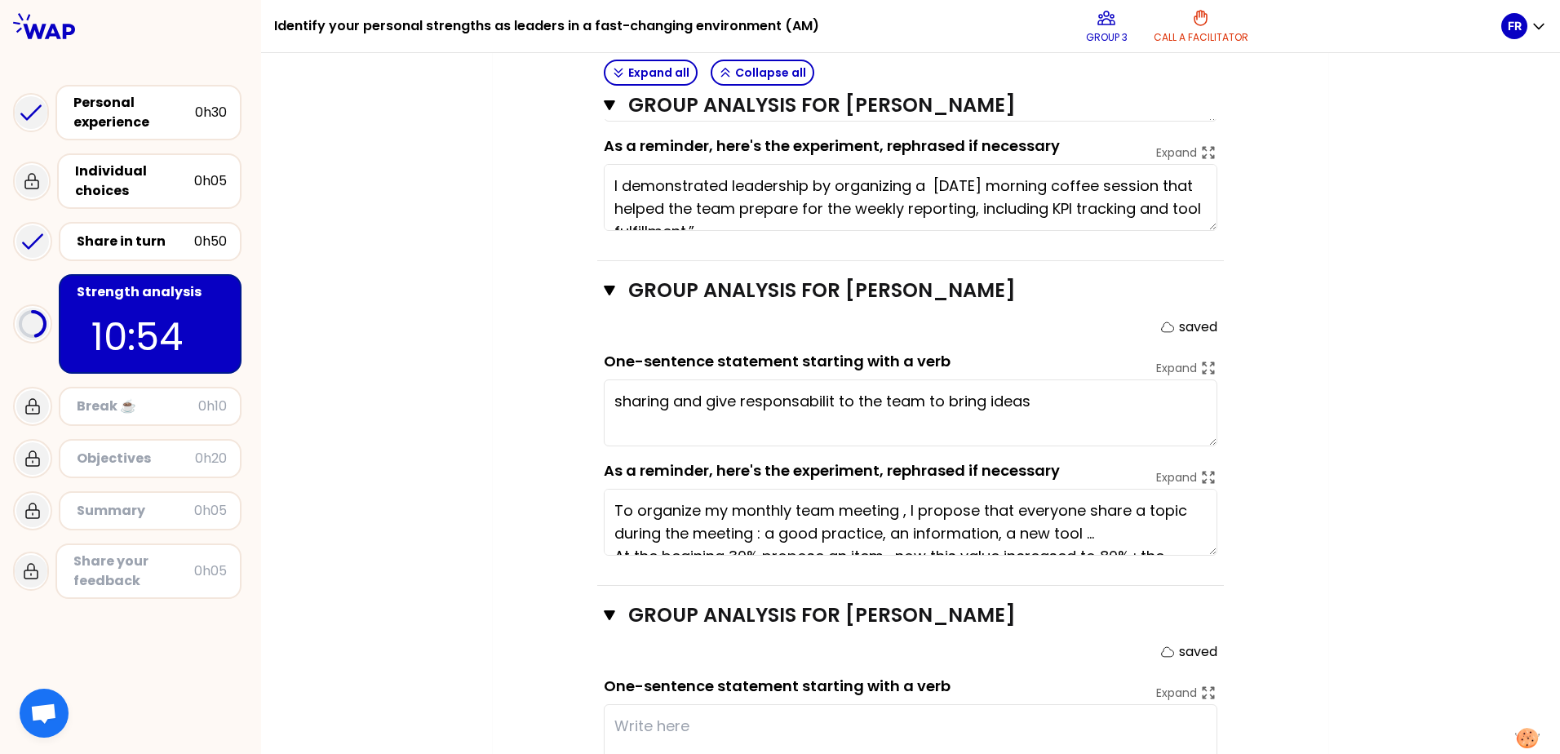
type textarea "sharing and give responsability to the team to bring ideas"
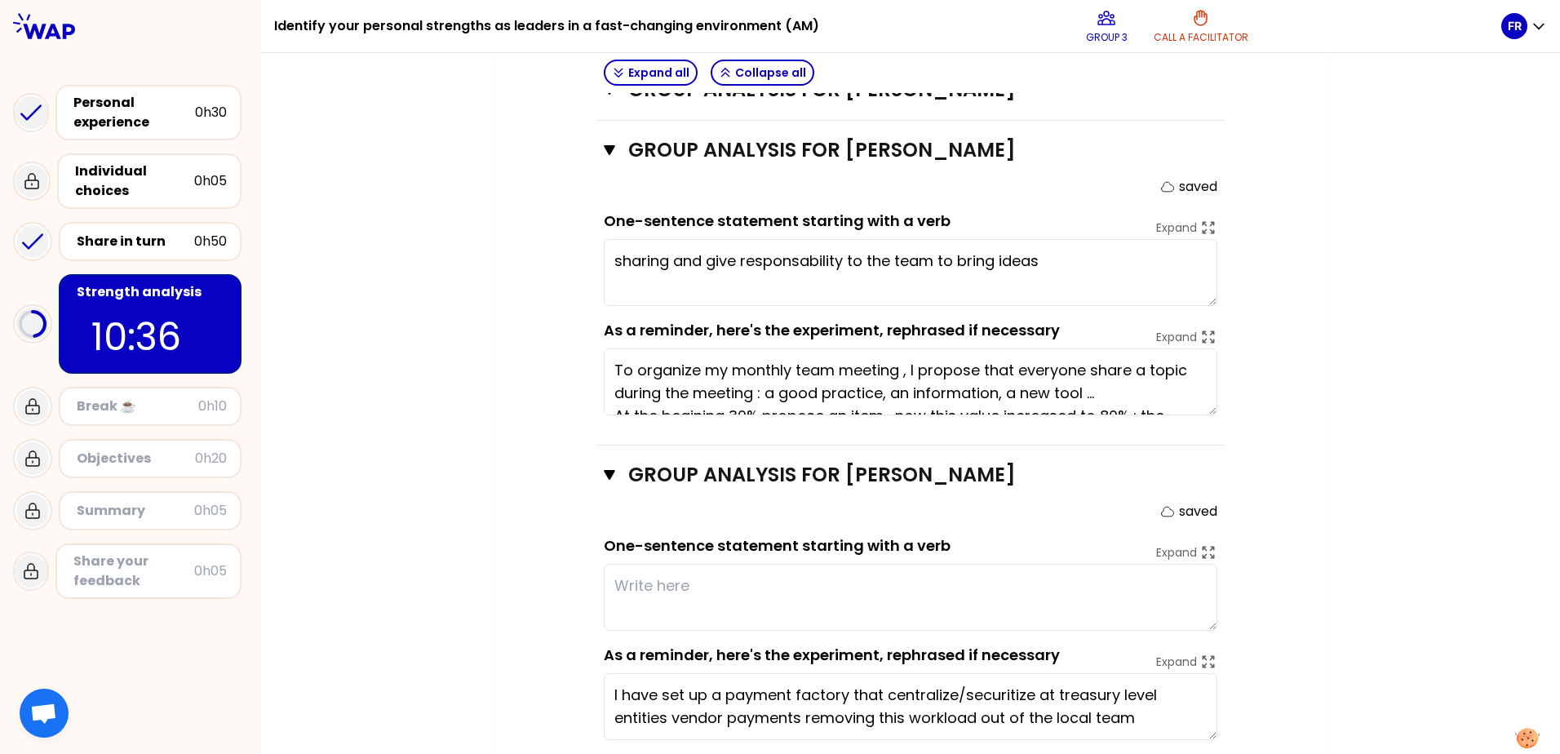
scroll to position [1288, 0]
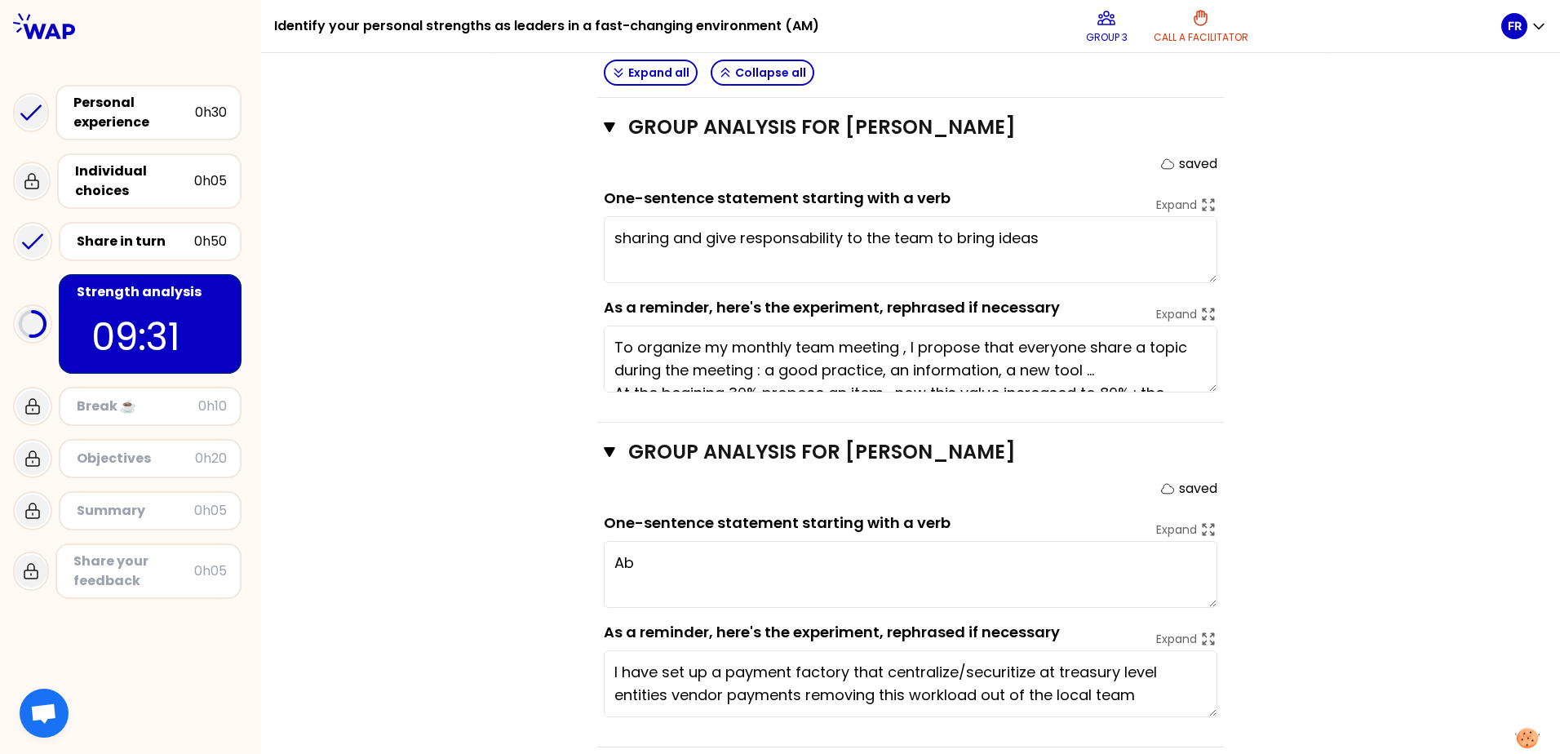
type textarea "A"
type textarea "Li"
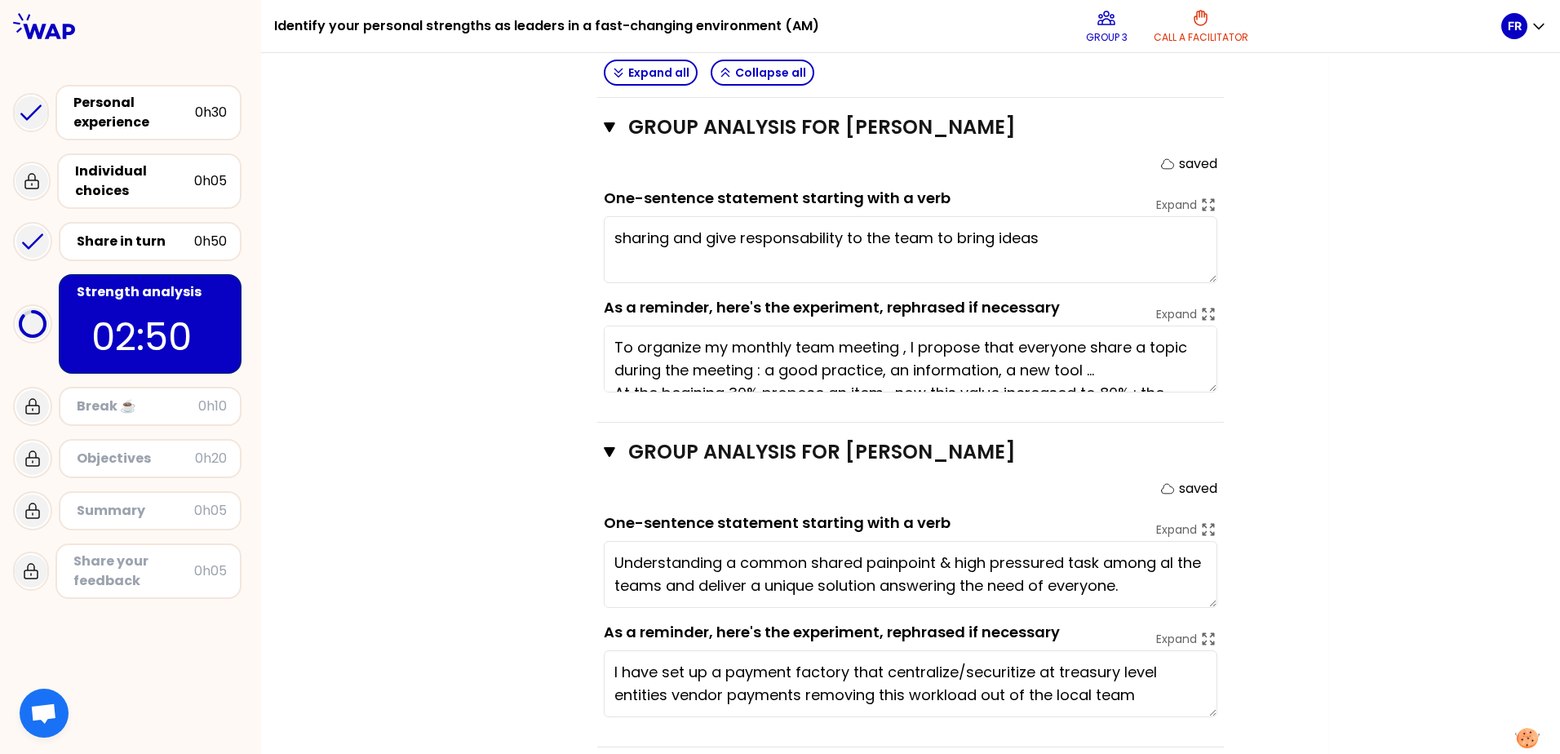
type textarea "Understanding a common shared painpoint & high pressured task among all the tea…"
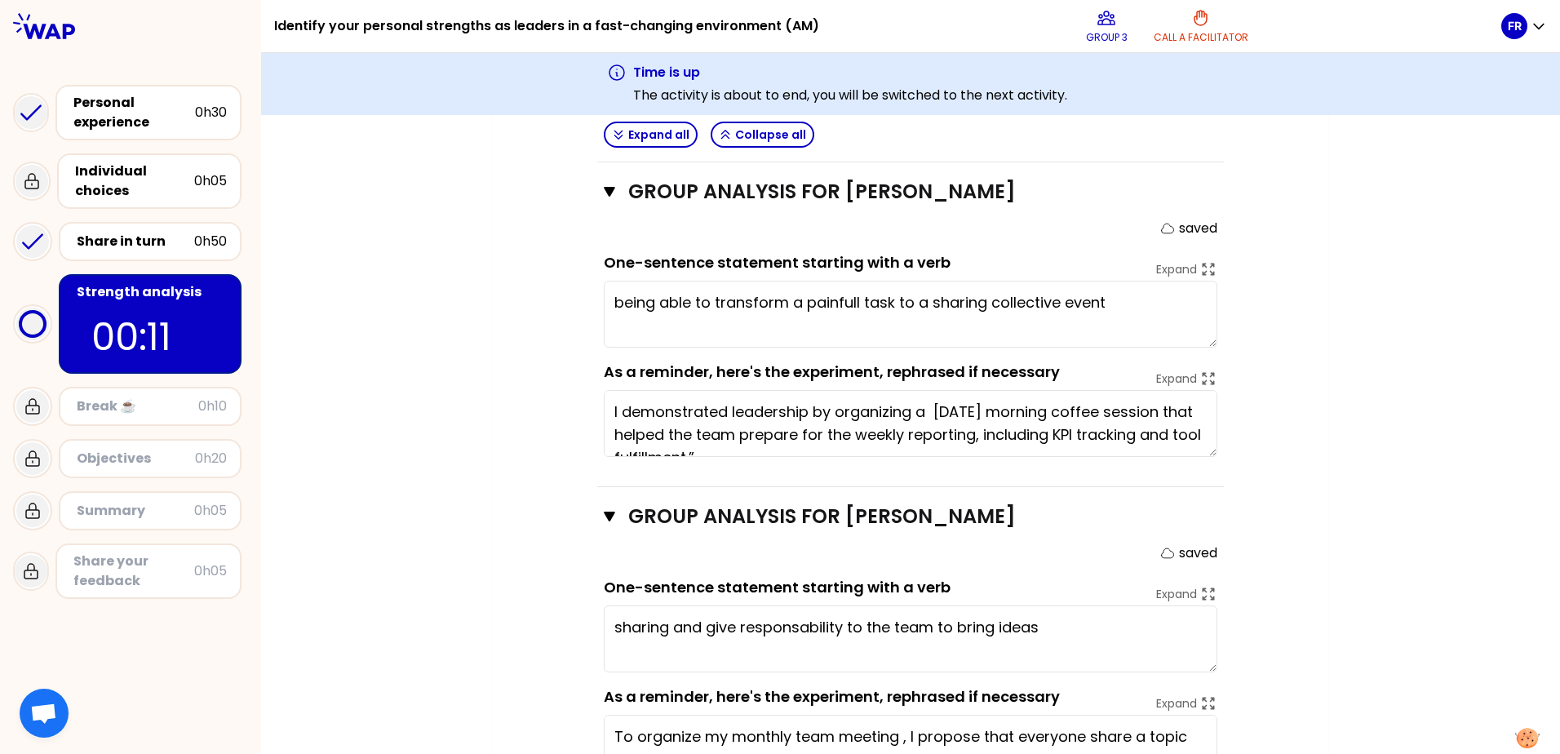
scroll to position [942, 0]
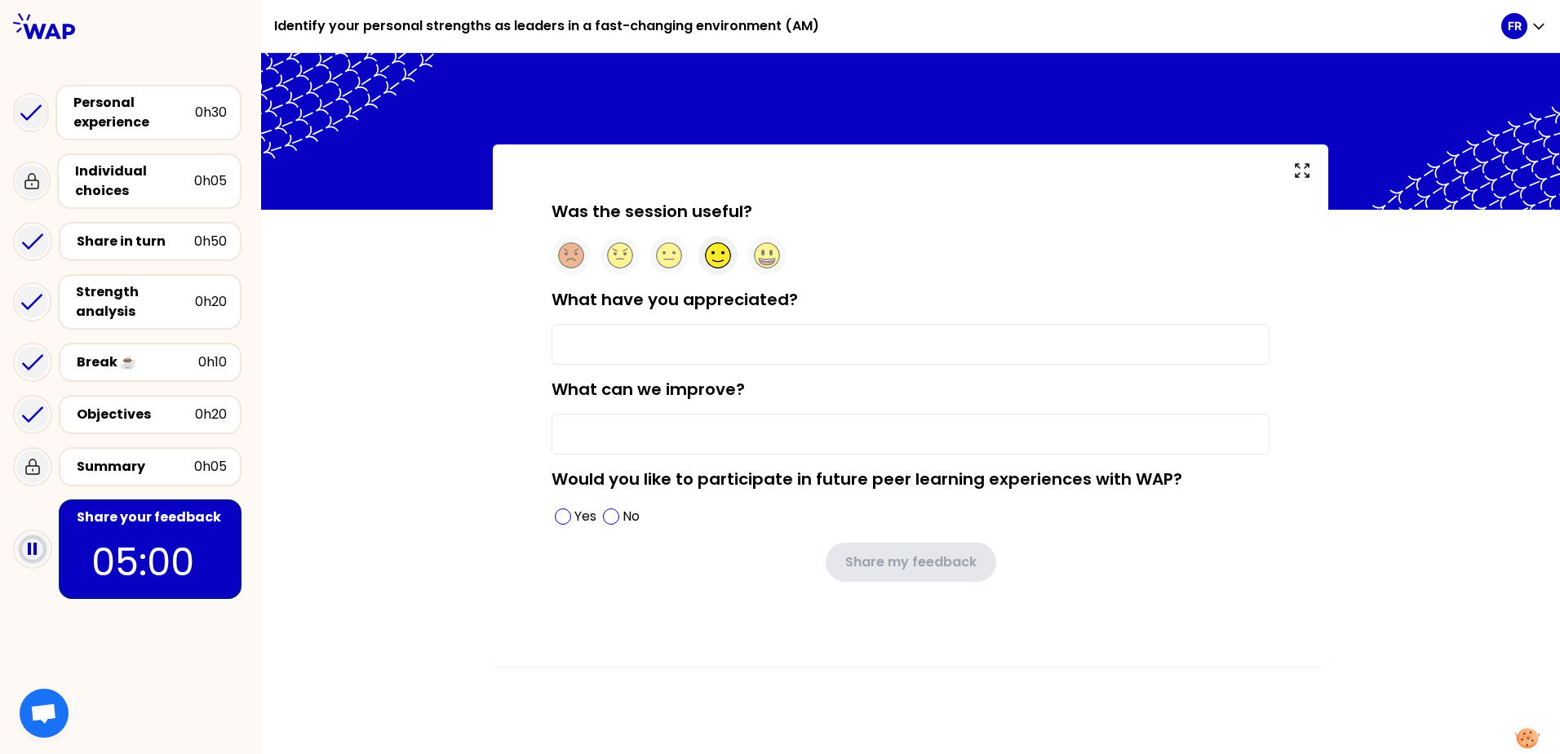
click at [717, 255] on circle at bounding box center [718, 255] width 25 height 25
click at [612, 334] on input "What have you appreciated?" at bounding box center [910, 344] width 718 height 41
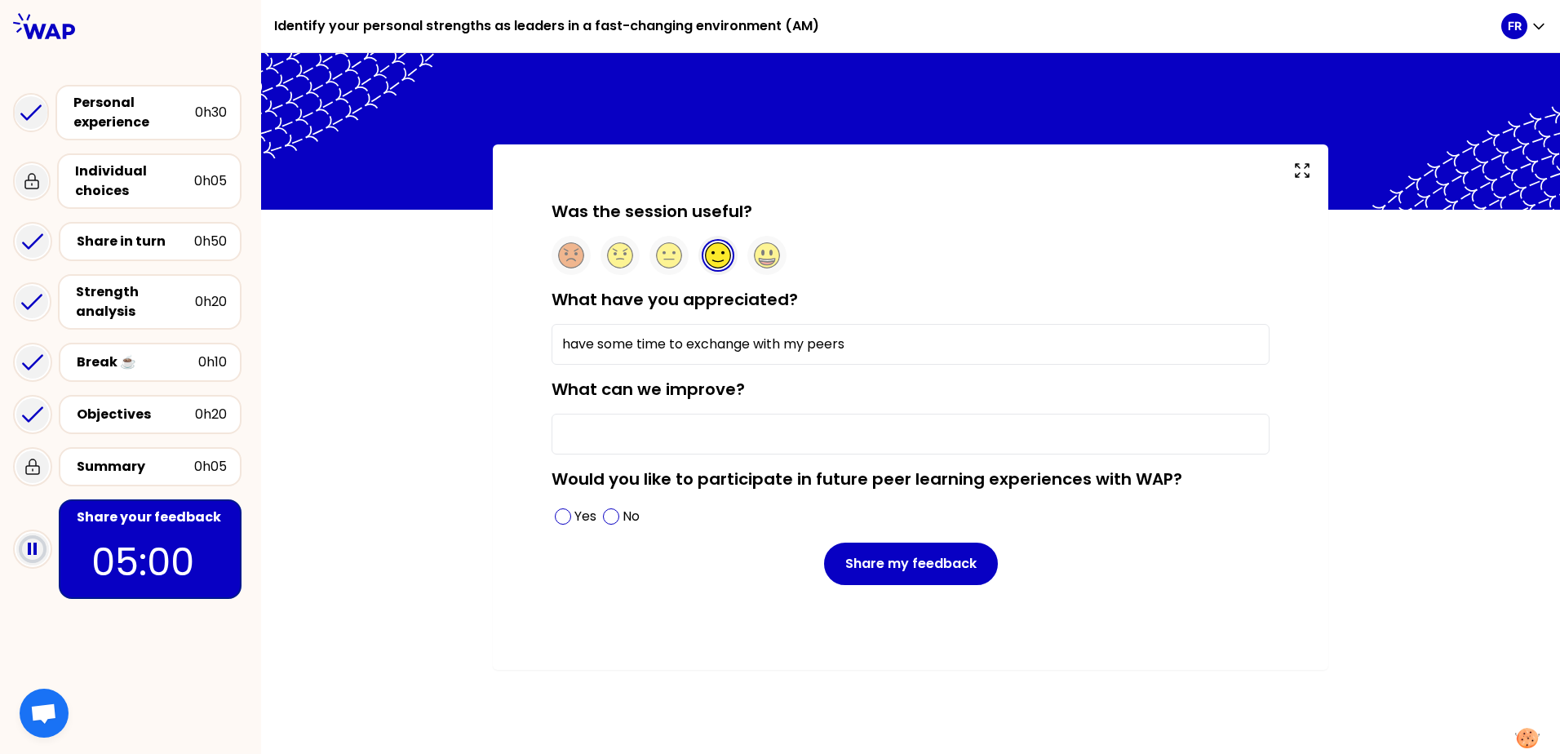
type input "have some time to exchange with my peers"
click at [606, 421] on input "What can we improve?" at bounding box center [910, 434] width 718 height 41
type input "maybe do it in 2H max"
click at [565, 520] on span at bounding box center [563, 516] width 16 height 16
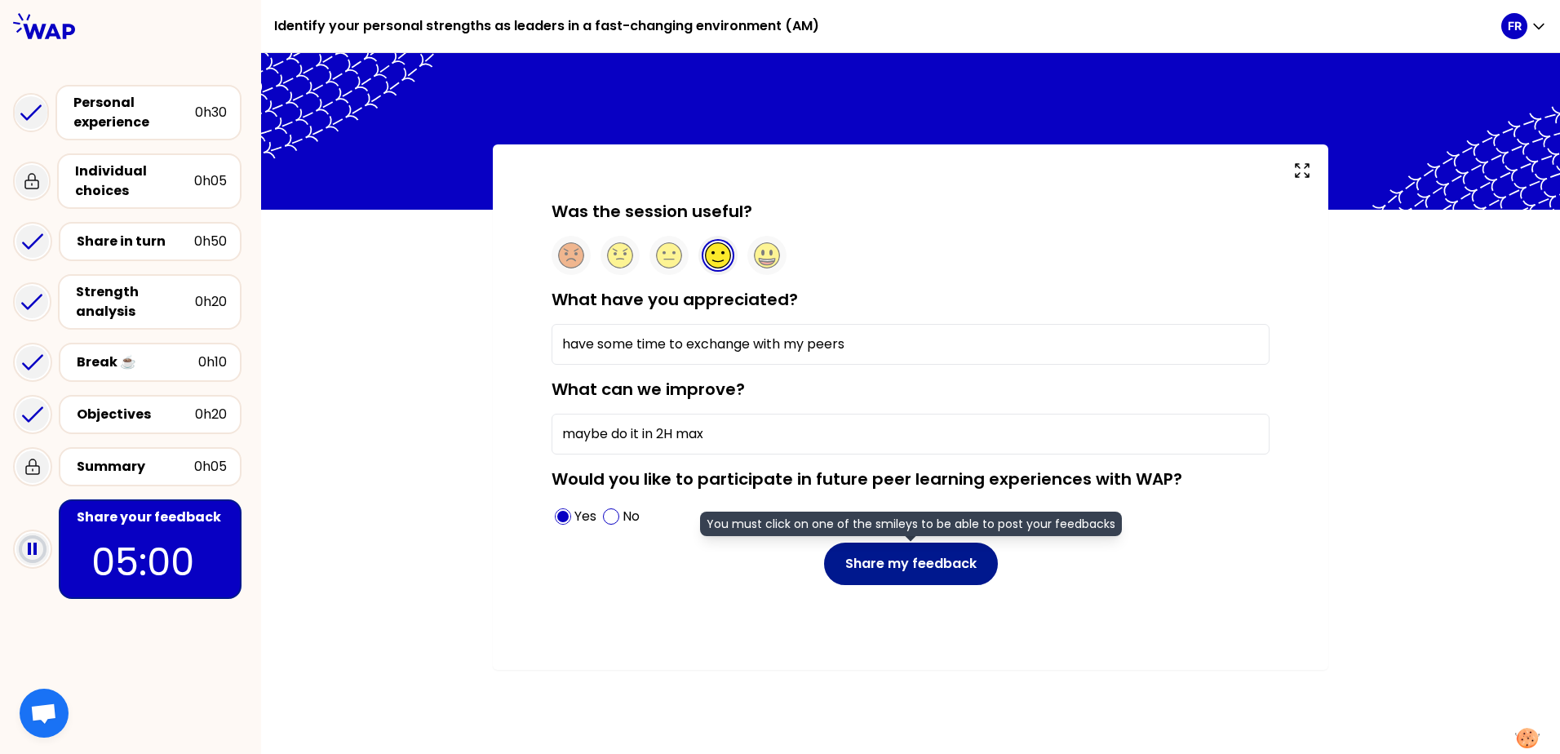
click at [888, 561] on button "Share my feedback" at bounding box center [911, 564] width 174 height 42
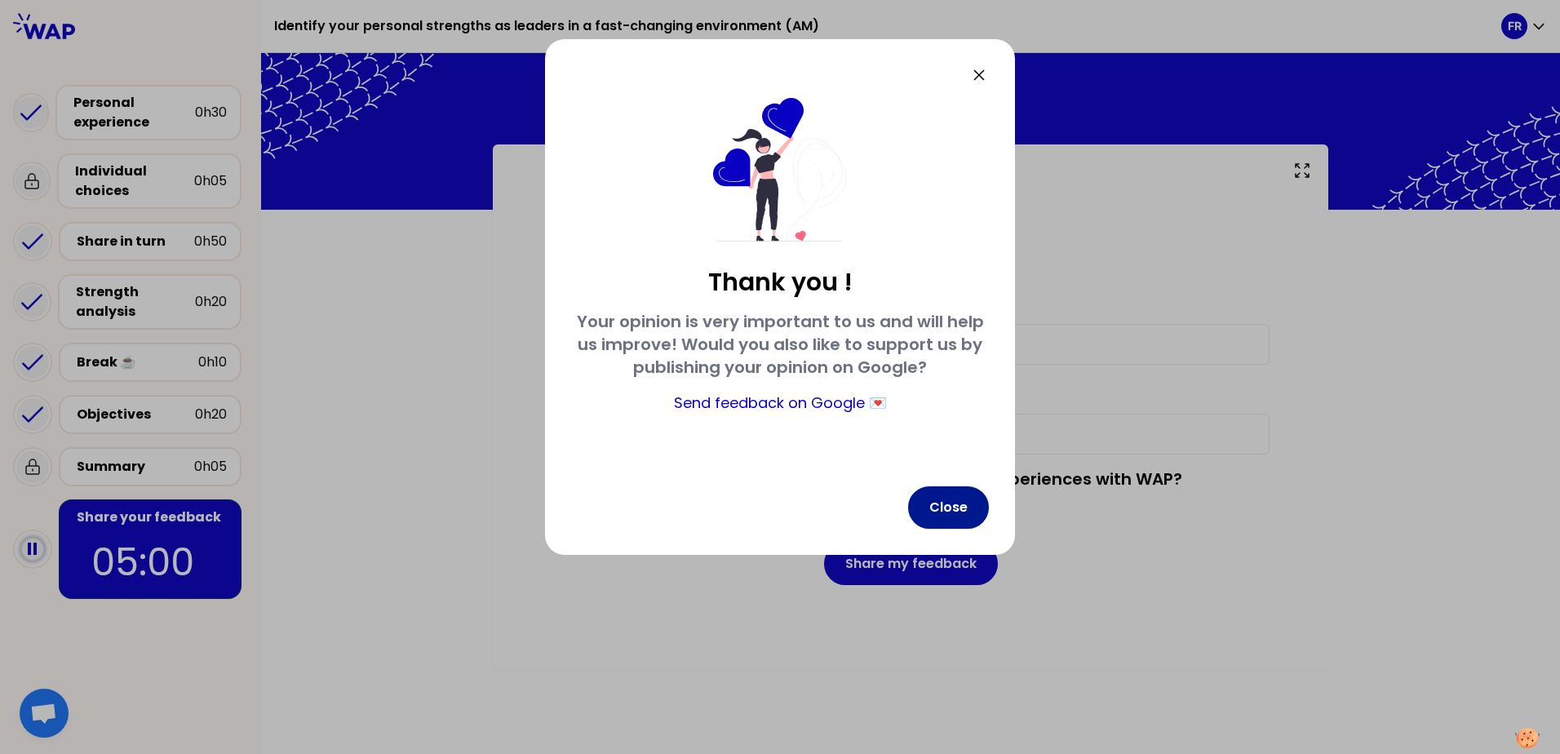
click at [954, 512] on button "Close" at bounding box center [948, 507] width 81 height 42
